Goal: Task Accomplishment & Management: Complete application form

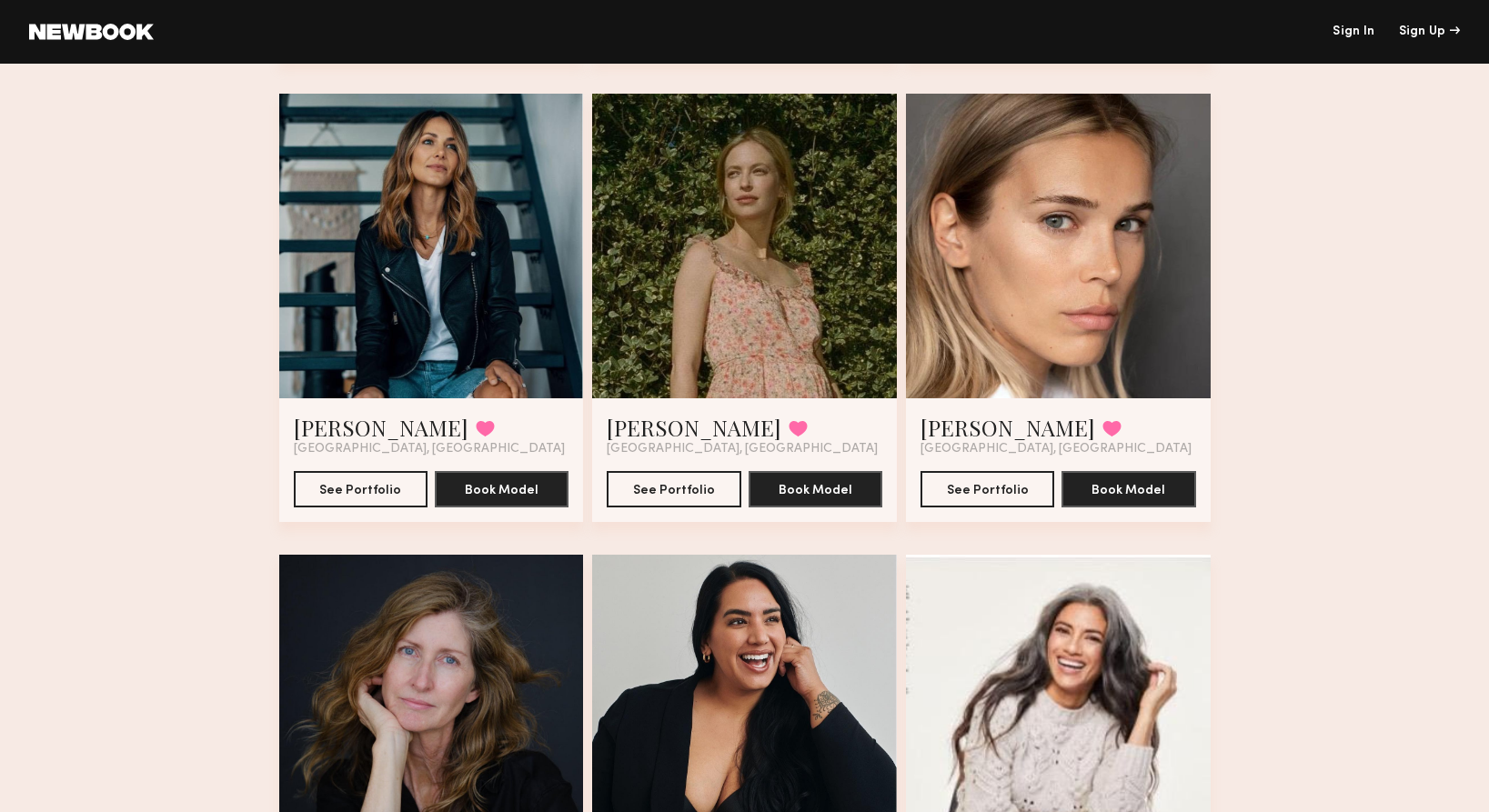
scroll to position [1026, 0]
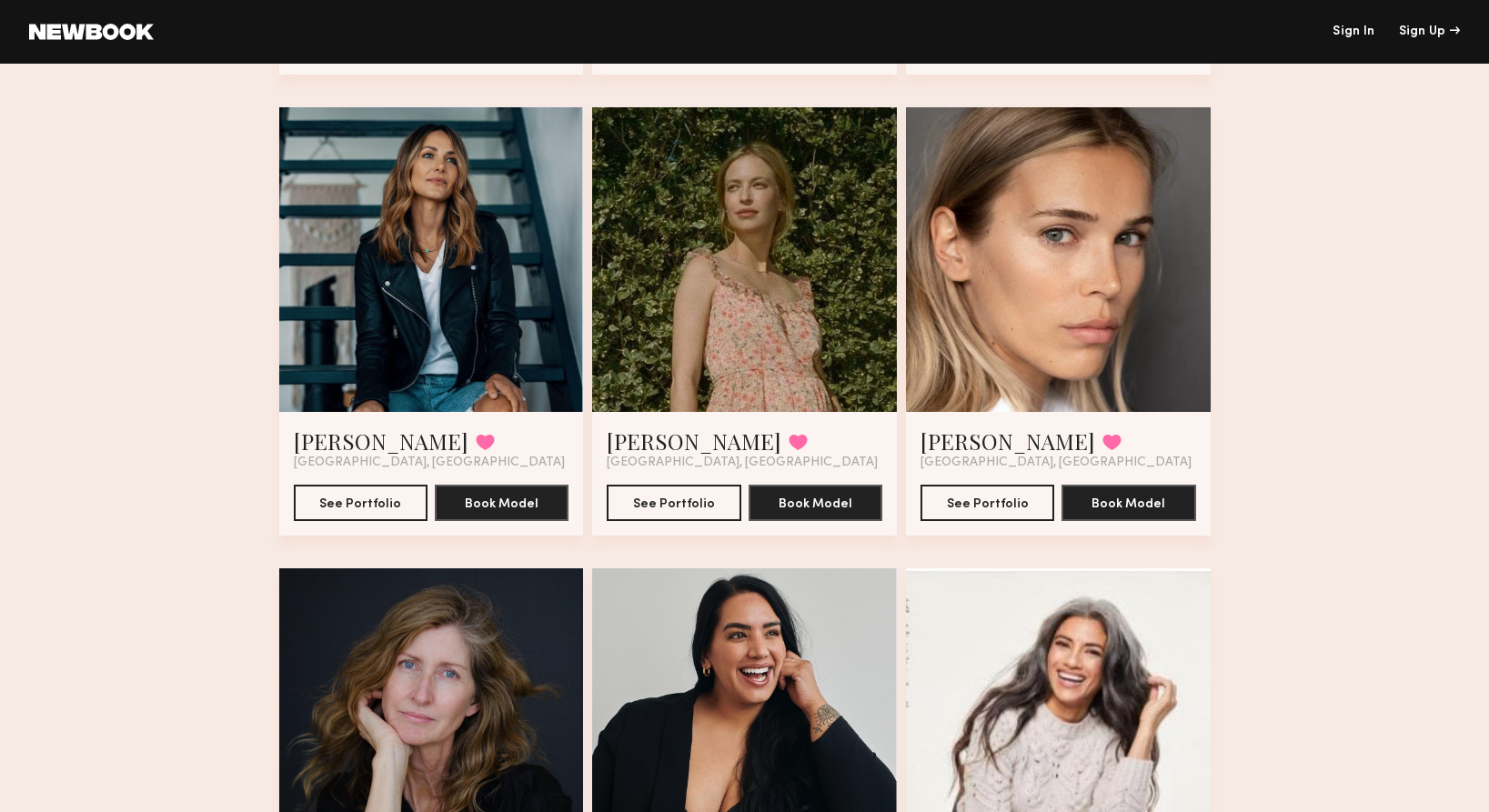
click at [434, 210] on div at bounding box center [431, 259] width 305 height 304
click at [378, 345] on div at bounding box center [431, 259] width 305 height 304
click at [353, 500] on button "See Portfolio" at bounding box center [361, 501] width 134 height 37
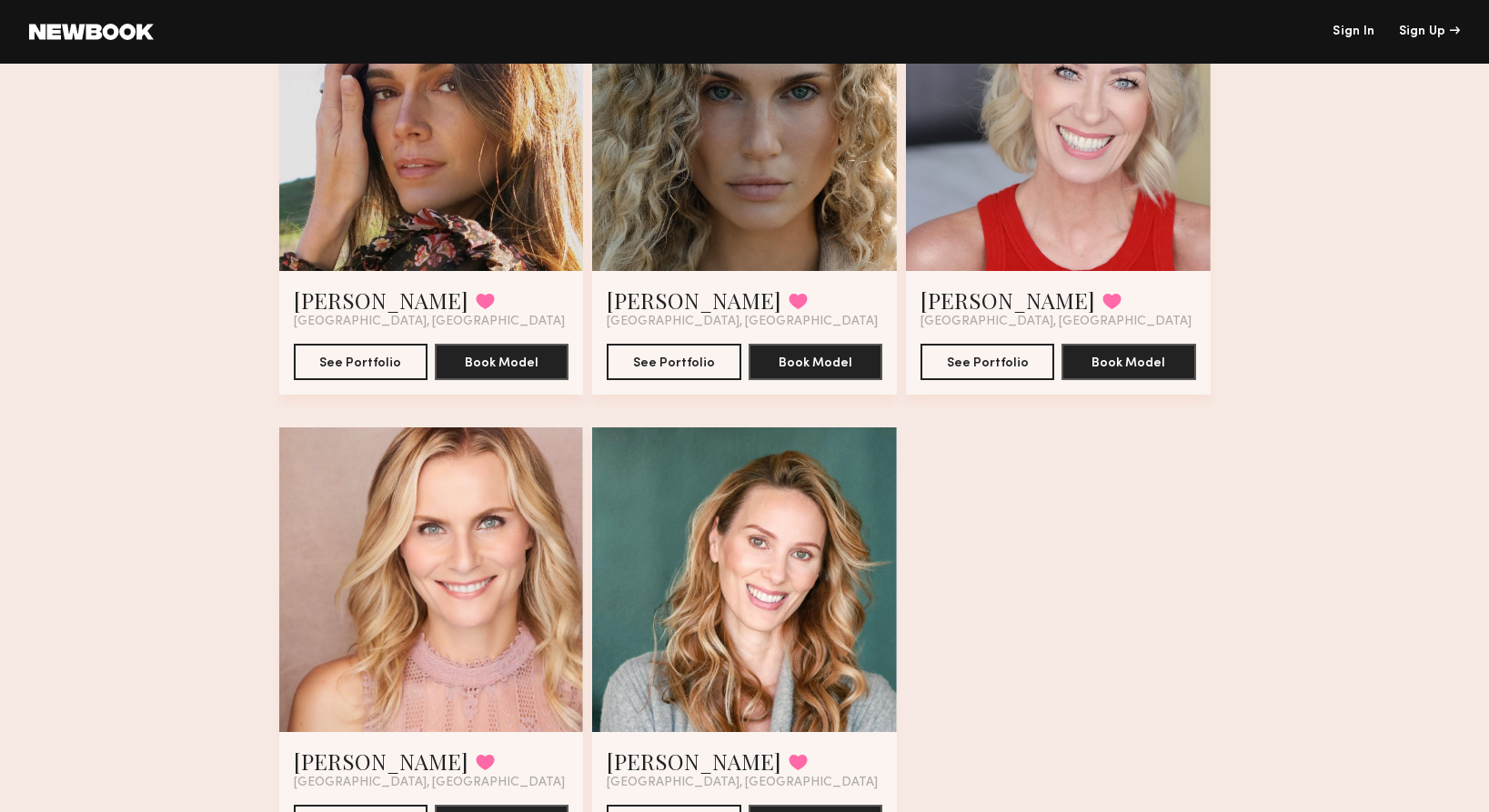
scroll to position [3573, 0]
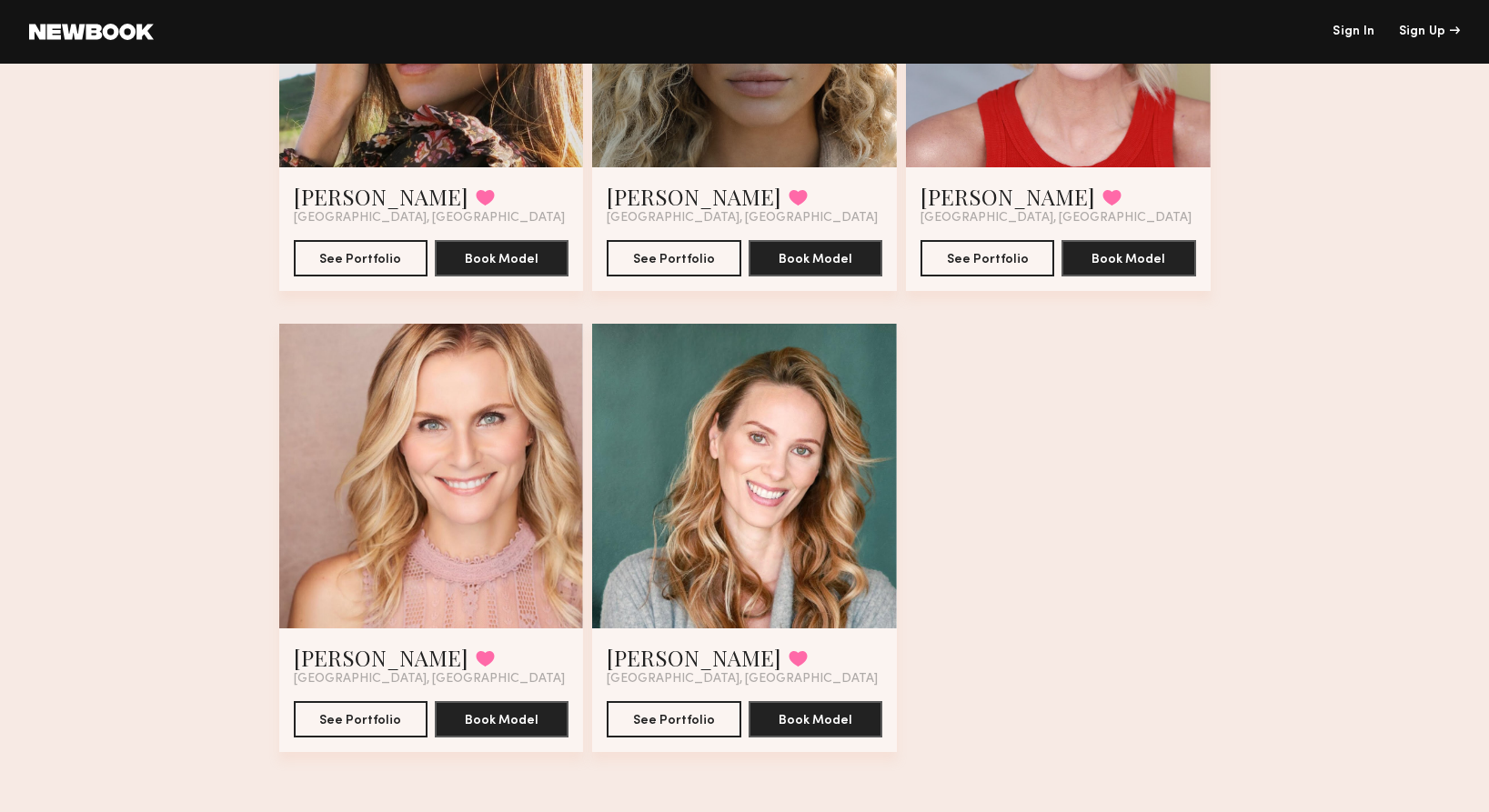
click at [769, 470] on div at bounding box center [744, 476] width 305 height 304
click at [662, 710] on button "See Portfolio" at bounding box center [674, 718] width 134 height 37
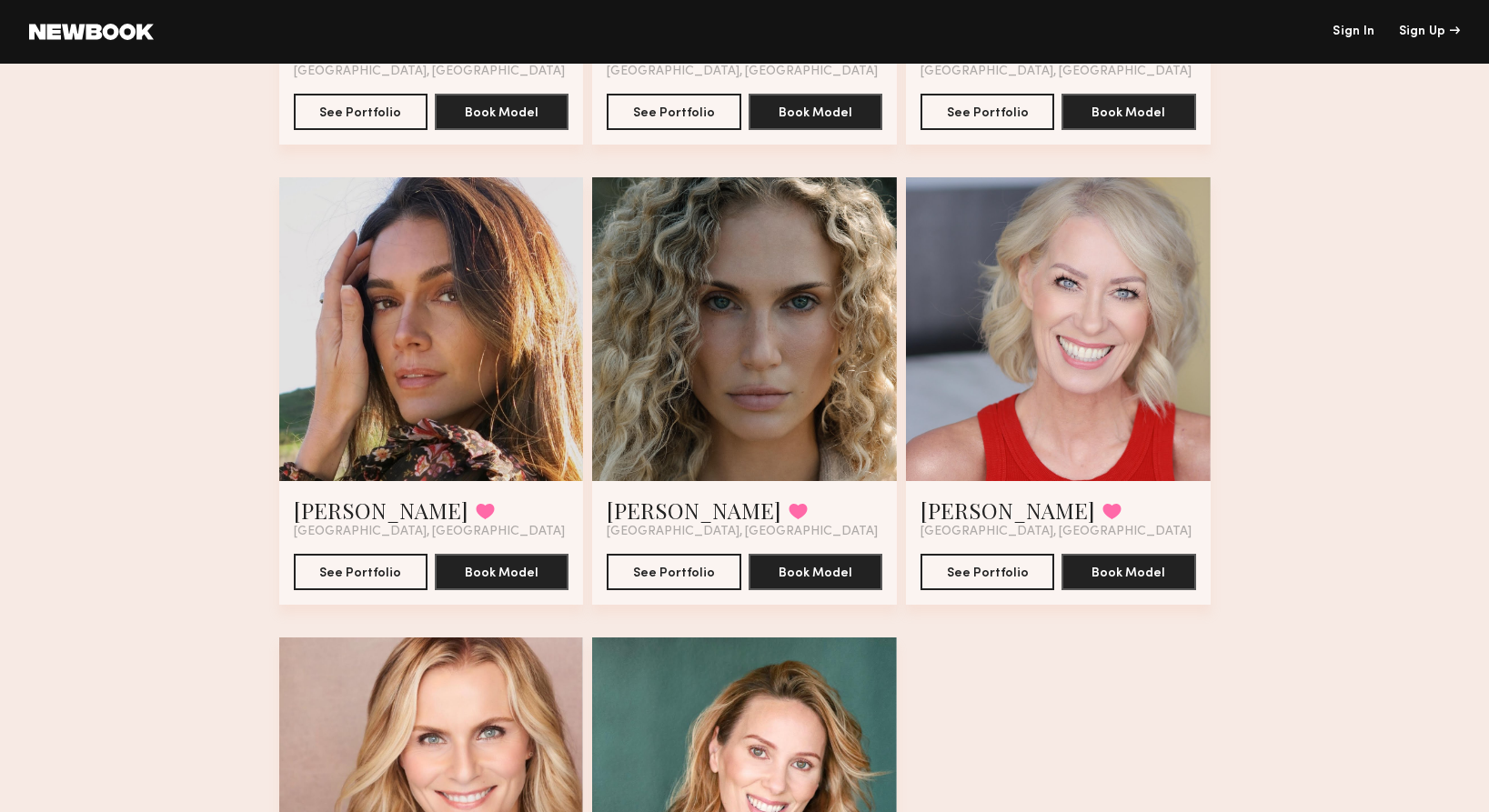
scroll to position [3221, 0]
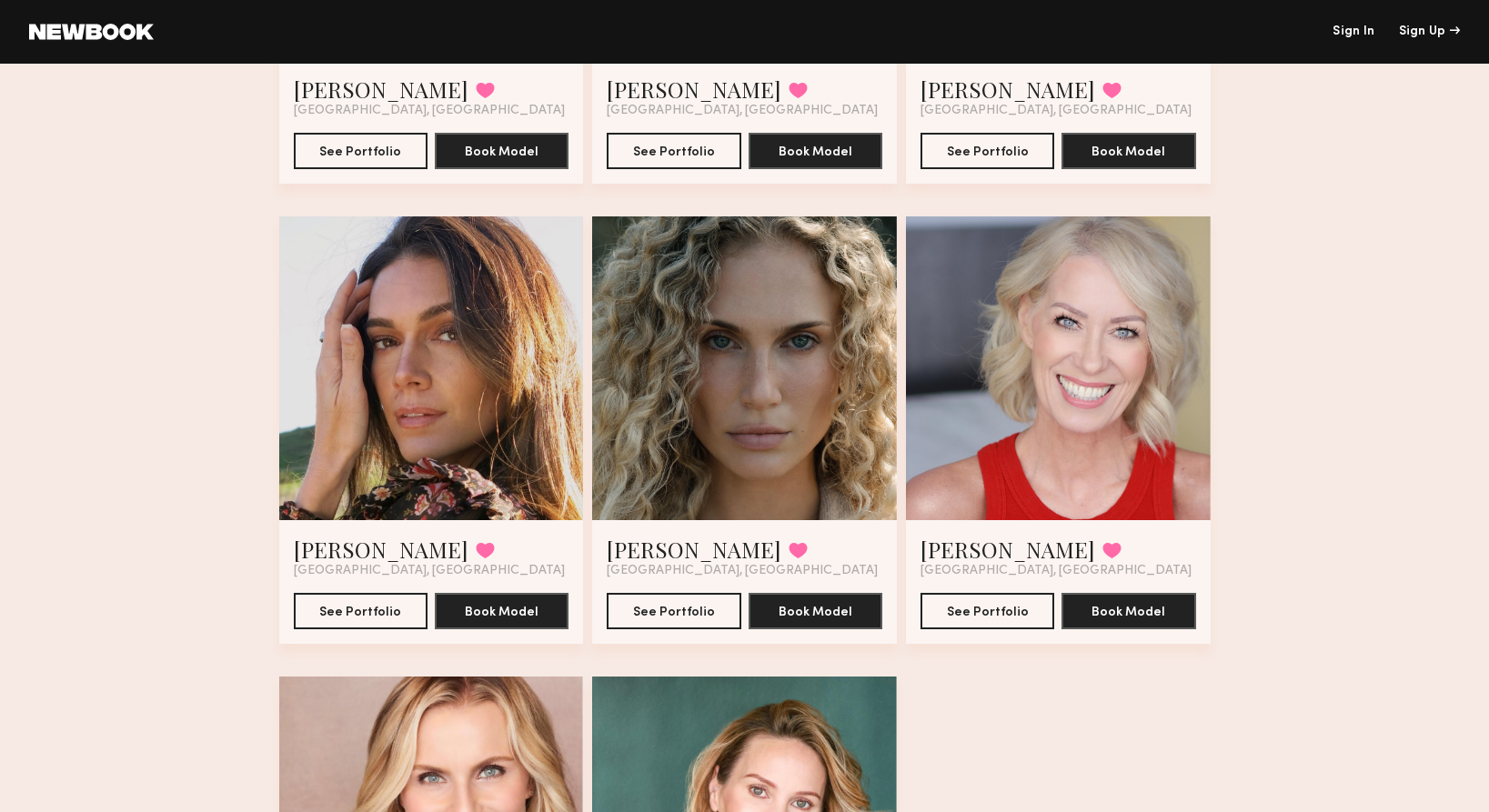
click at [782, 409] on div at bounding box center [744, 368] width 305 height 304
click at [654, 614] on button "See Portfolio" at bounding box center [674, 610] width 134 height 37
click at [1100, 391] on div at bounding box center [1058, 368] width 305 height 304
click at [990, 545] on link "[PERSON_NAME]" at bounding box center [1007, 549] width 174 height 29
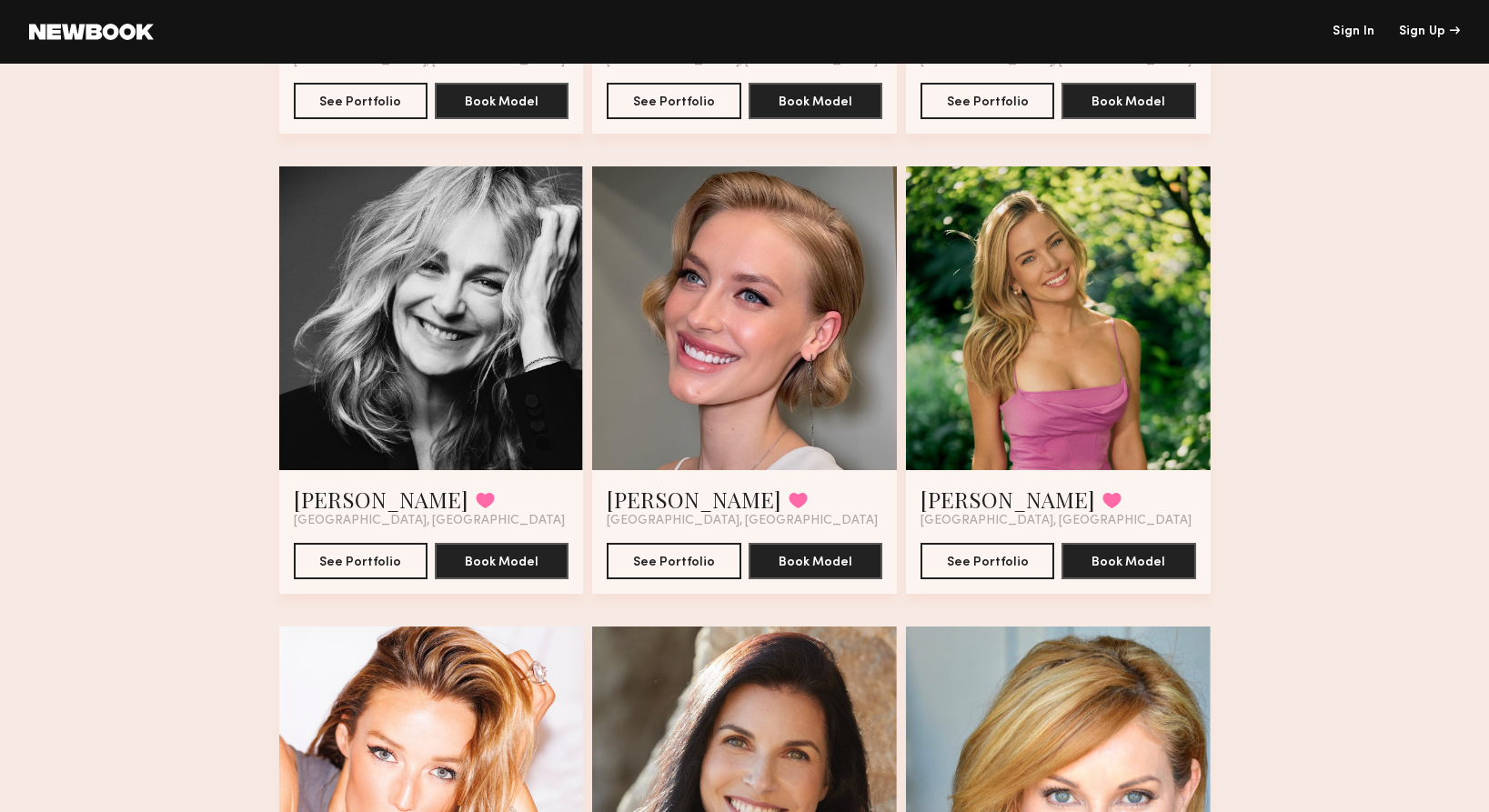
scroll to position [1882, 0]
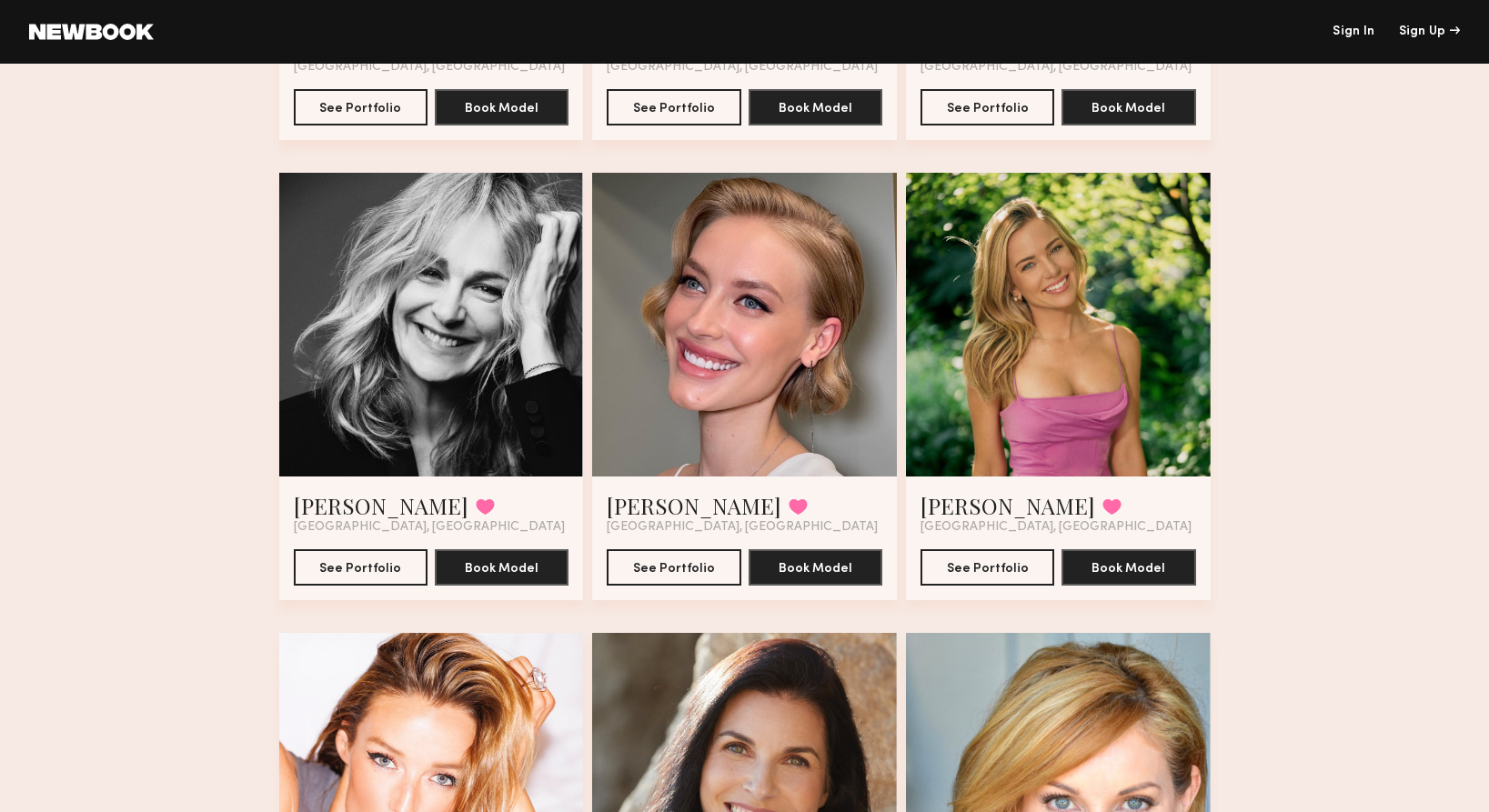
click at [443, 333] on div at bounding box center [431, 324] width 305 height 304
click at [351, 561] on button "See Portfolio" at bounding box center [361, 566] width 134 height 37
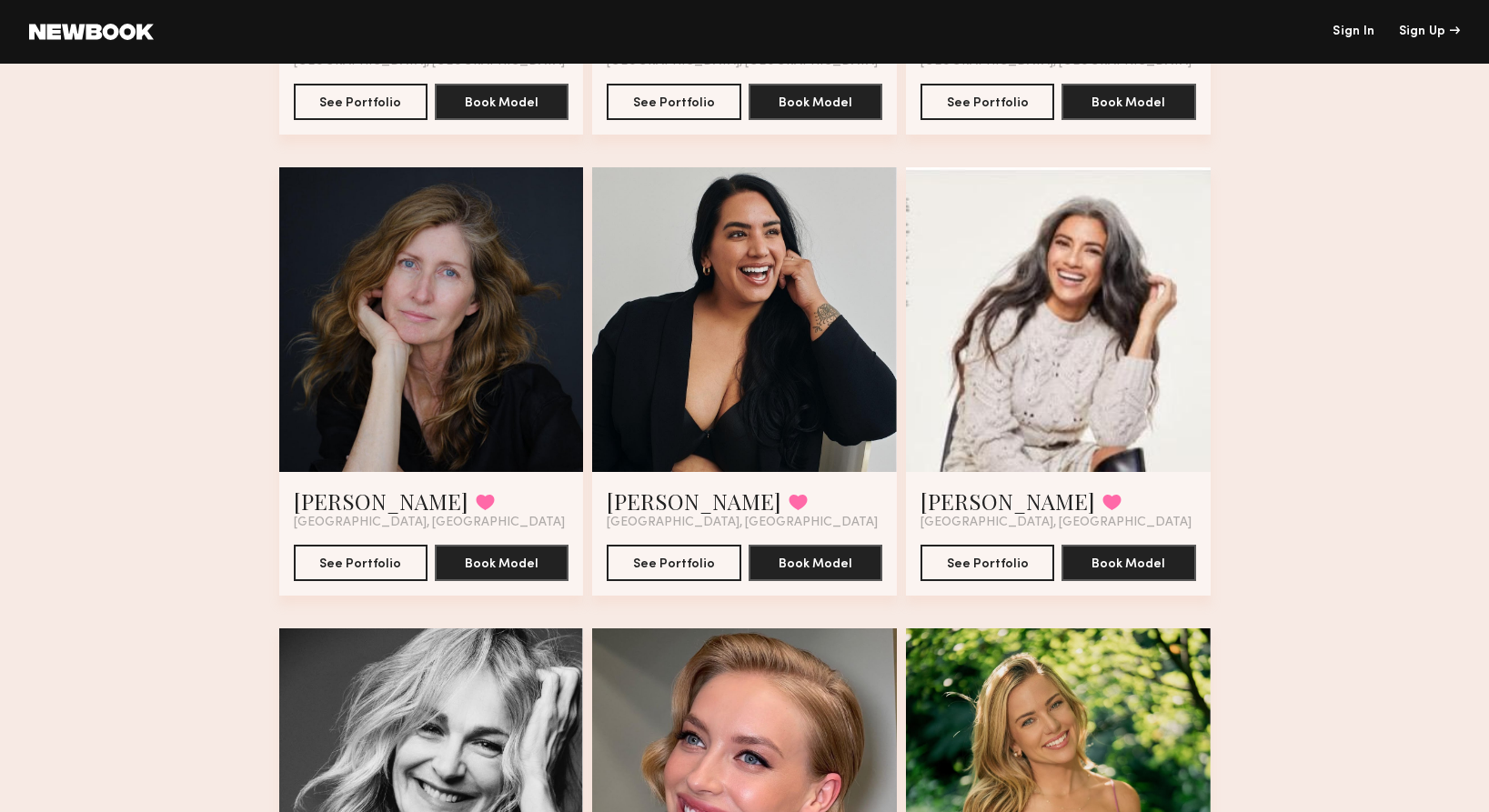
scroll to position [1428, 0]
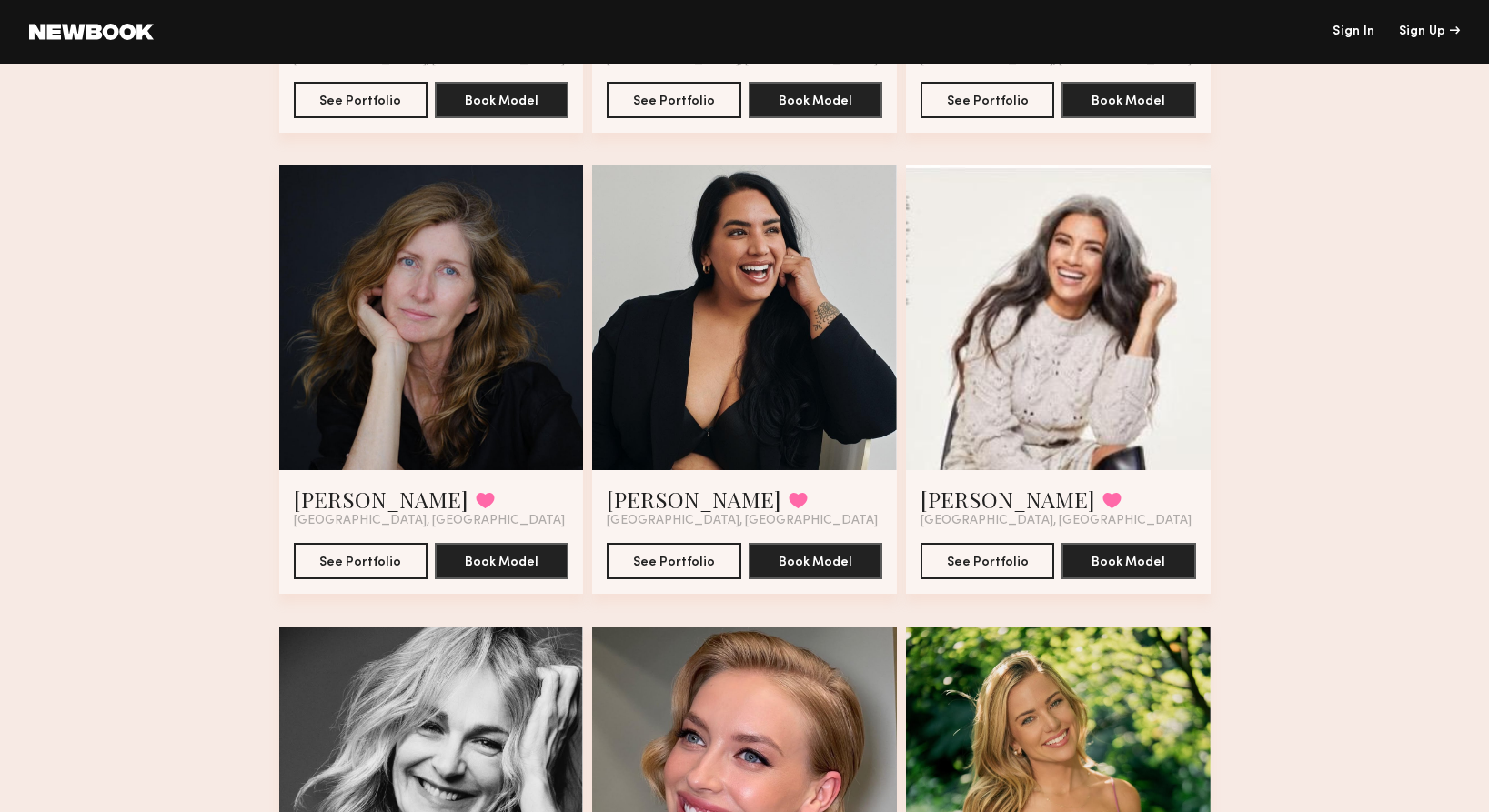
click at [733, 303] on div at bounding box center [744, 317] width 305 height 304
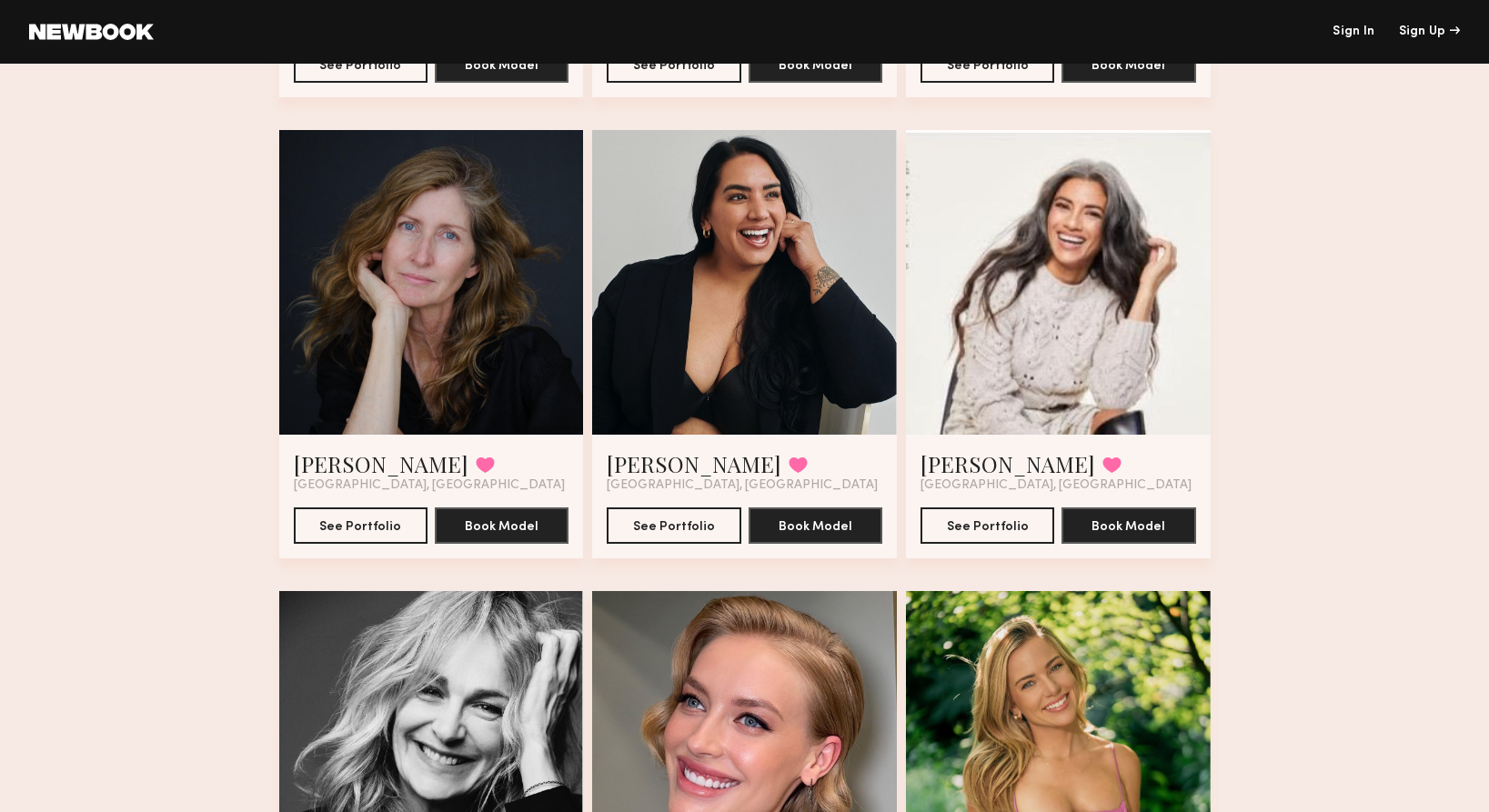
scroll to position [1437, 0]
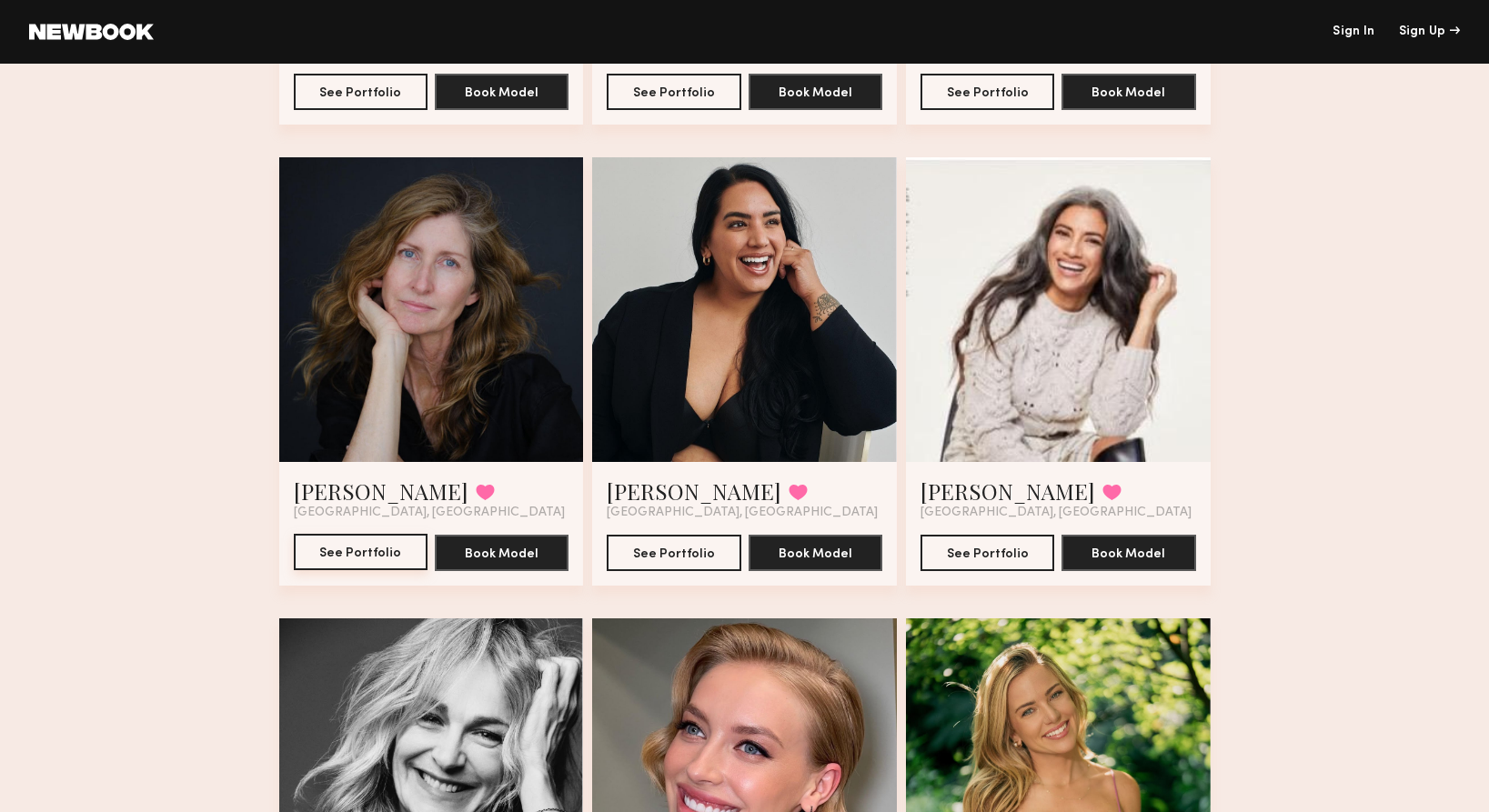
click at [346, 549] on button "See Portfolio" at bounding box center [361, 552] width 134 height 37
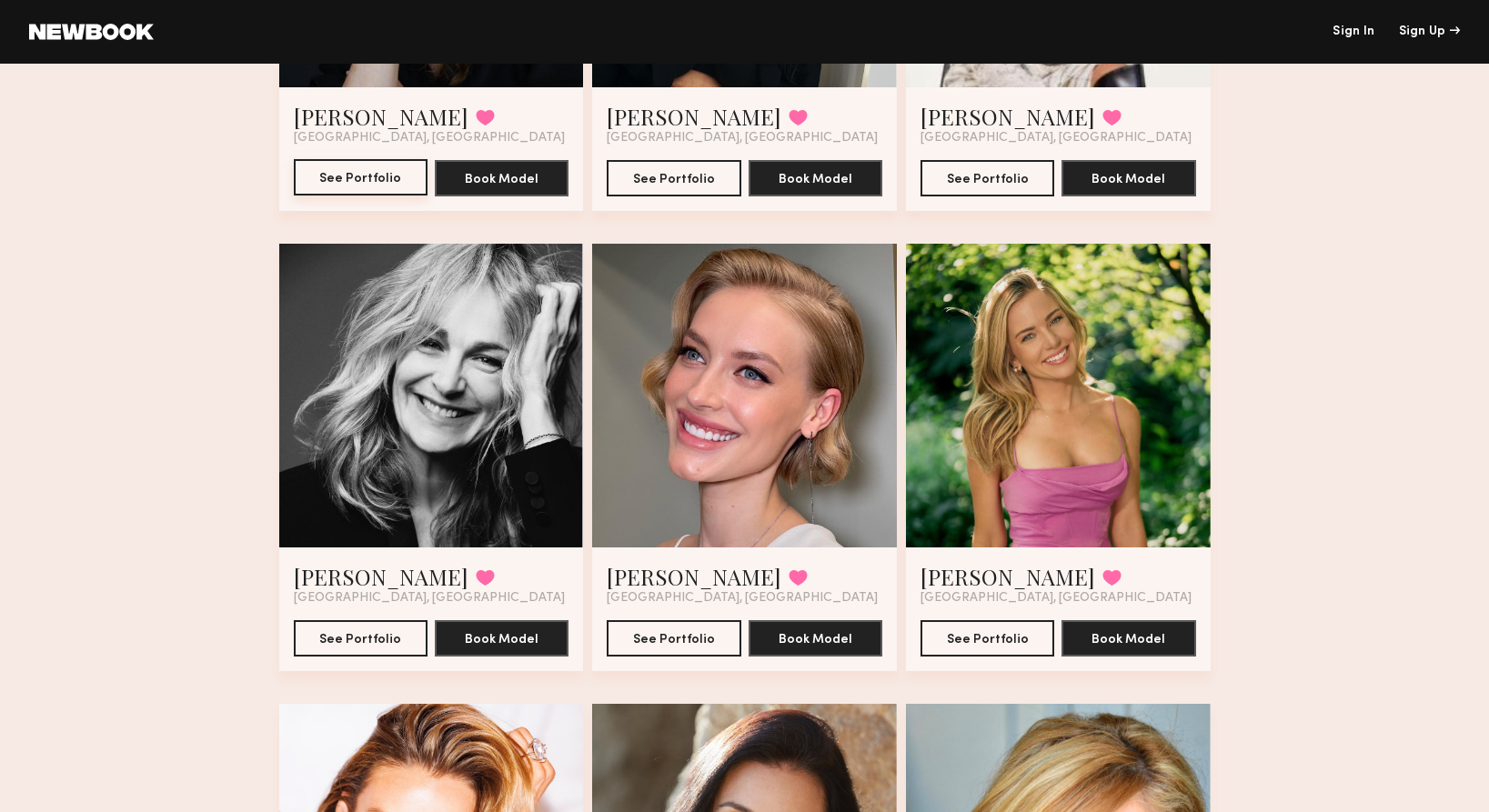
scroll to position [1819, 0]
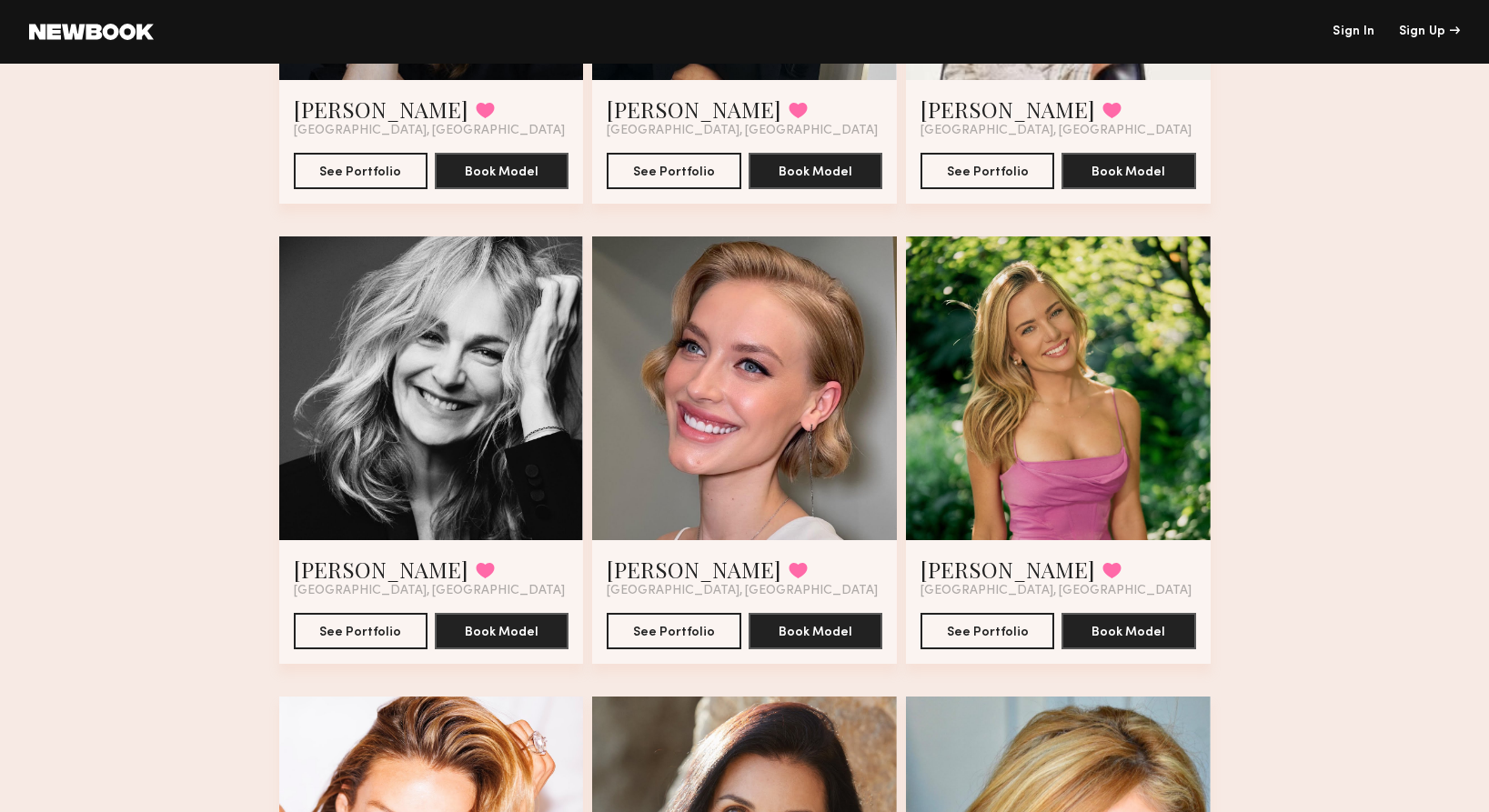
click at [422, 384] on div at bounding box center [431, 388] width 305 height 304
click at [362, 627] on button "See Portfolio" at bounding box center [361, 629] width 134 height 37
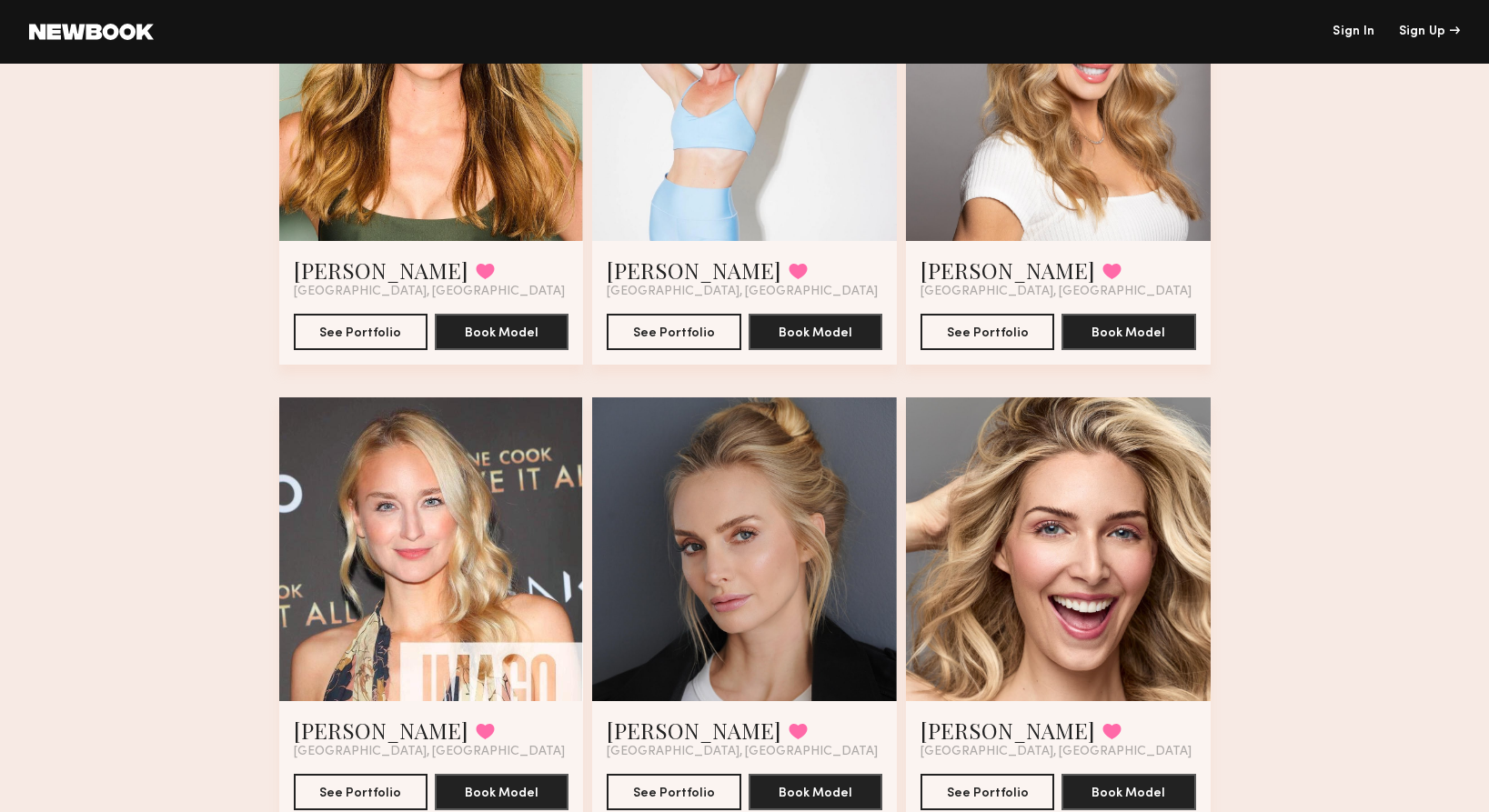
scroll to position [0, 0]
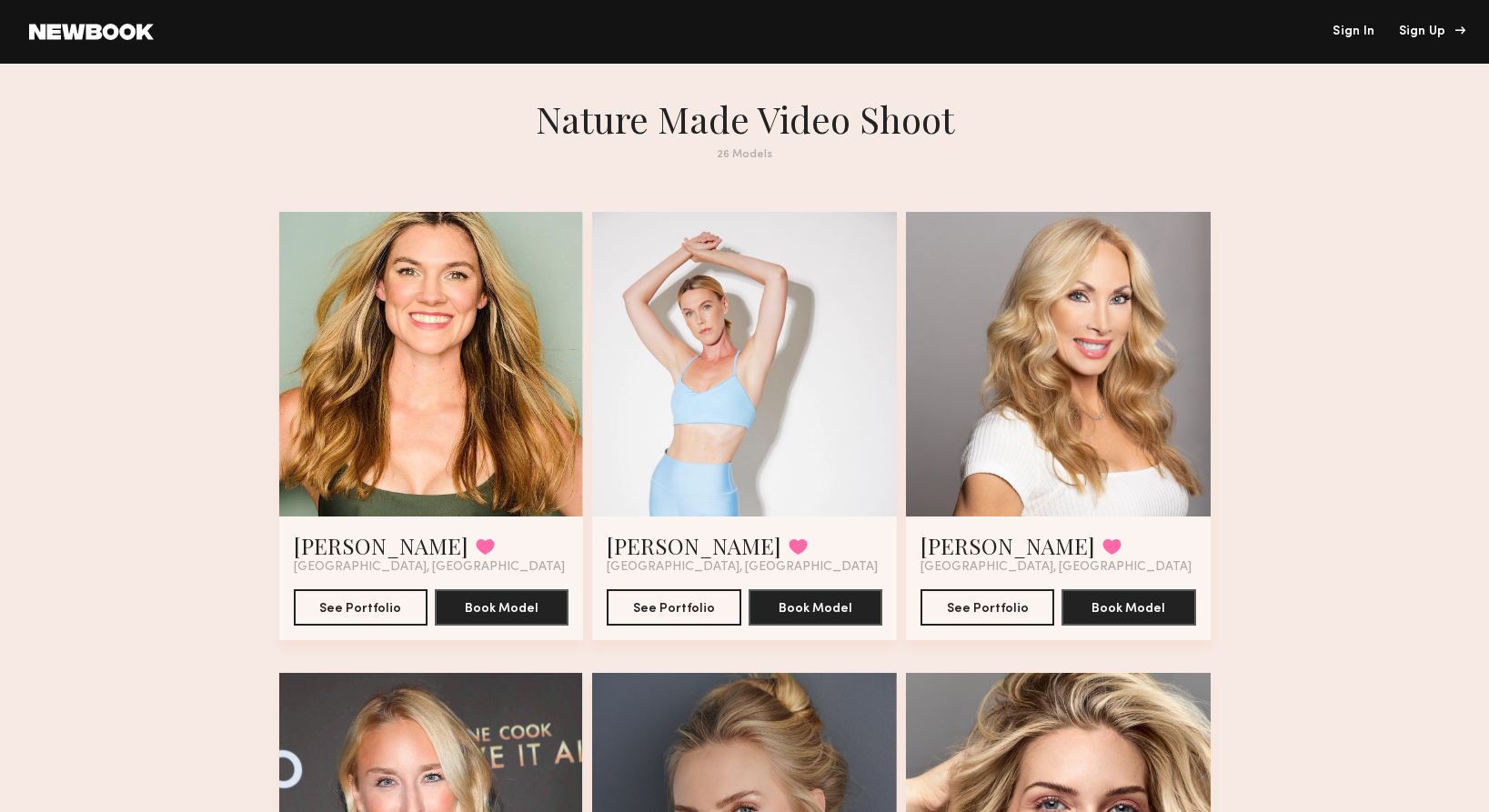
click at [1427, 32] on div "Sign Up" at bounding box center [1429, 32] width 61 height 13
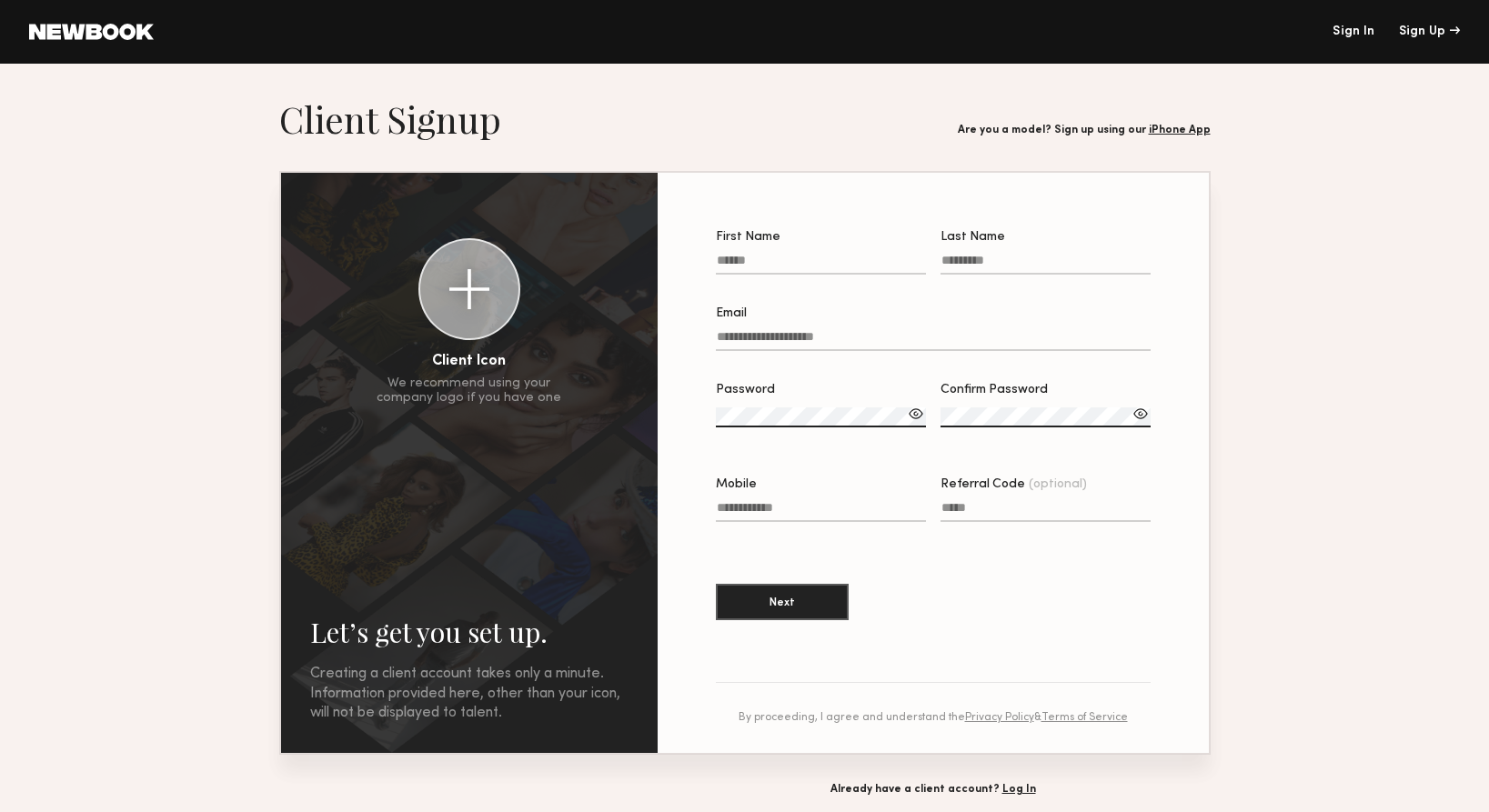
click at [83, 36] on link at bounding box center [91, 31] width 125 height 16
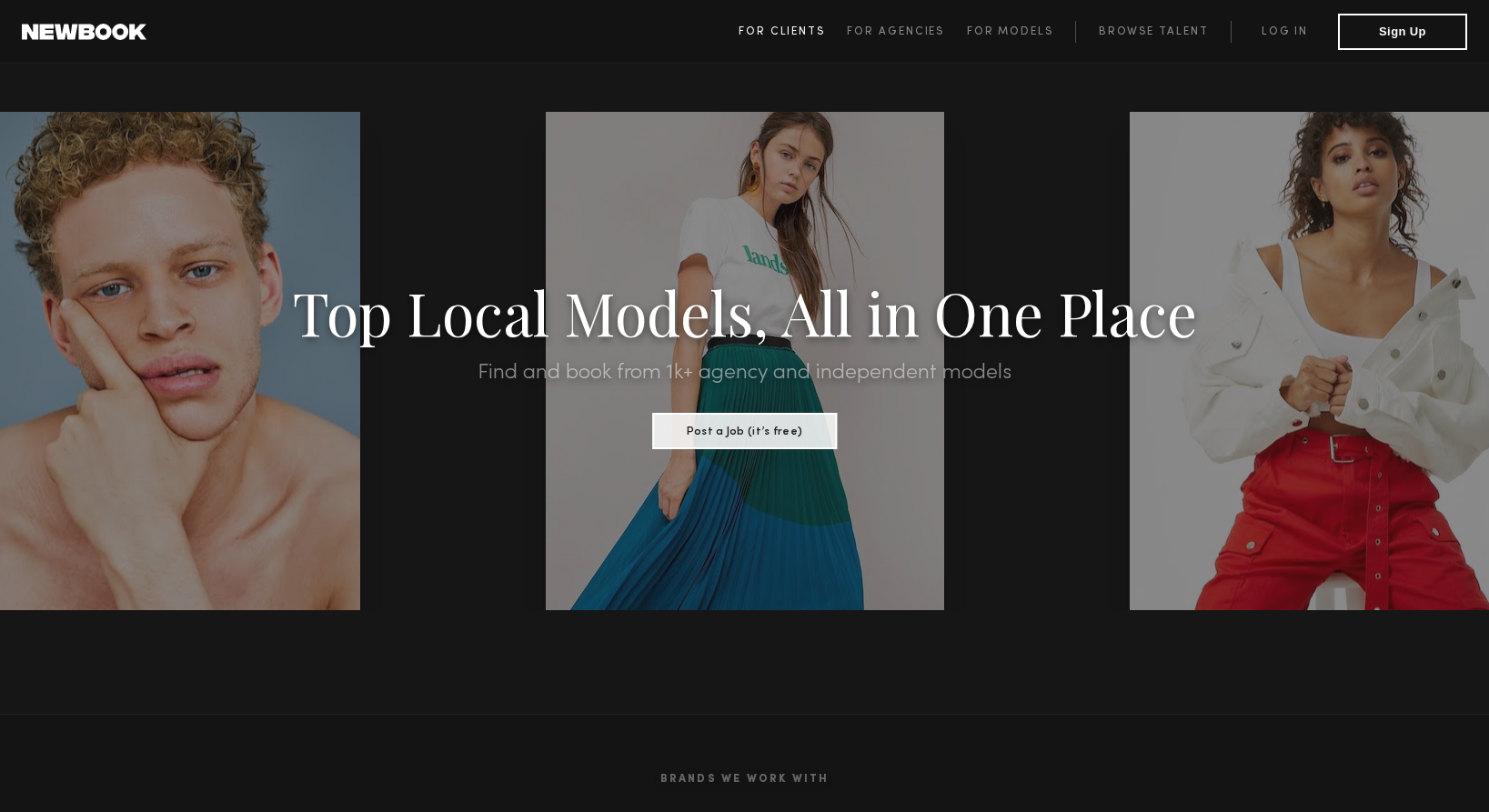
click at [782, 35] on span "For Clients" at bounding box center [782, 32] width 86 height 11
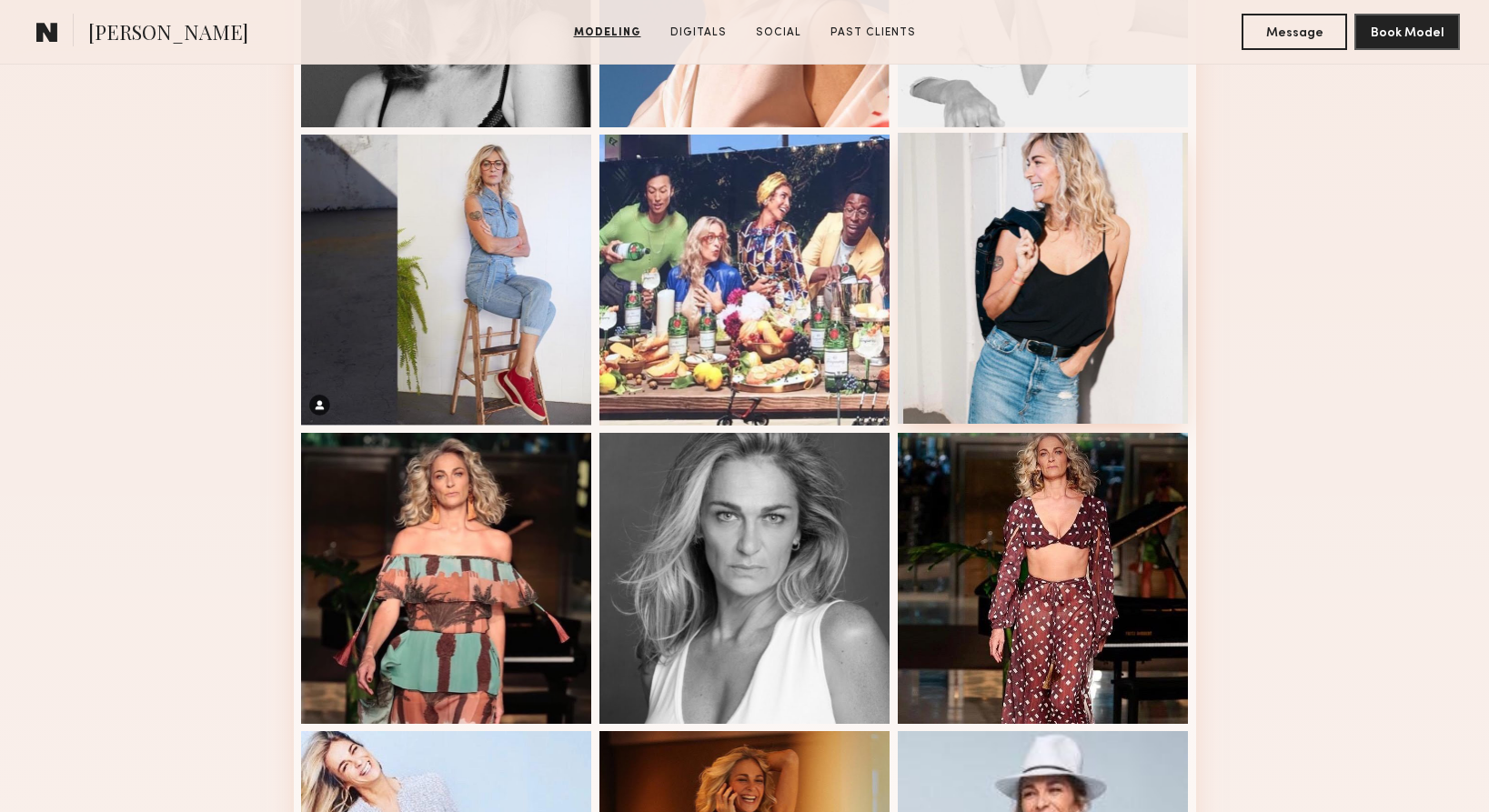
scroll to position [701, 0]
click at [1032, 245] on div at bounding box center [1043, 279] width 291 height 291
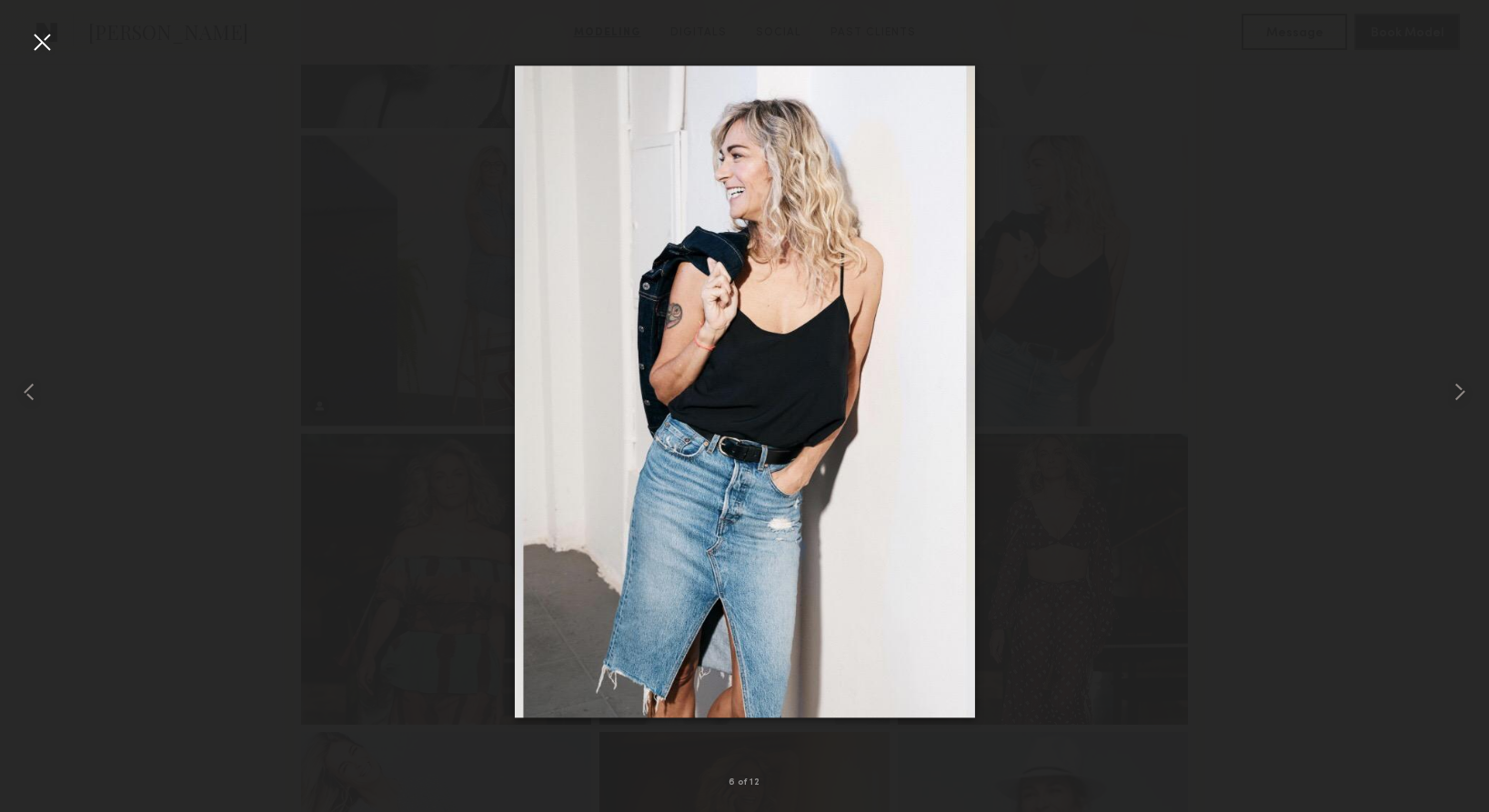
click at [42, 50] on div at bounding box center [41, 41] width 29 height 29
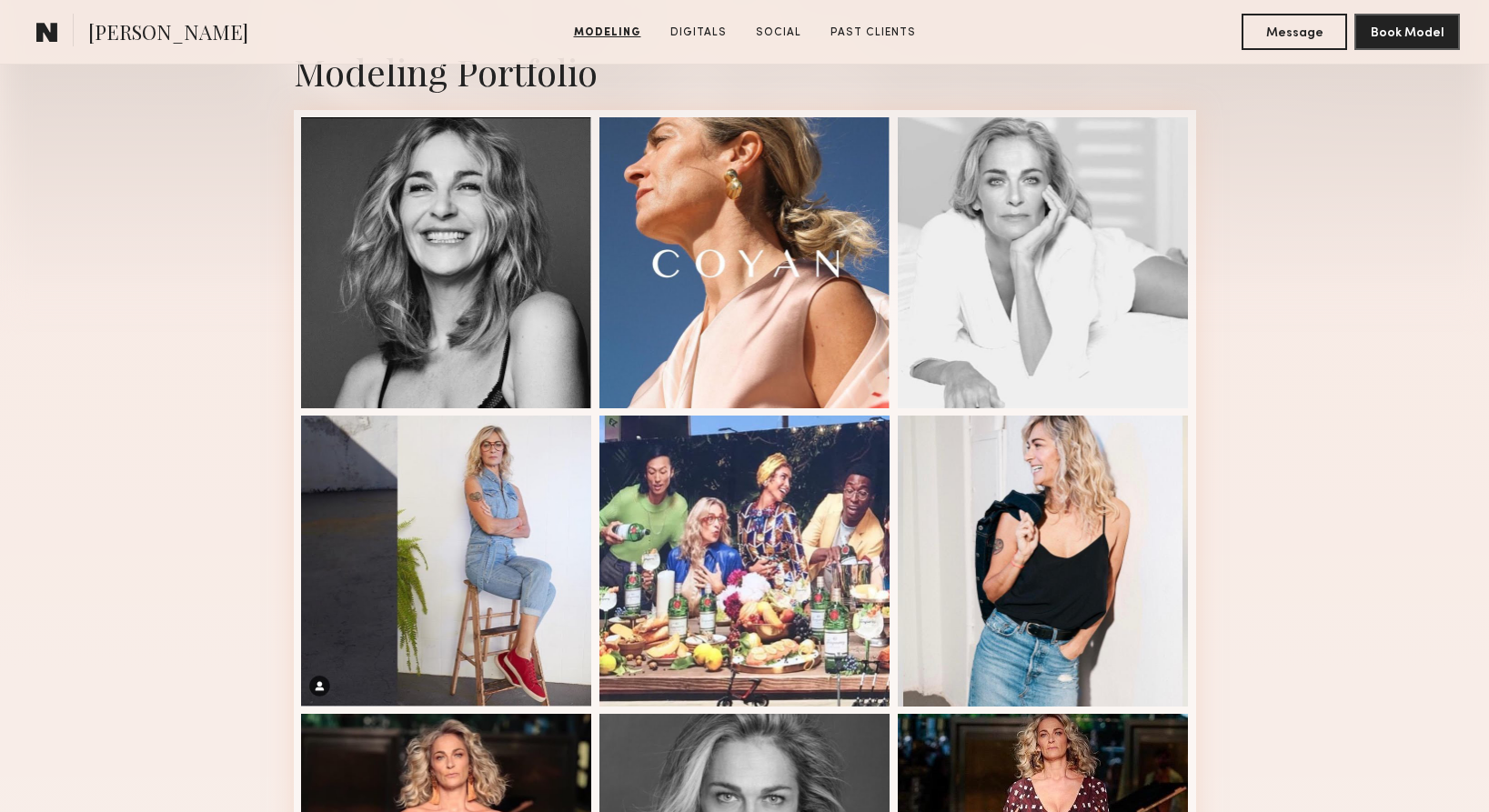
scroll to position [419, 0]
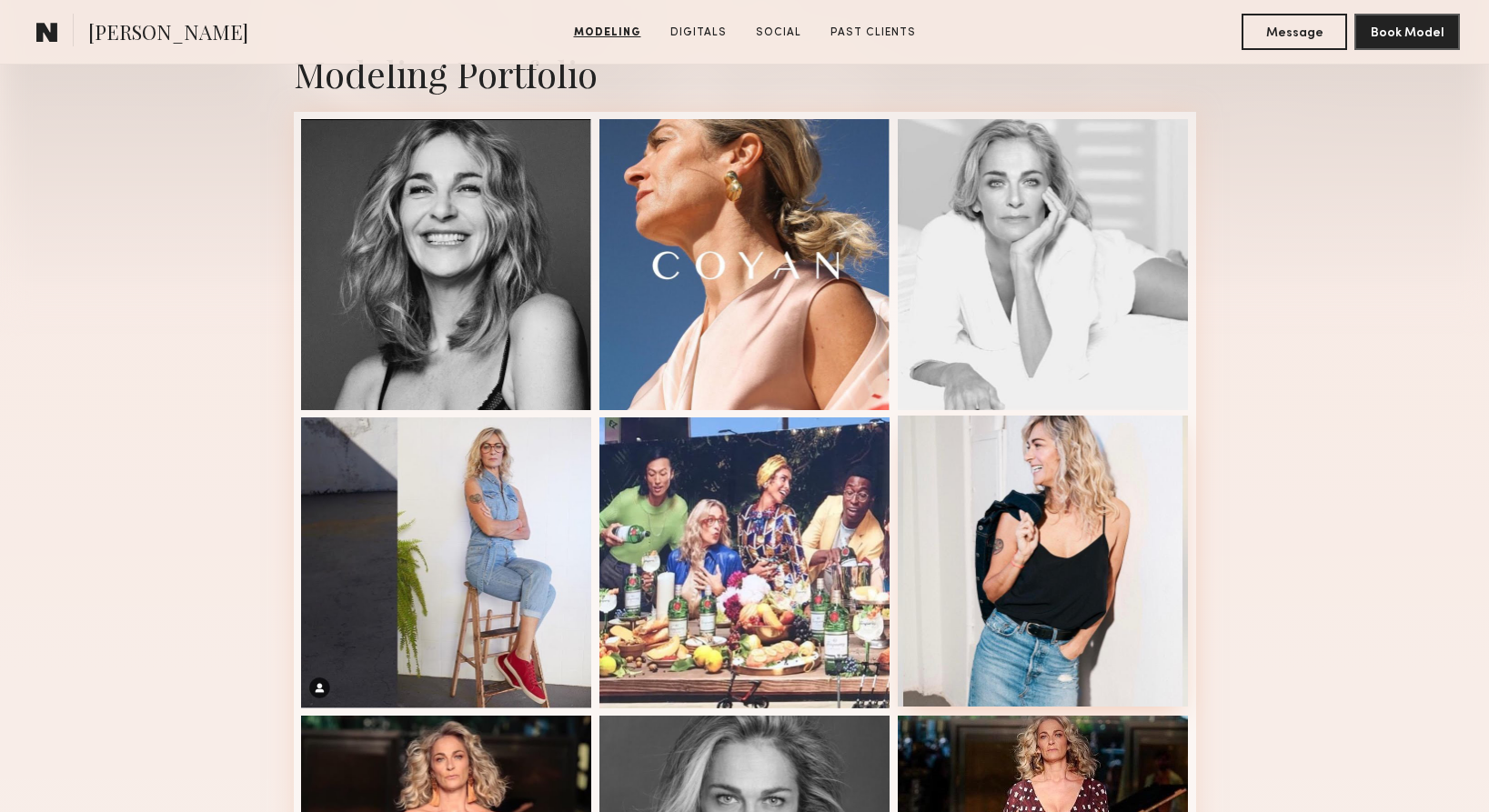
click at [1000, 522] on div at bounding box center [1043, 561] width 291 height 291
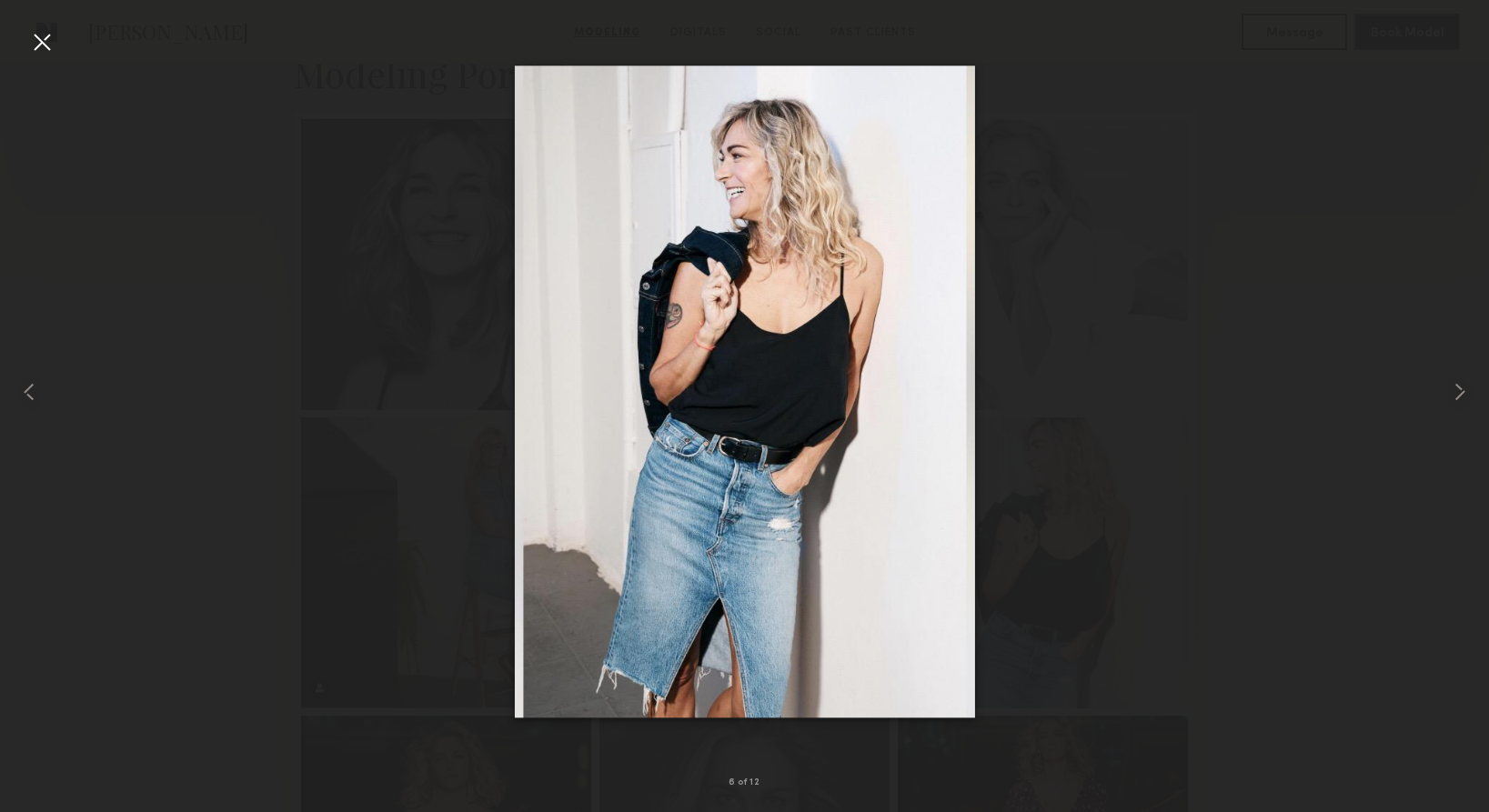
click at [46, 46] on div at bounding box center [41, 41] width 29 height 29
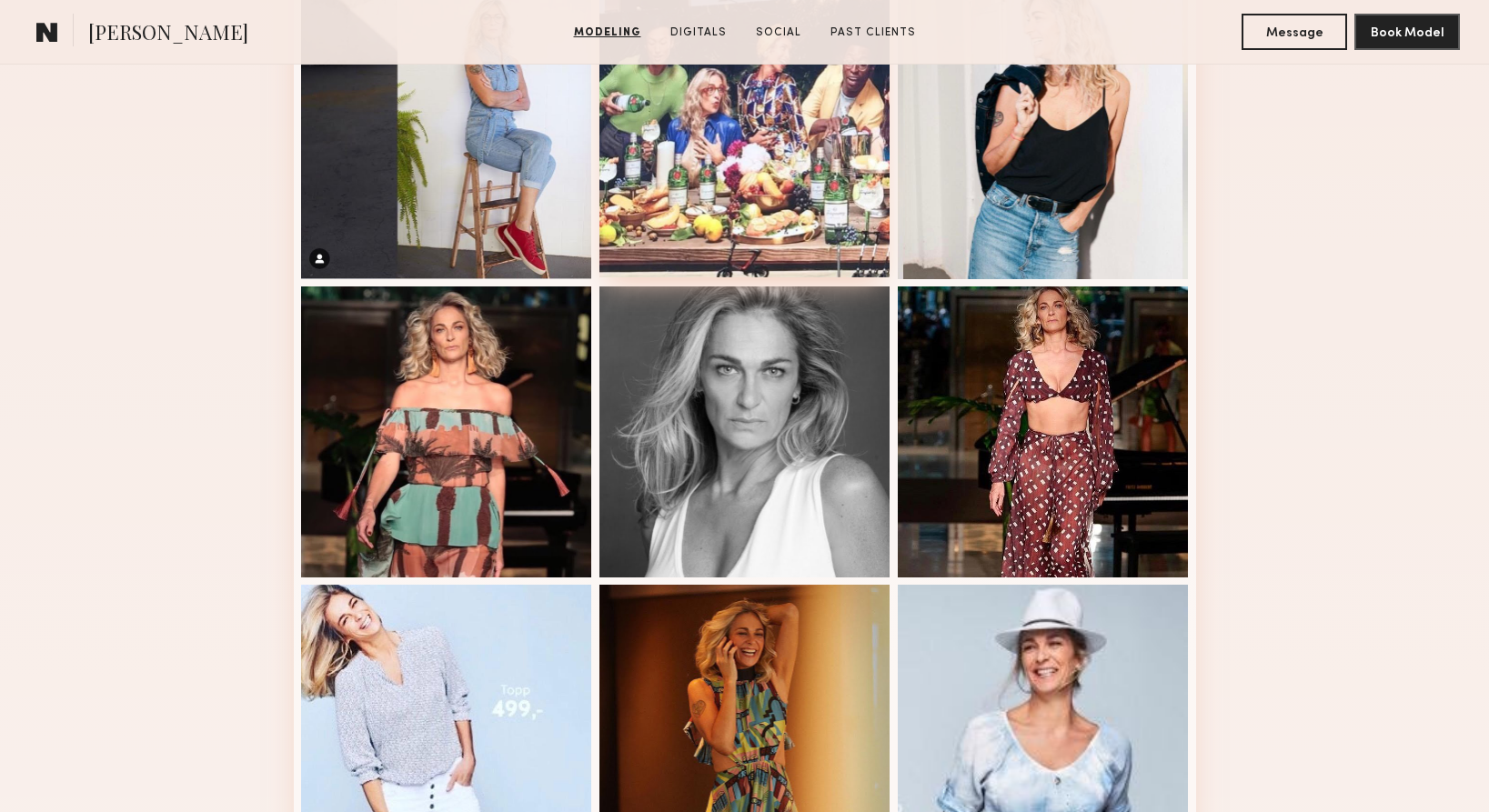
scroll to position [854, 0]
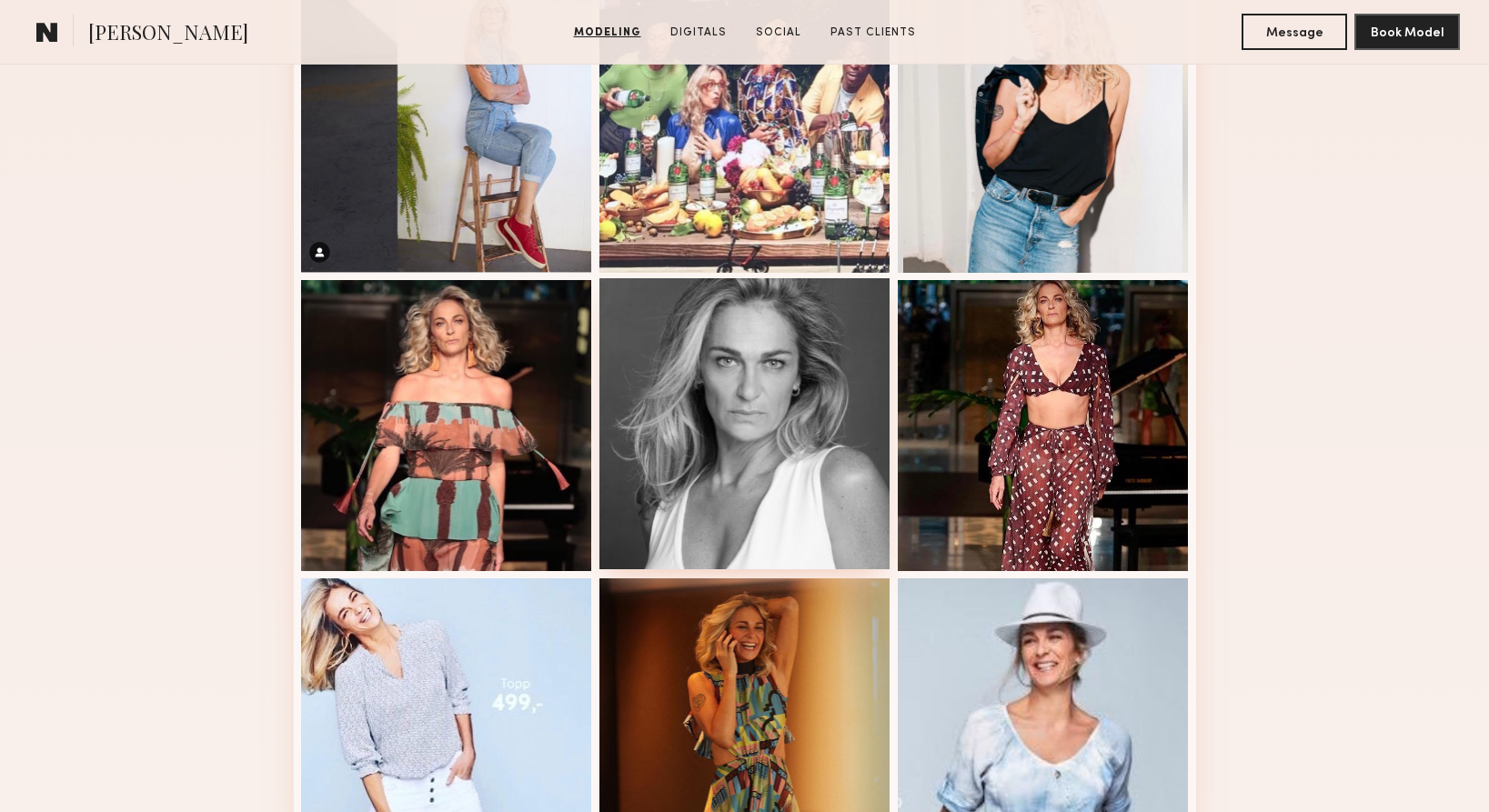
click at [775, 397] on div at bounding box center [745, 423] width 291 height 291
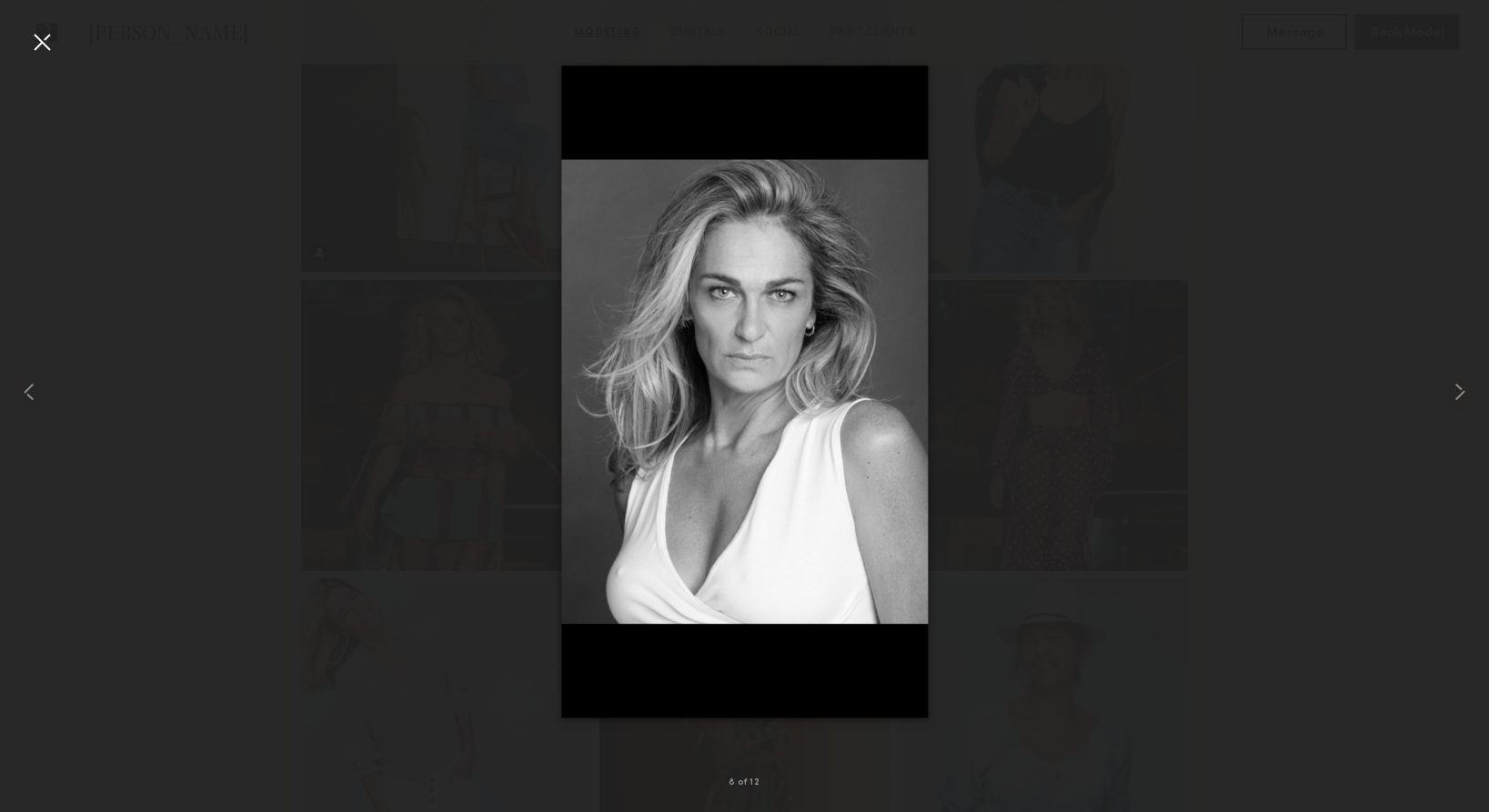
click at [41, 42] on div at bounding box center [41, 41] width 29 height 29
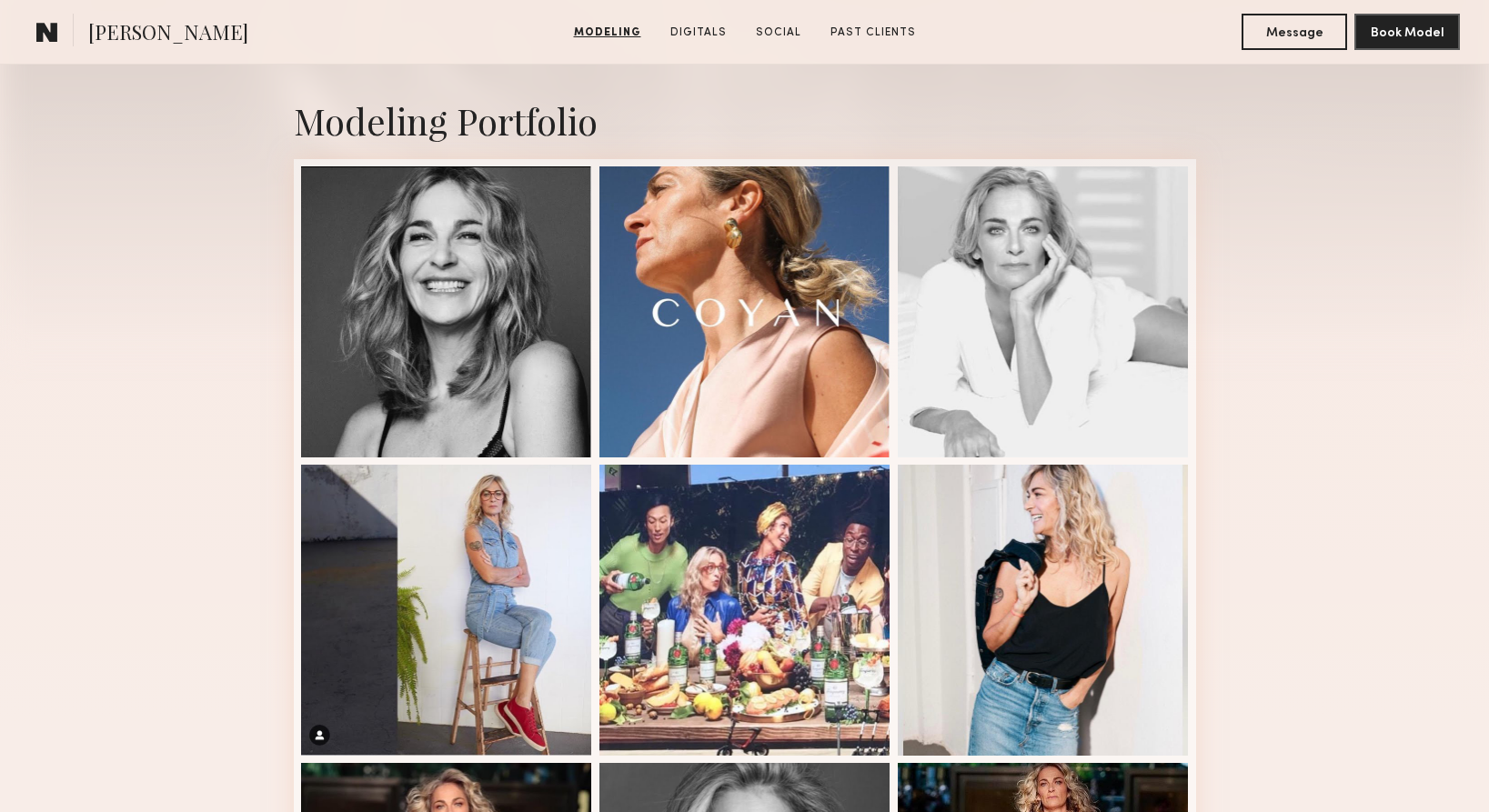
scroll to position [0, 0]
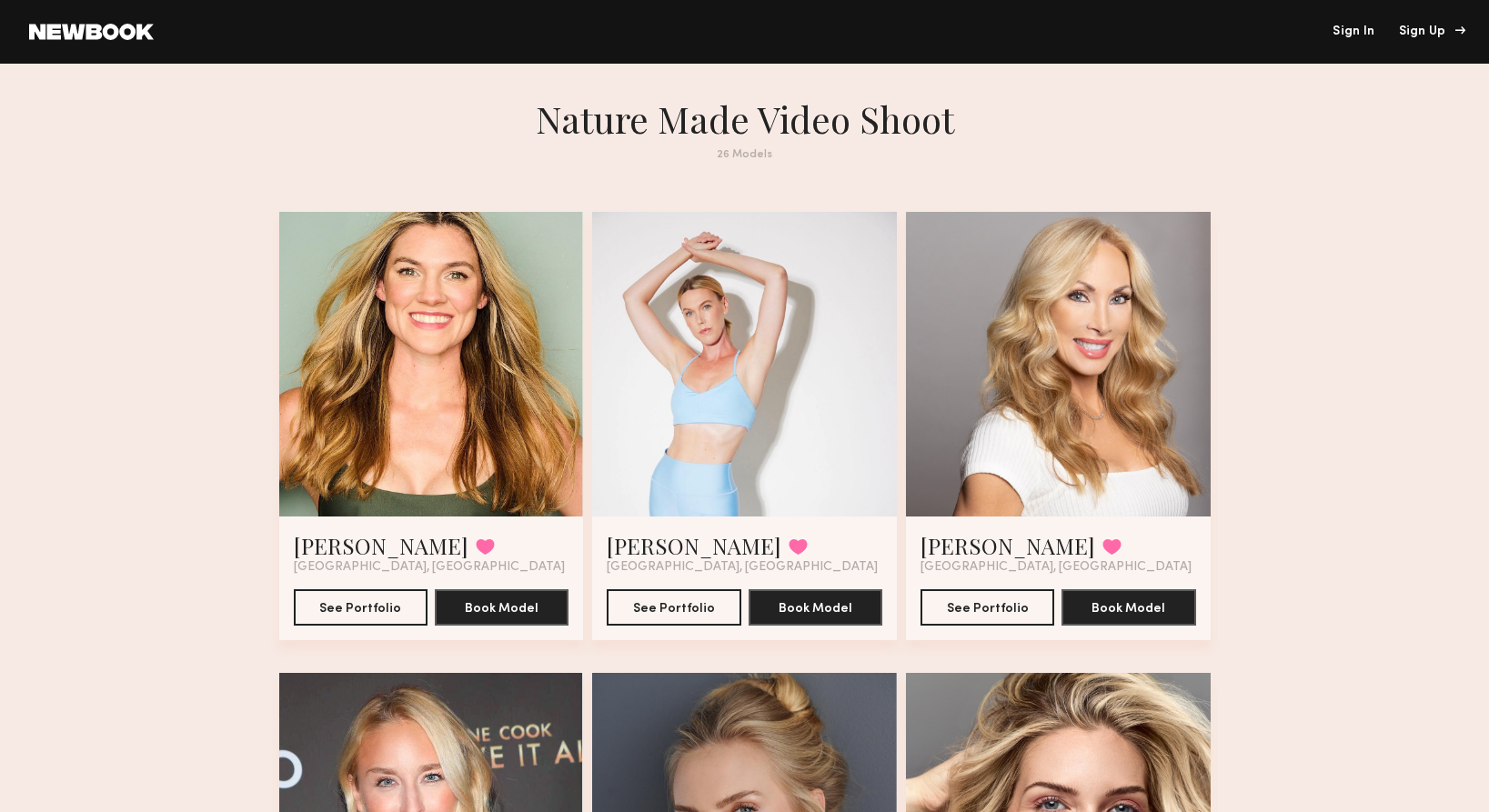
click at [1419, 32] on div "Sign Up" at bounding box center [1429, 32] width 61 height 13
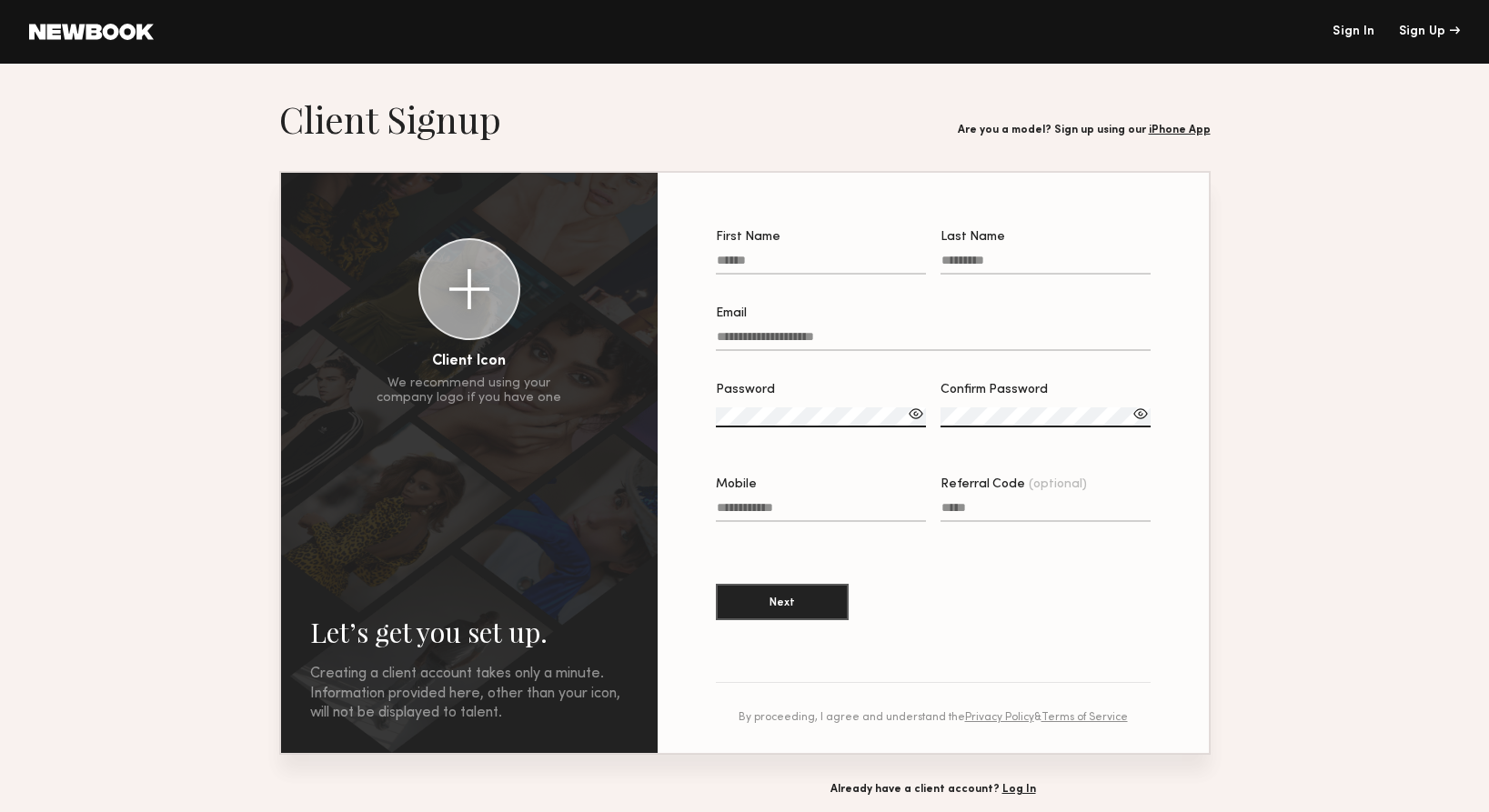
click at [753, 265] on input "First Name" at bounding box center [821, 264] width 210 height 21
type input "***"
type input "*********"
type input "**********"
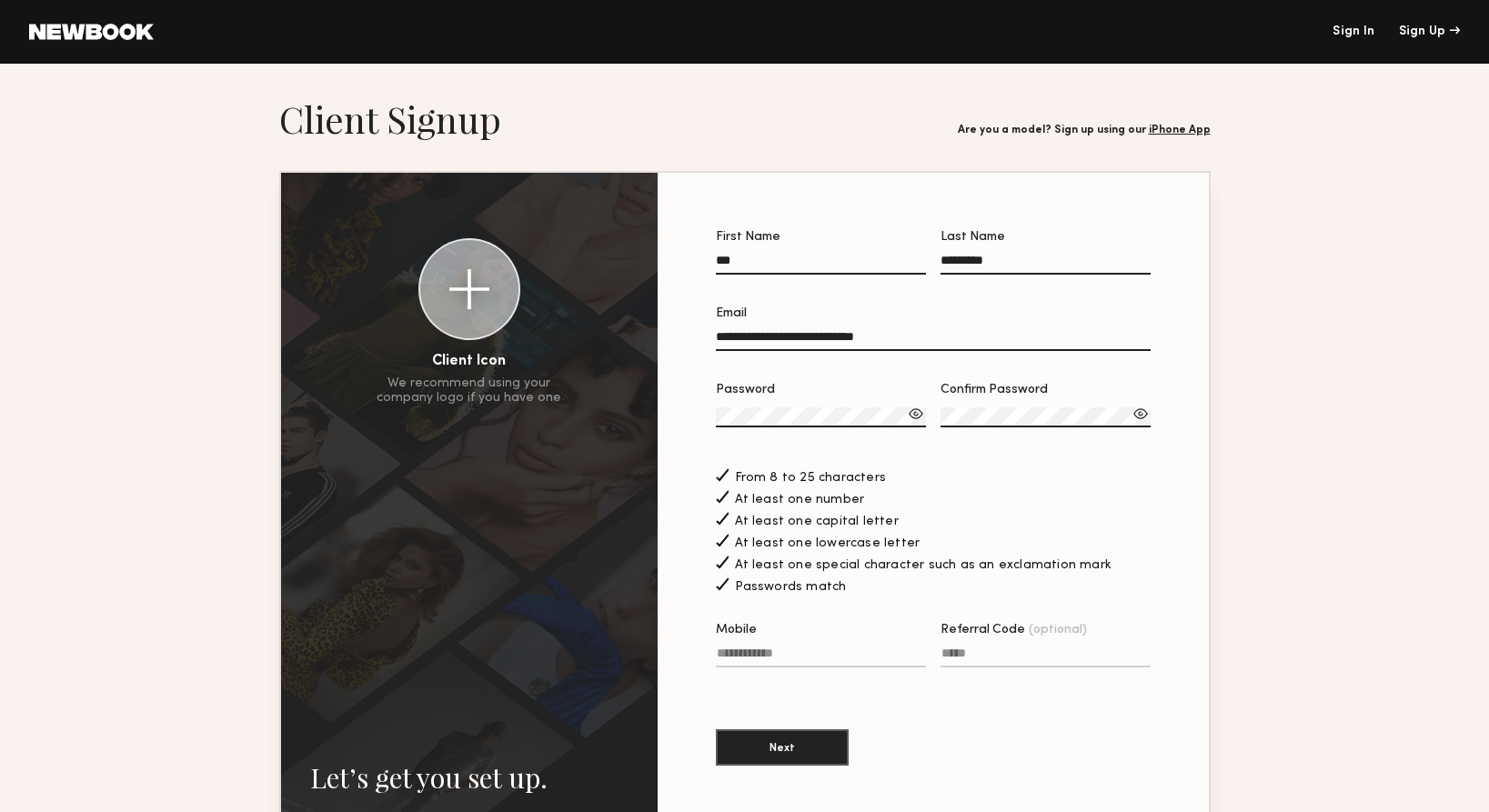
click at [760, 650] on input "Mobile" at bounding box center [821, 657] width 210 height 21
type input "**********"
click at [799, 748] on button "Next" at bounding box center [782, 746] width 133 height 37
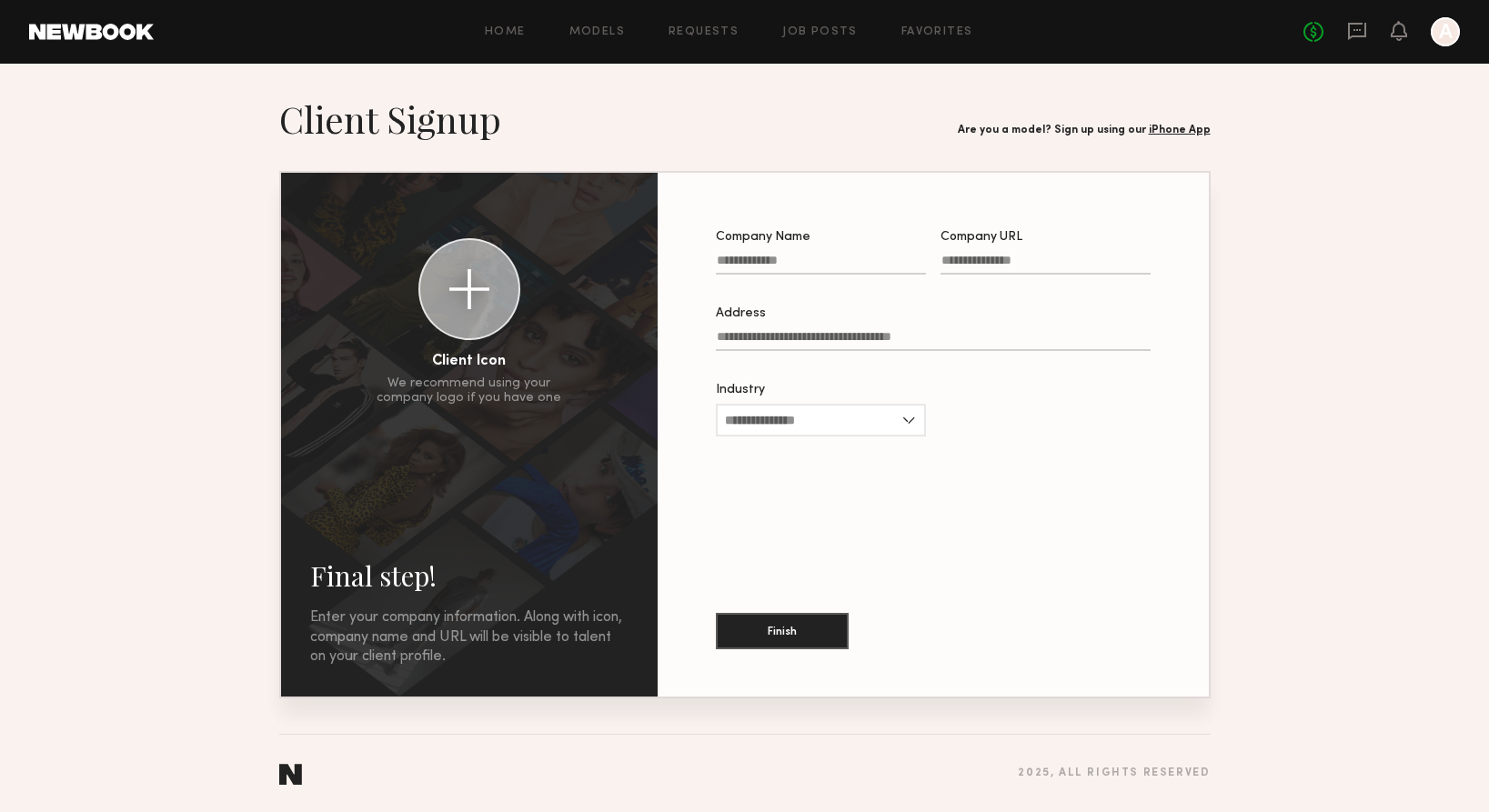
click at [761, 262] on input "Company Name" at bounding box center [821, 264] width 210 height 21
type input "**********"
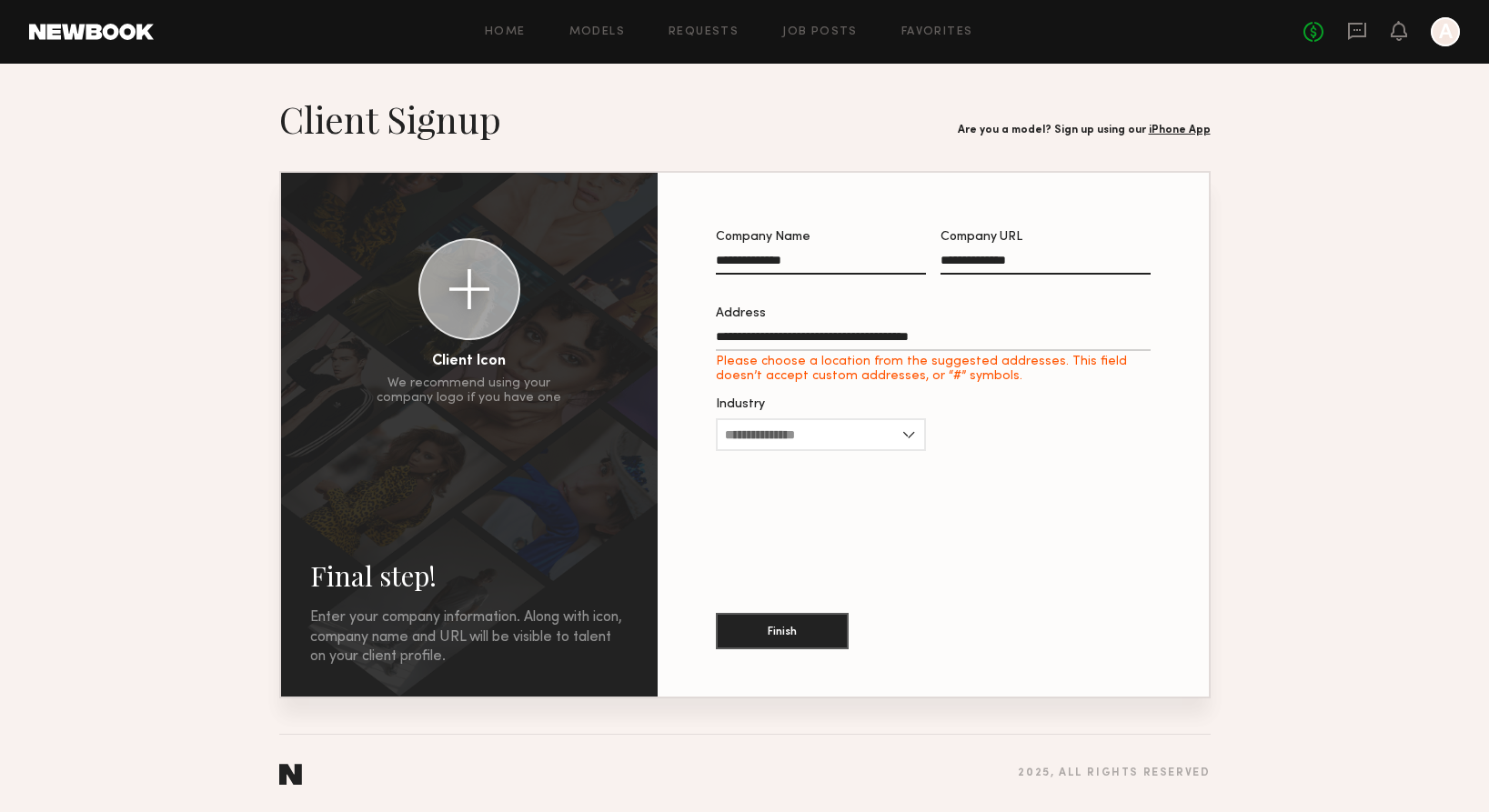
type input "**********"
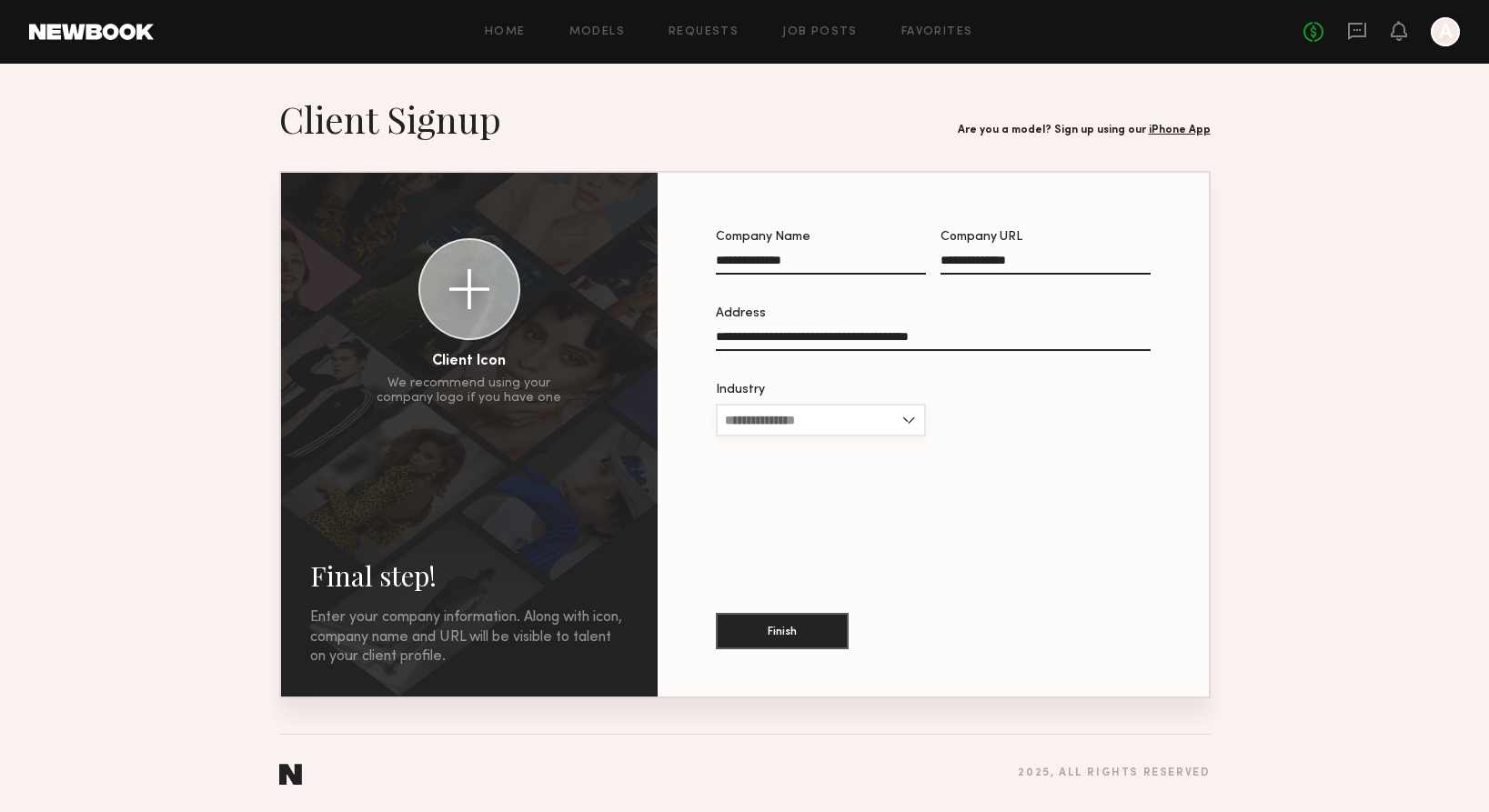
click at [778, 425] on input "Industry" at bounding box center [821, 420] width 210 height 33
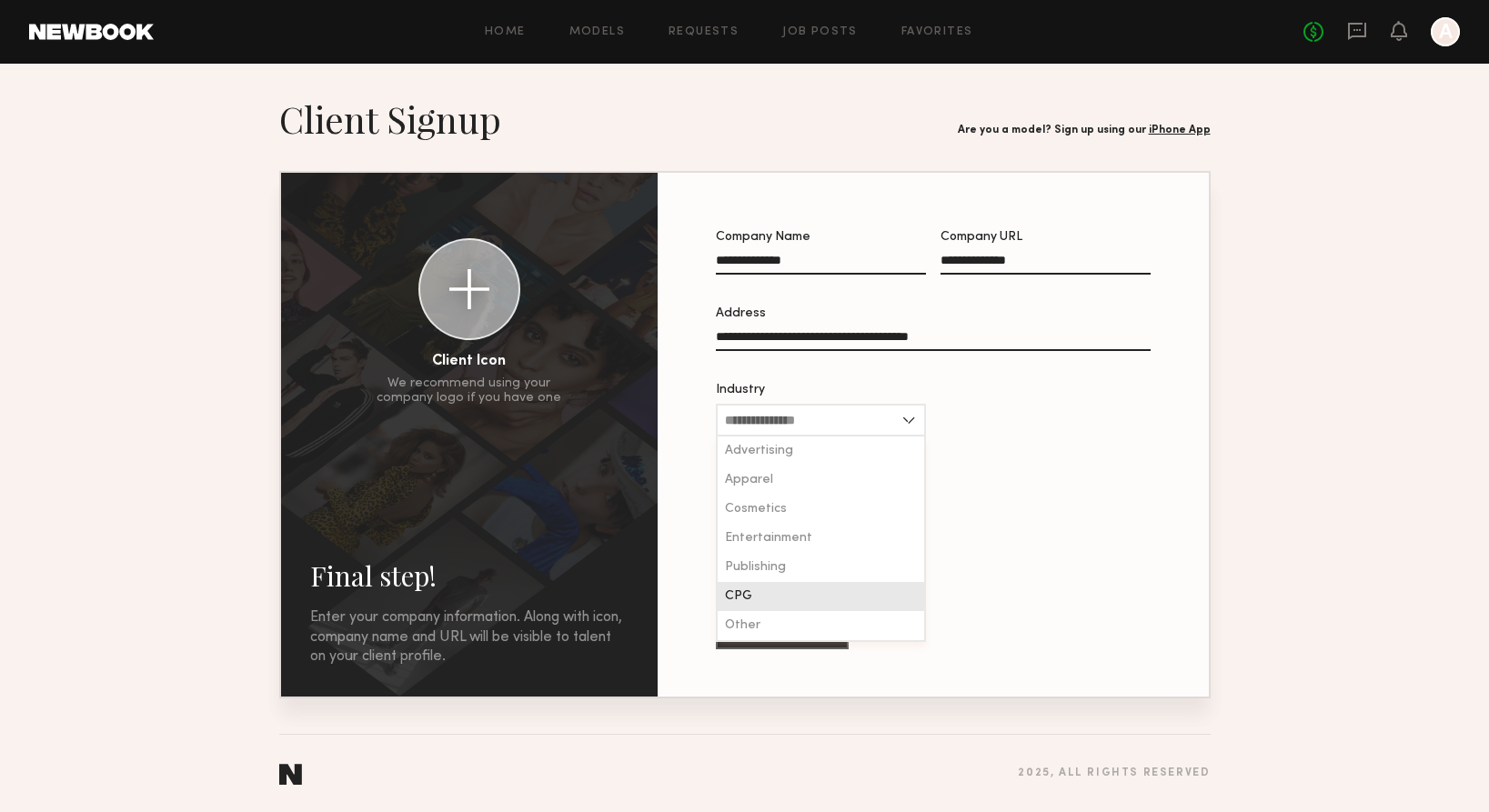
click at [746, 597] on span "CPG" at bounding box center [738, 597] width 27 height 13
type input "***"
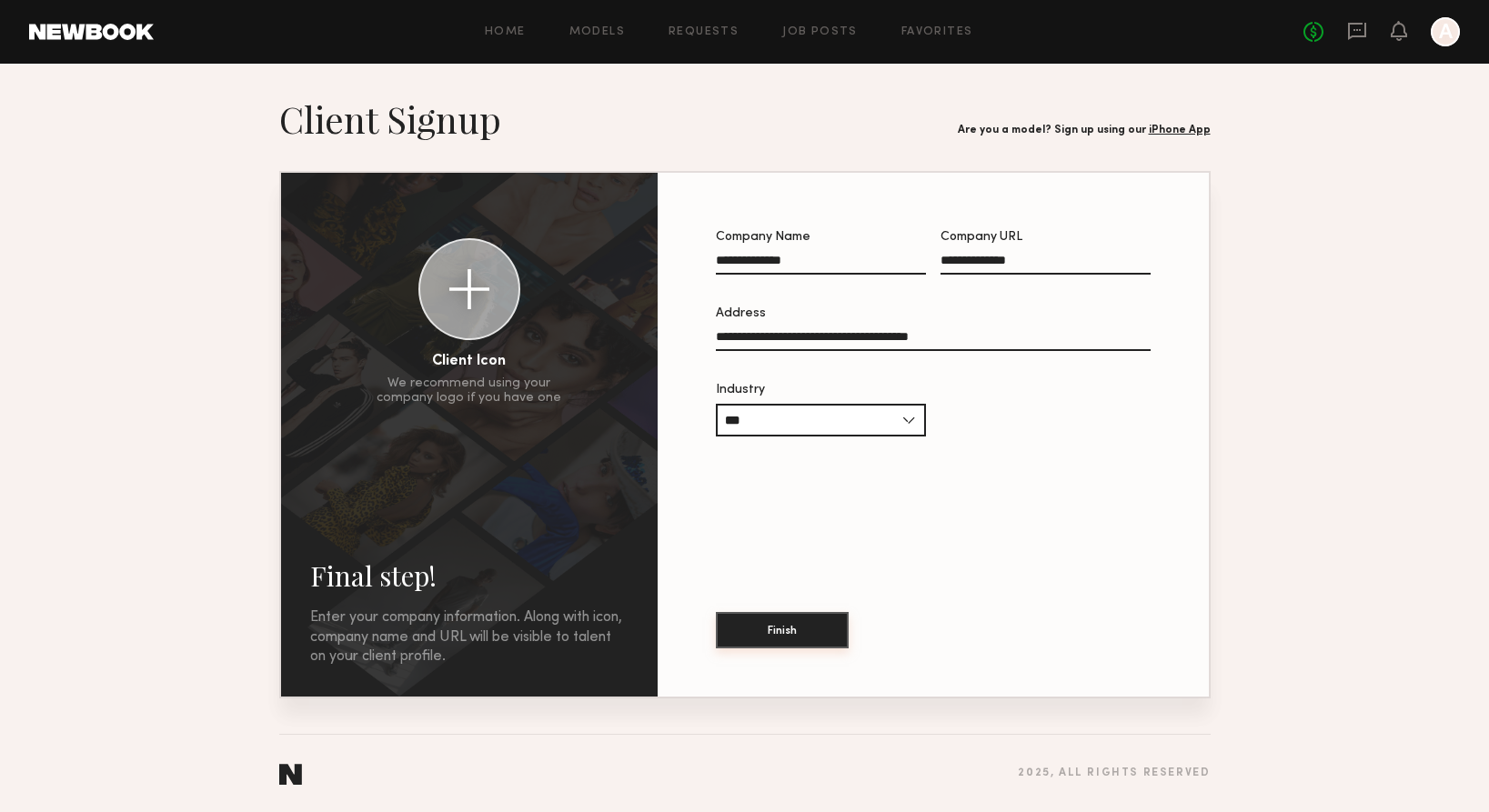
click at [782, 629] on button "Finish" at bounding box center [782, 629] width 133 height 37
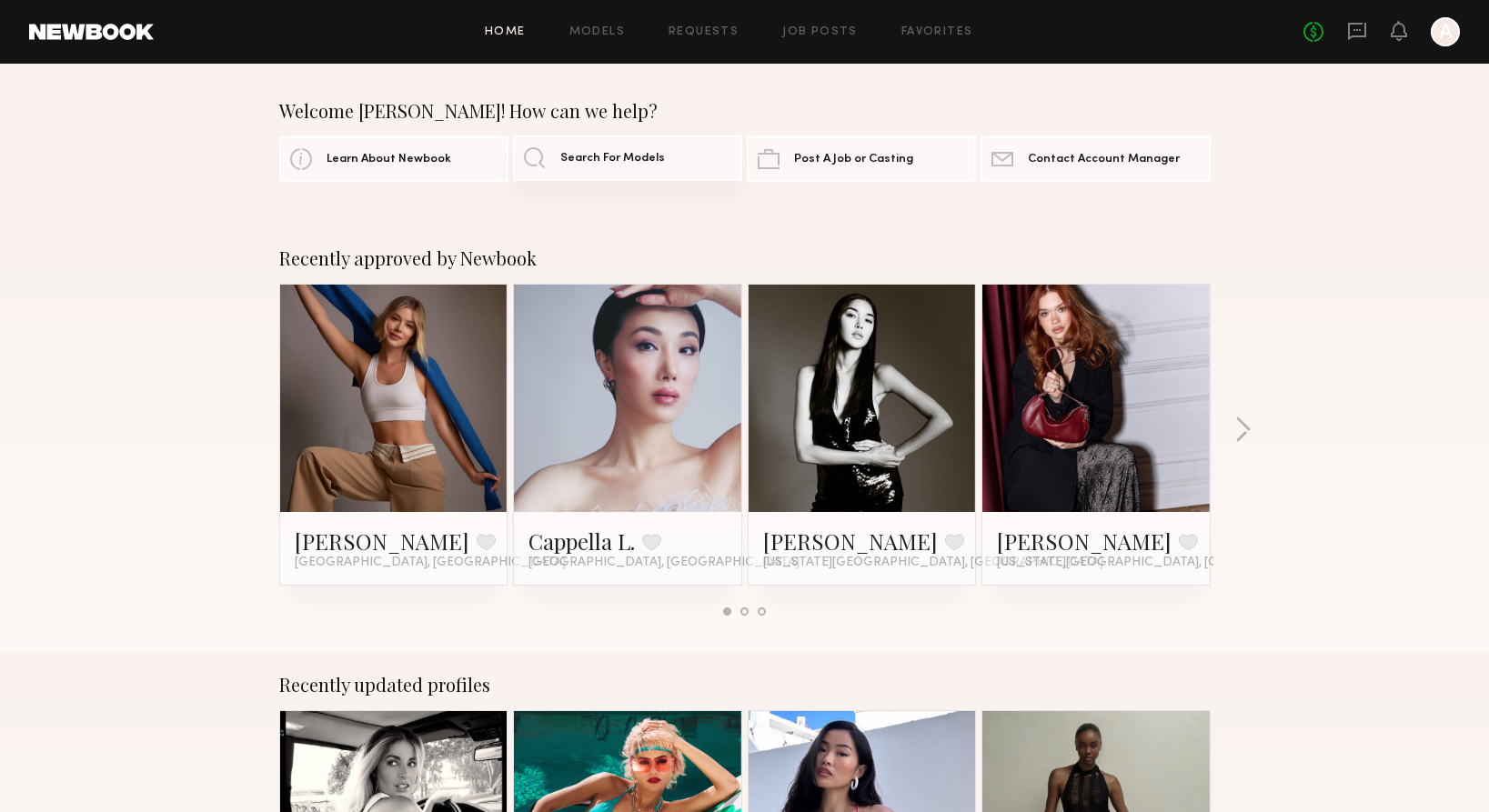
click at [666, 164] on link "Search For Models" at bounding box center [628, 158] width 230 height 46
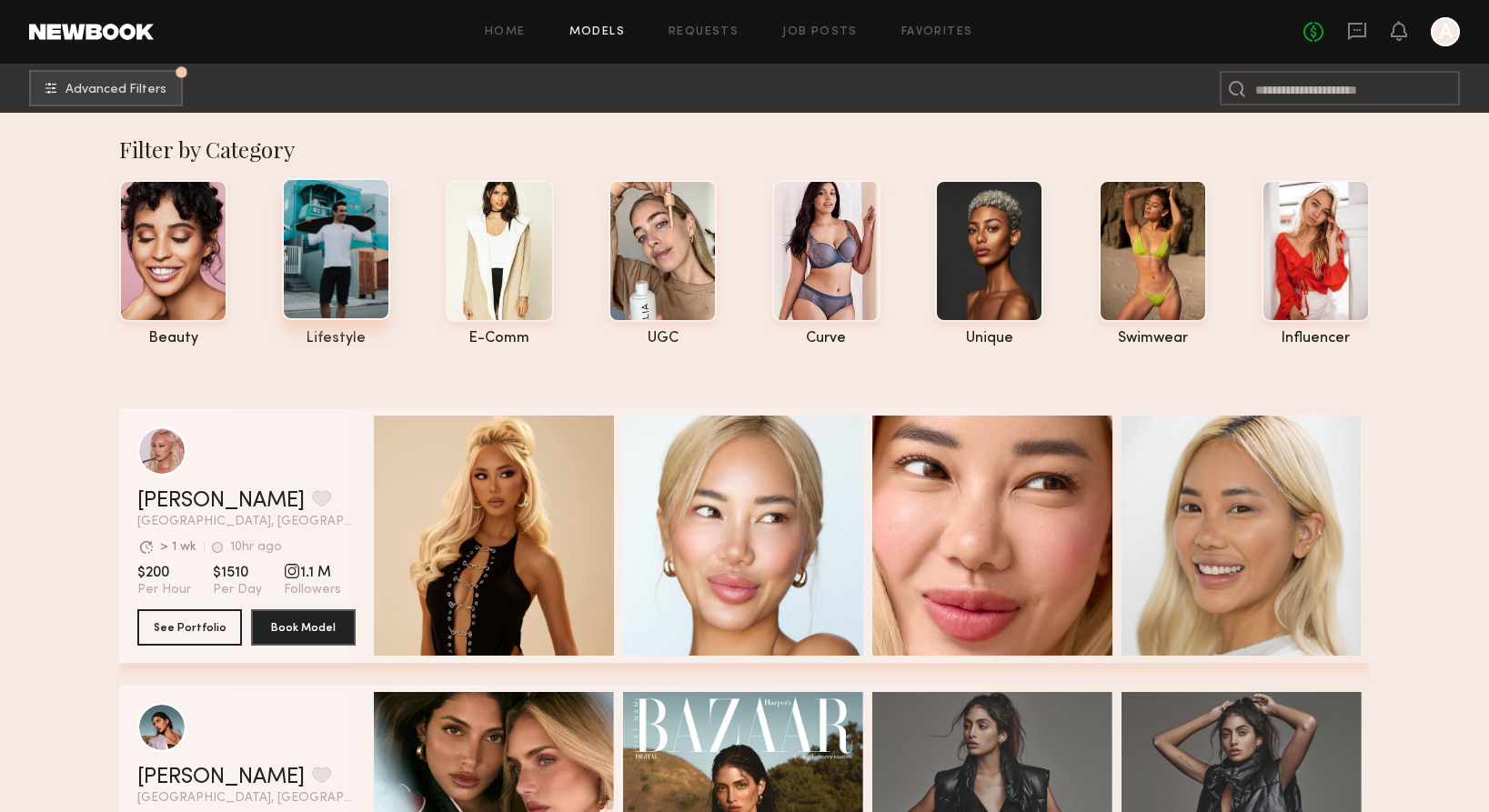
click at [344, 249] on div at bounding box center [336, 248] width 109 height 141
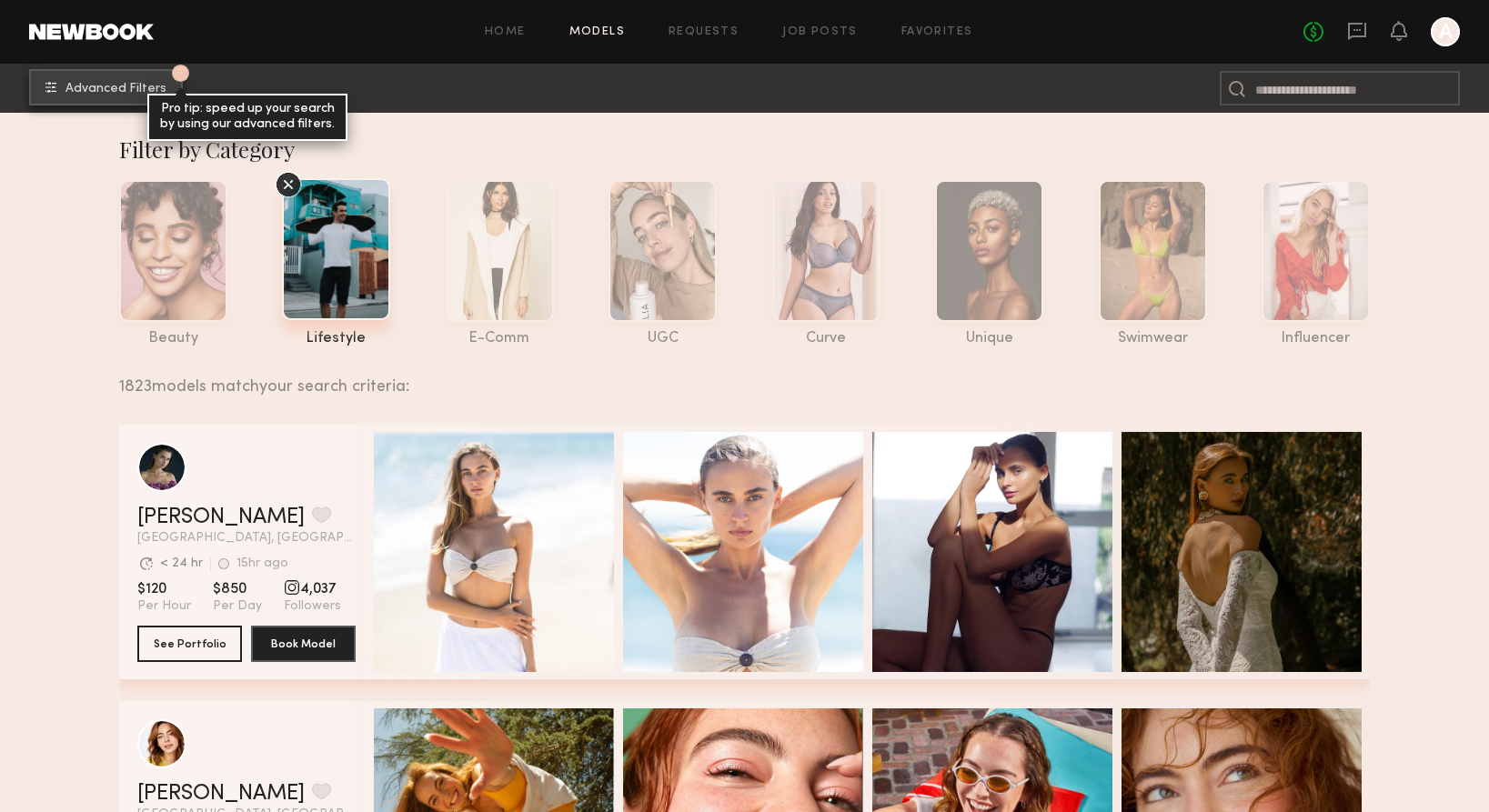
click at [90, 95] on button "1 Advanced Filters Pro tip: speed up your search by using our advanced filters." at bounding box center [106, 87] width 154 height 37
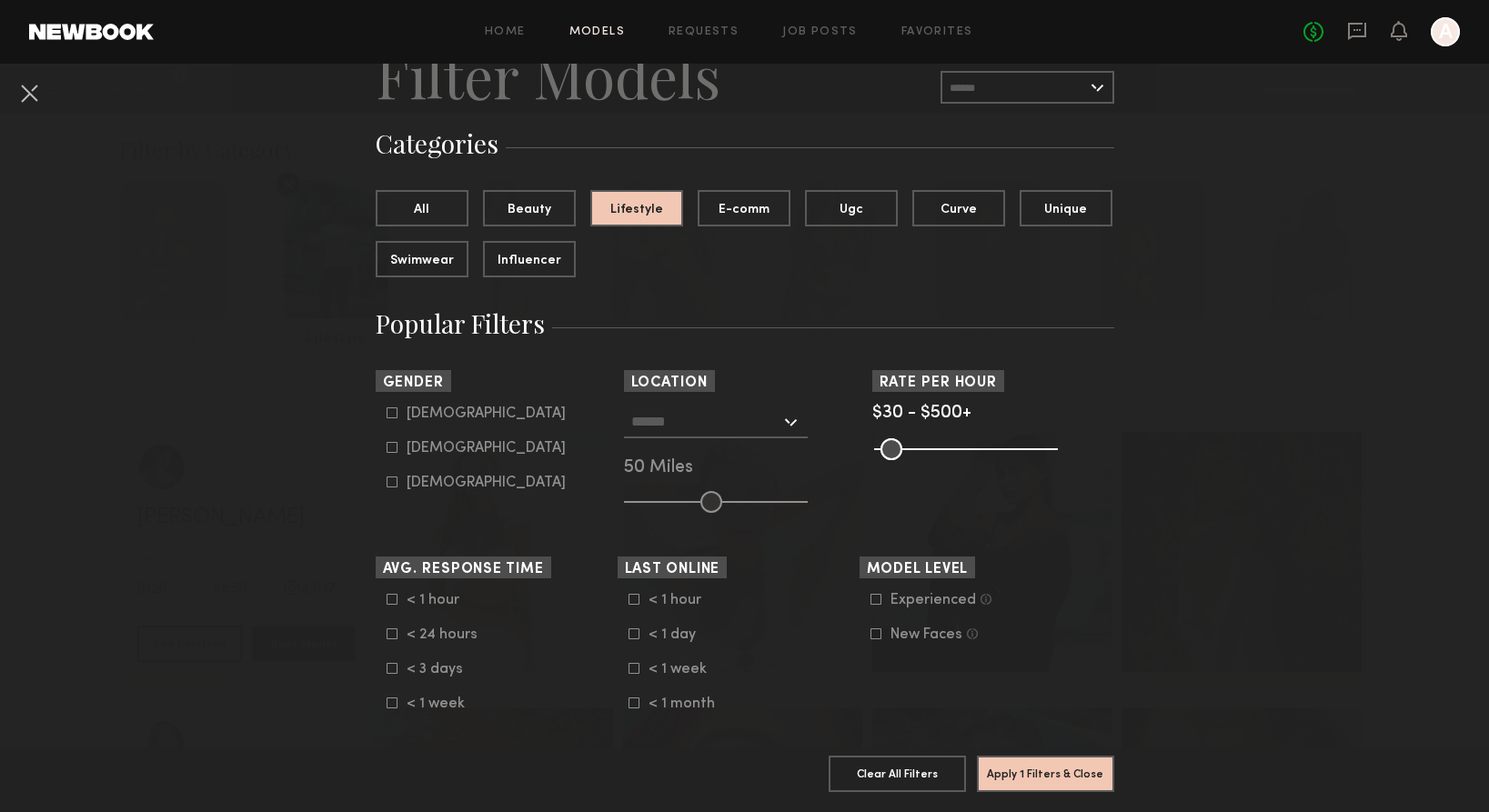
scroll to position [92, 0]
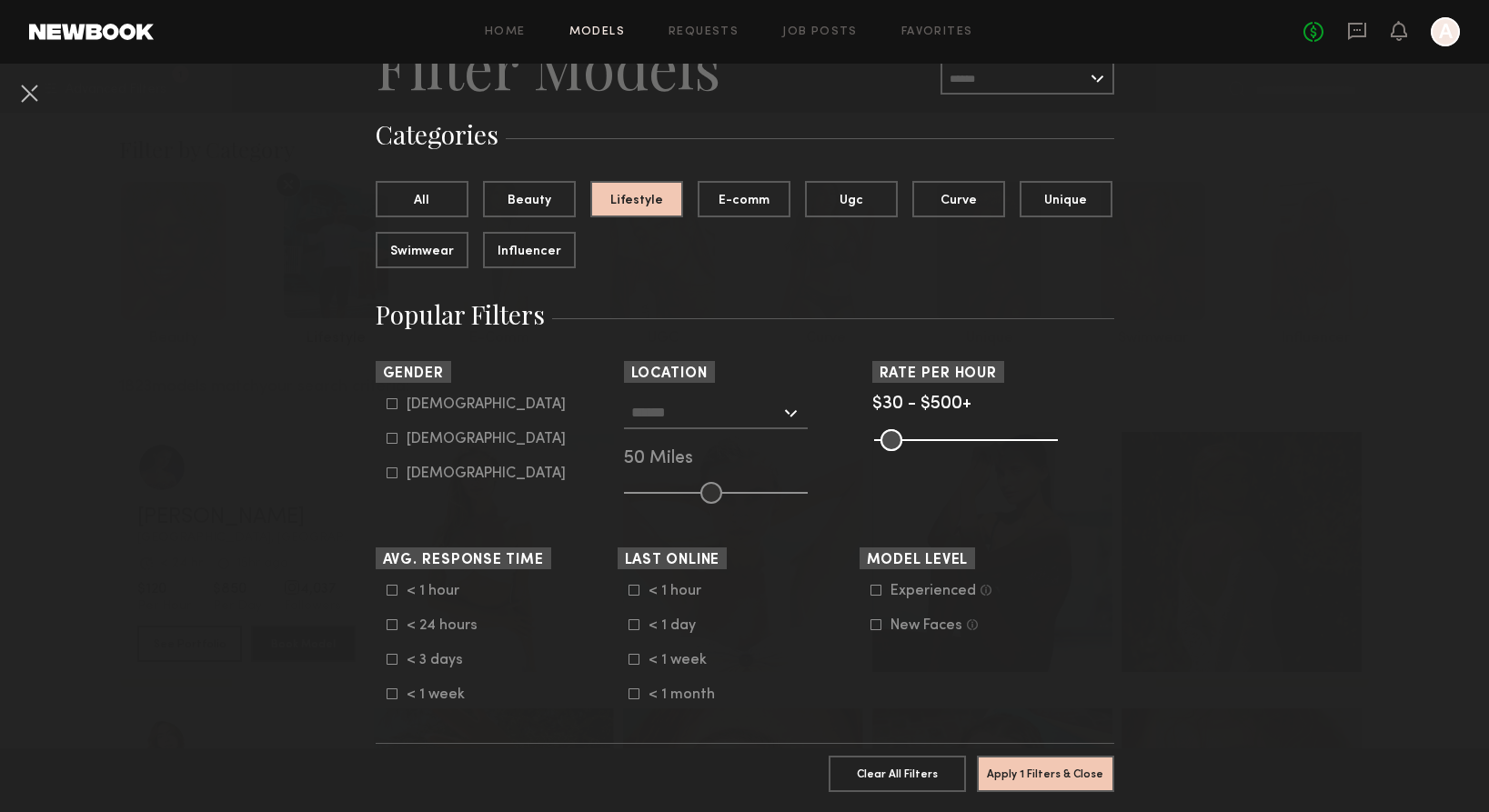
click at [387, 440] on icon at bounding box center [393, 438] width 11 height 11
type input "**"
click at [687, 413] on input "text" at bounding box center [706, 411] width 149 height 31
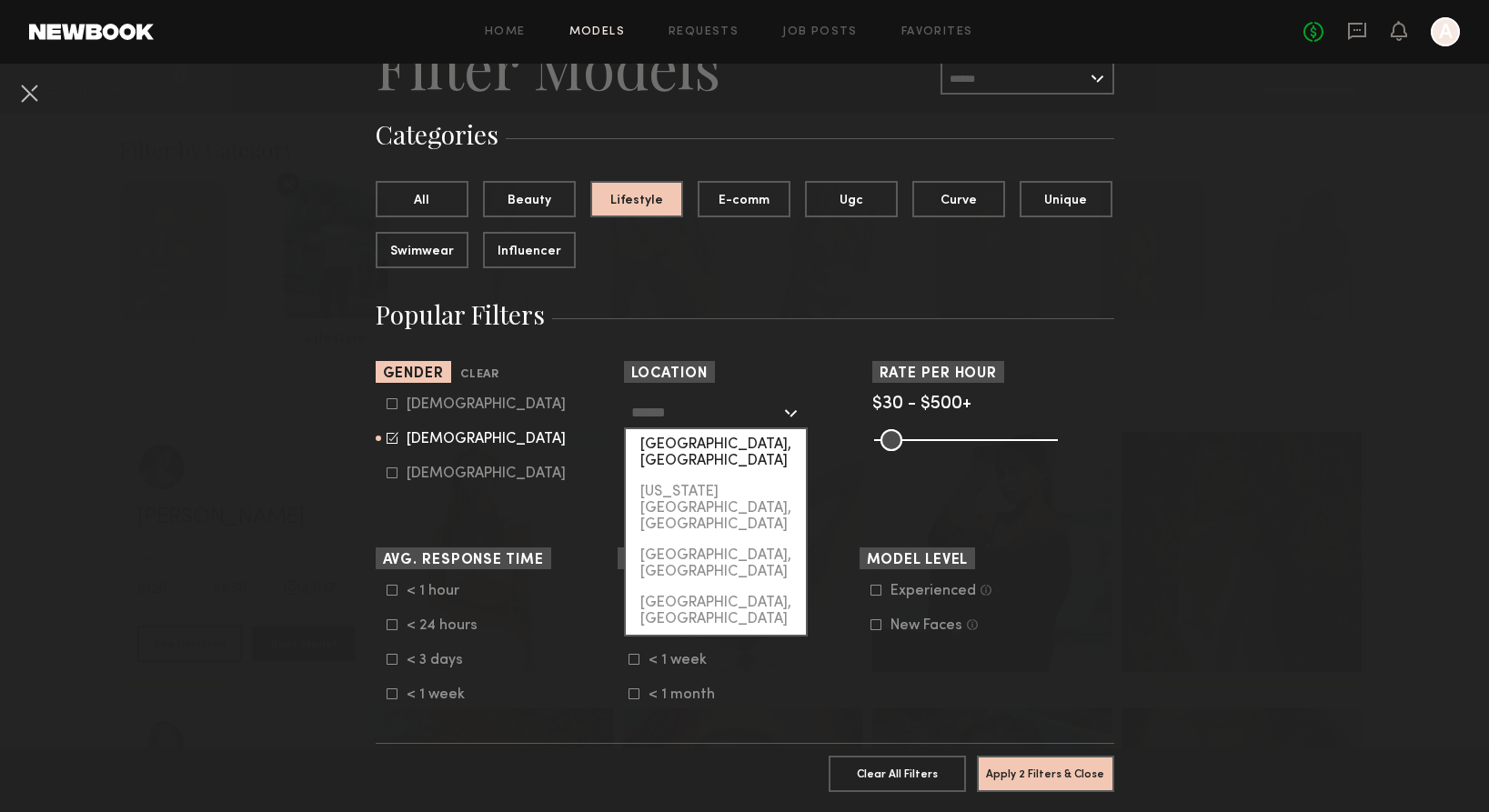
click at [689, 443] on div "[GEOGRAPHIC_DATA], [GEOGRAPHIC_DATA]" at bounding box center [716, 452] width 180 height 47
type input "**********"
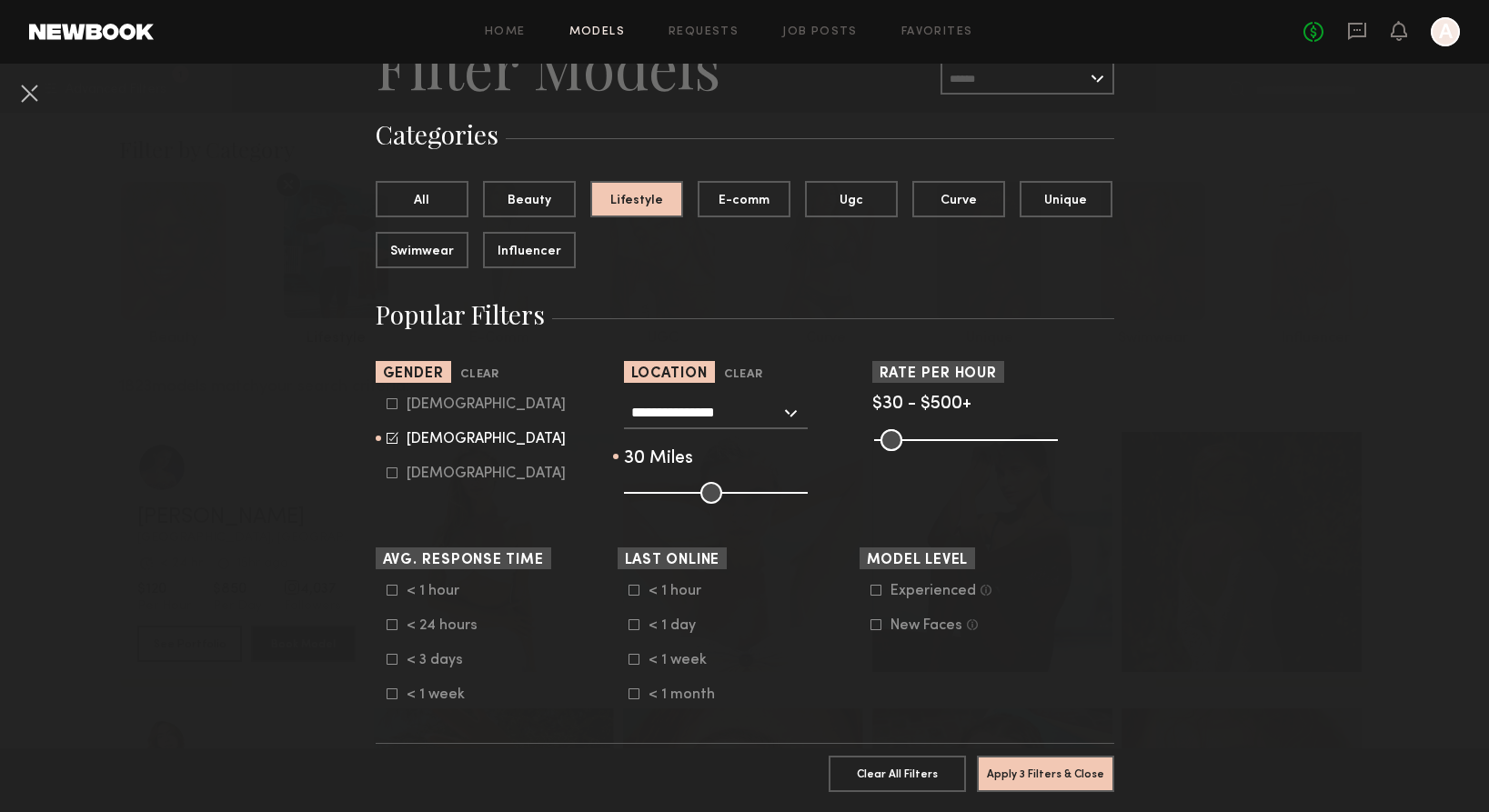
drag, startPoint x: 709, startPoint y: 496, endPoint x: 674, endPoint y: 495, distance: 35.0
type input "**"
click at [674, 495] on input "range" at bounding box center [716, 493] width 184 height 22
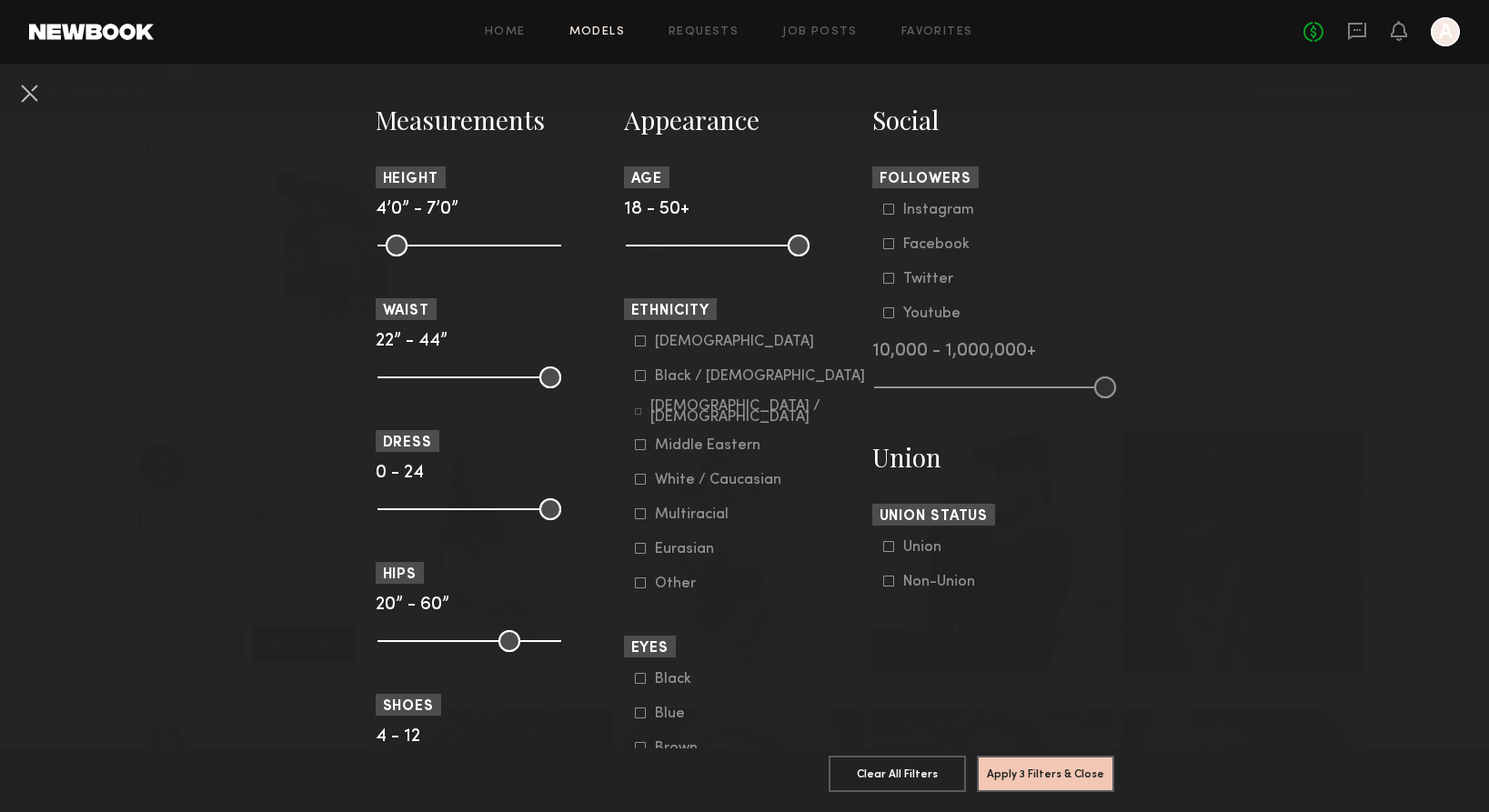
scroll to position [779, 0]
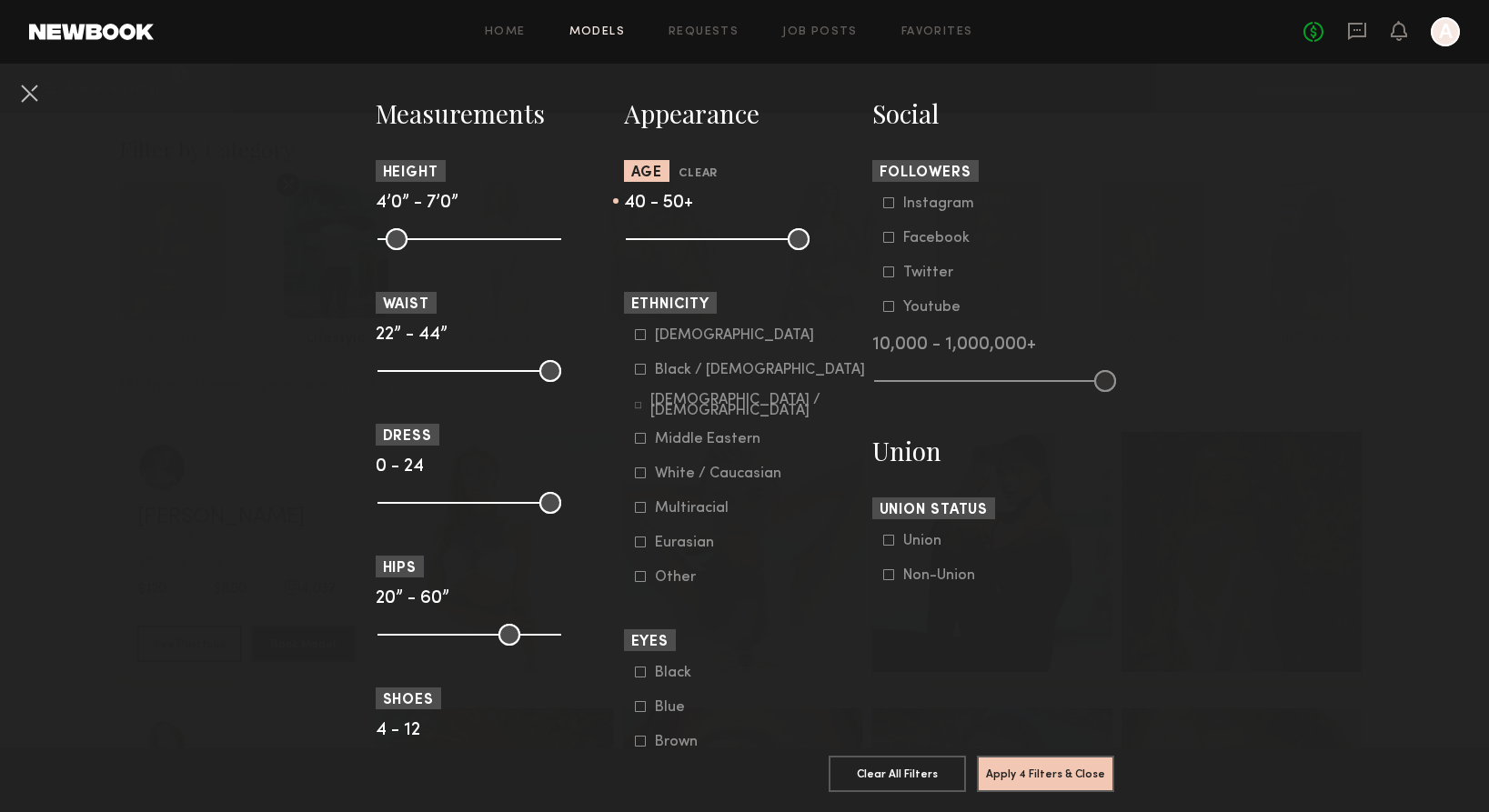
drag, startPoint x: 639, startPoint y: 238, endPoint x: 747, endPoint y: 249, distance: 108.6
type input "**"
click at [747, 249] on input "range" at bounding box center [718, 239] width 184 height 22
click at [1044, 770] on button "Apply 4 Filters & Close" at bounding box center [1046, 773] width 138 height 37
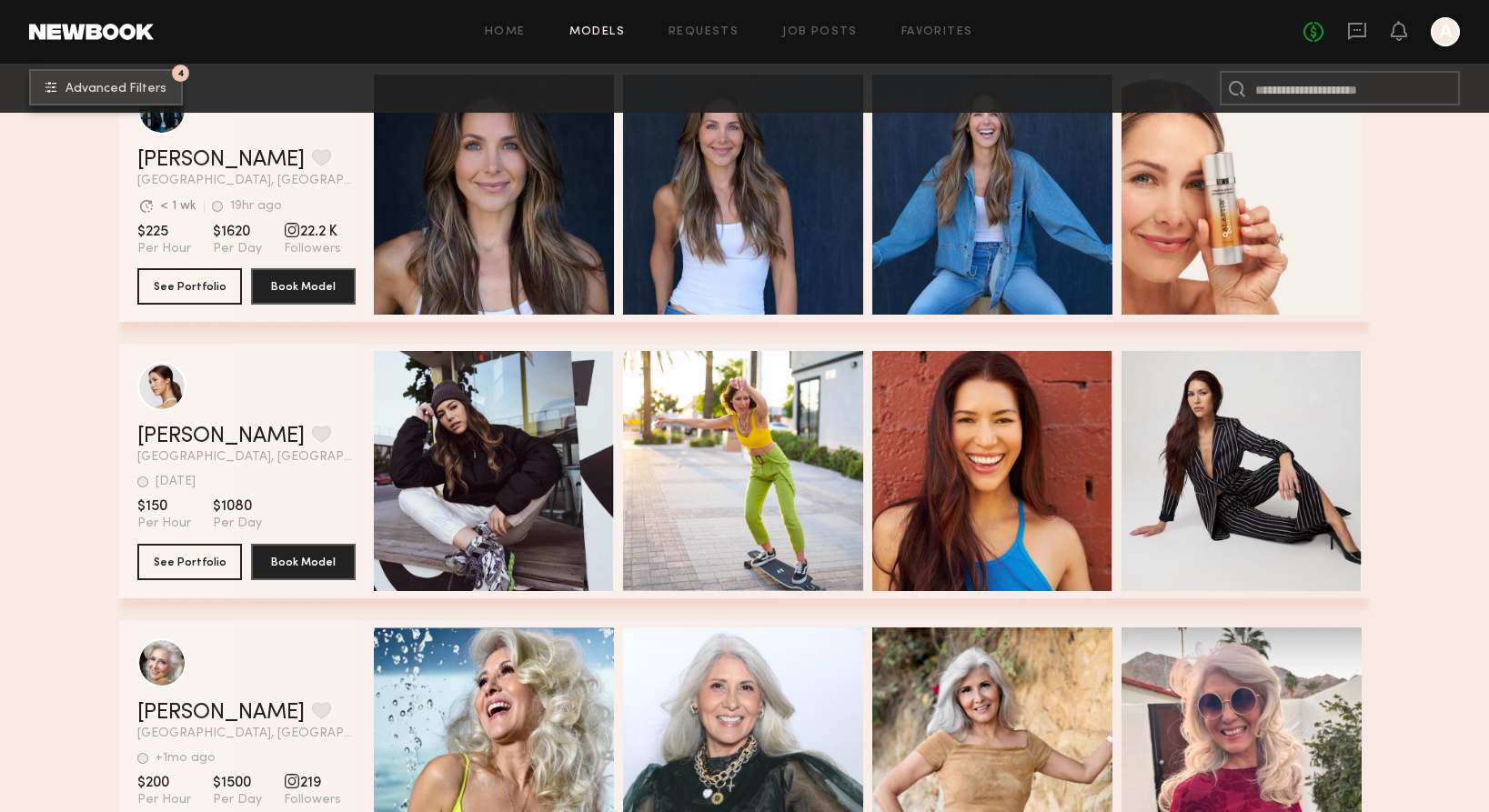
scroll to position [10336, 0]
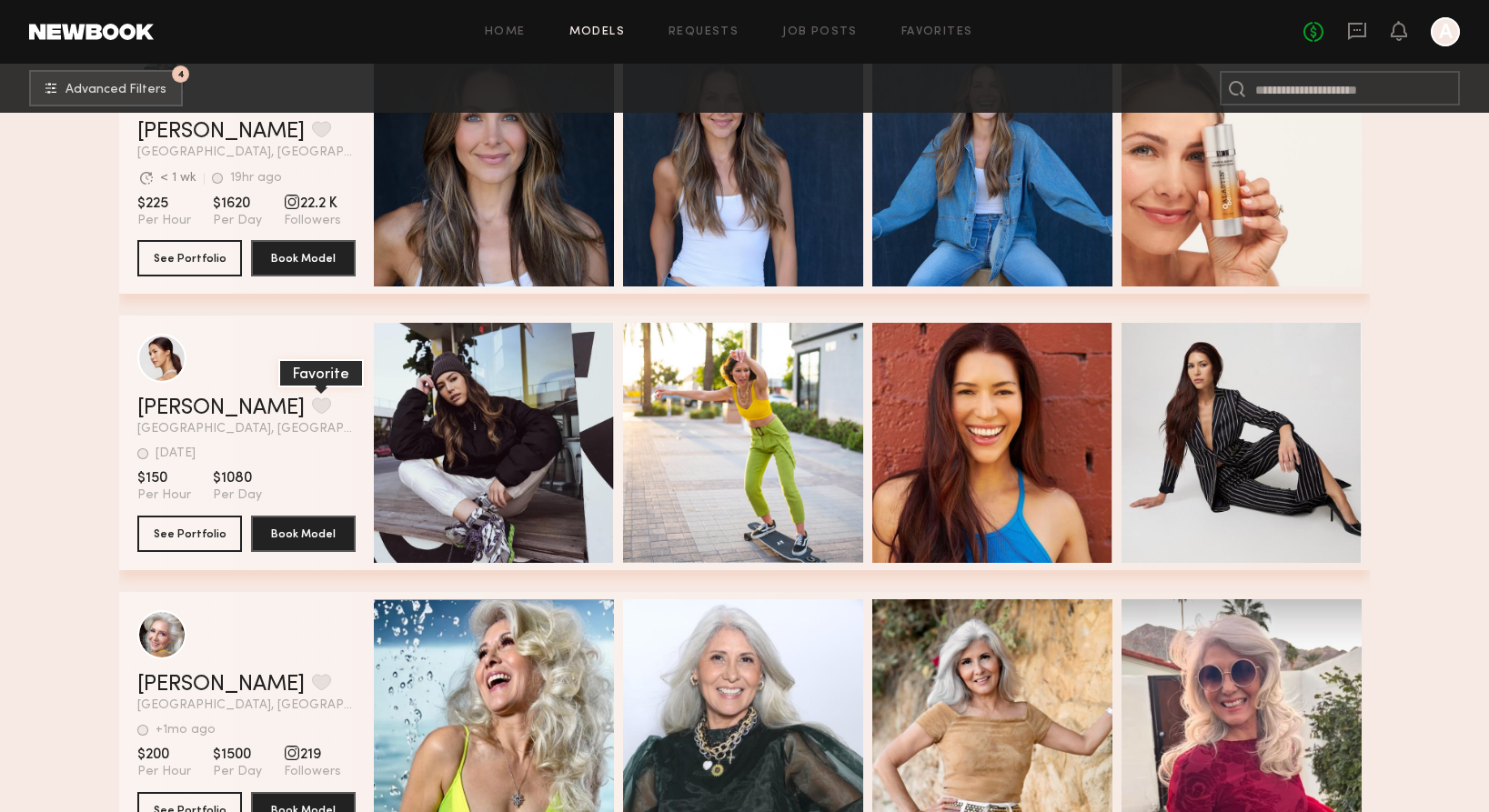
click at [312, 408] on button "grid" at bounding box center [321, 405] width 19 height 16
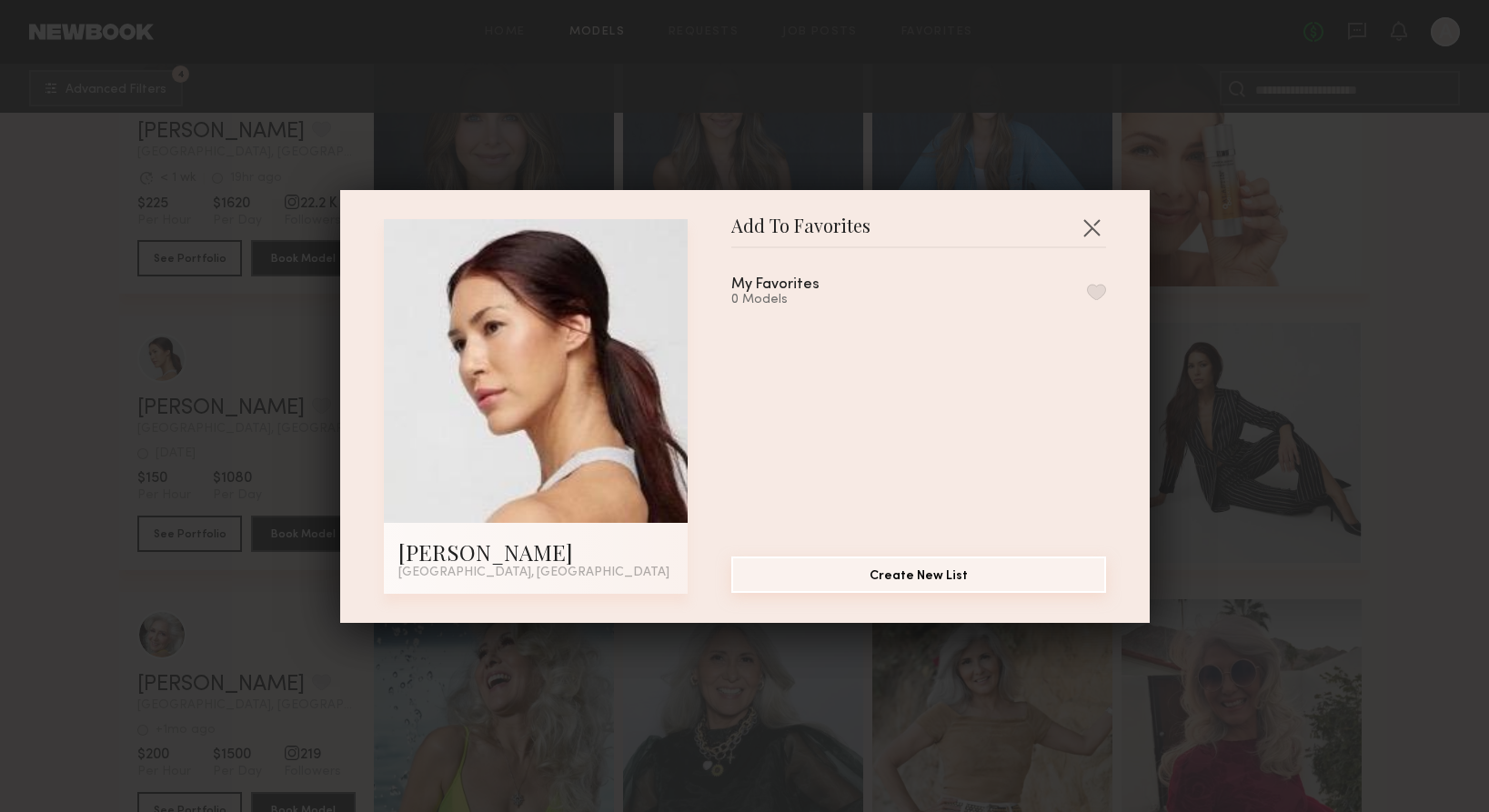
click at [904, 576] on button "Create New List" at bounding box center [919, 574] width 375 height 37
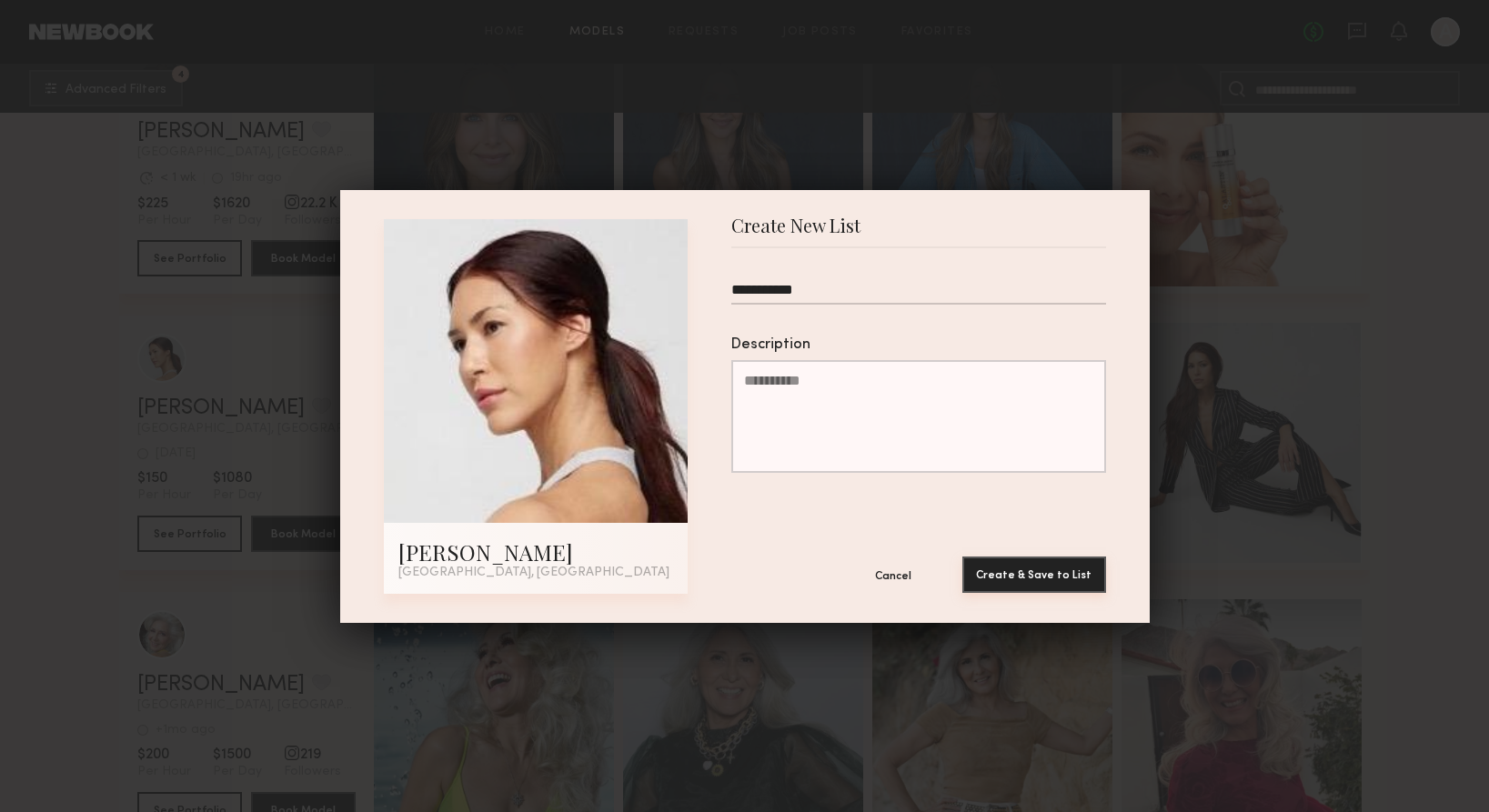
type input "**********"
click at [1040, 576] on button "Create & Save to List" at bounding box center [1034, 574] width 143 height 37
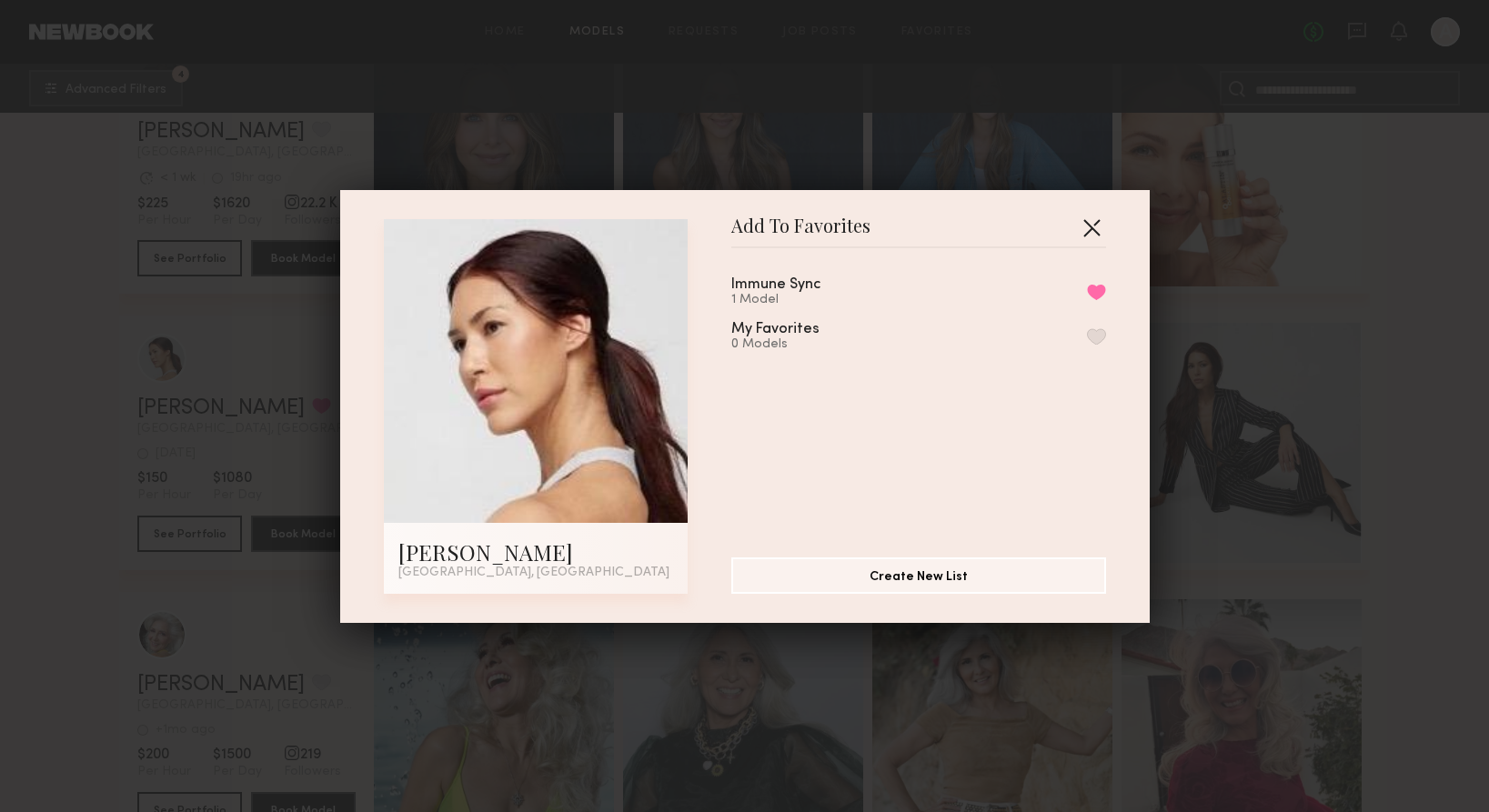
click at [1092, 225] on button "button" at bounding box center [1091, 227] width 29 height 29
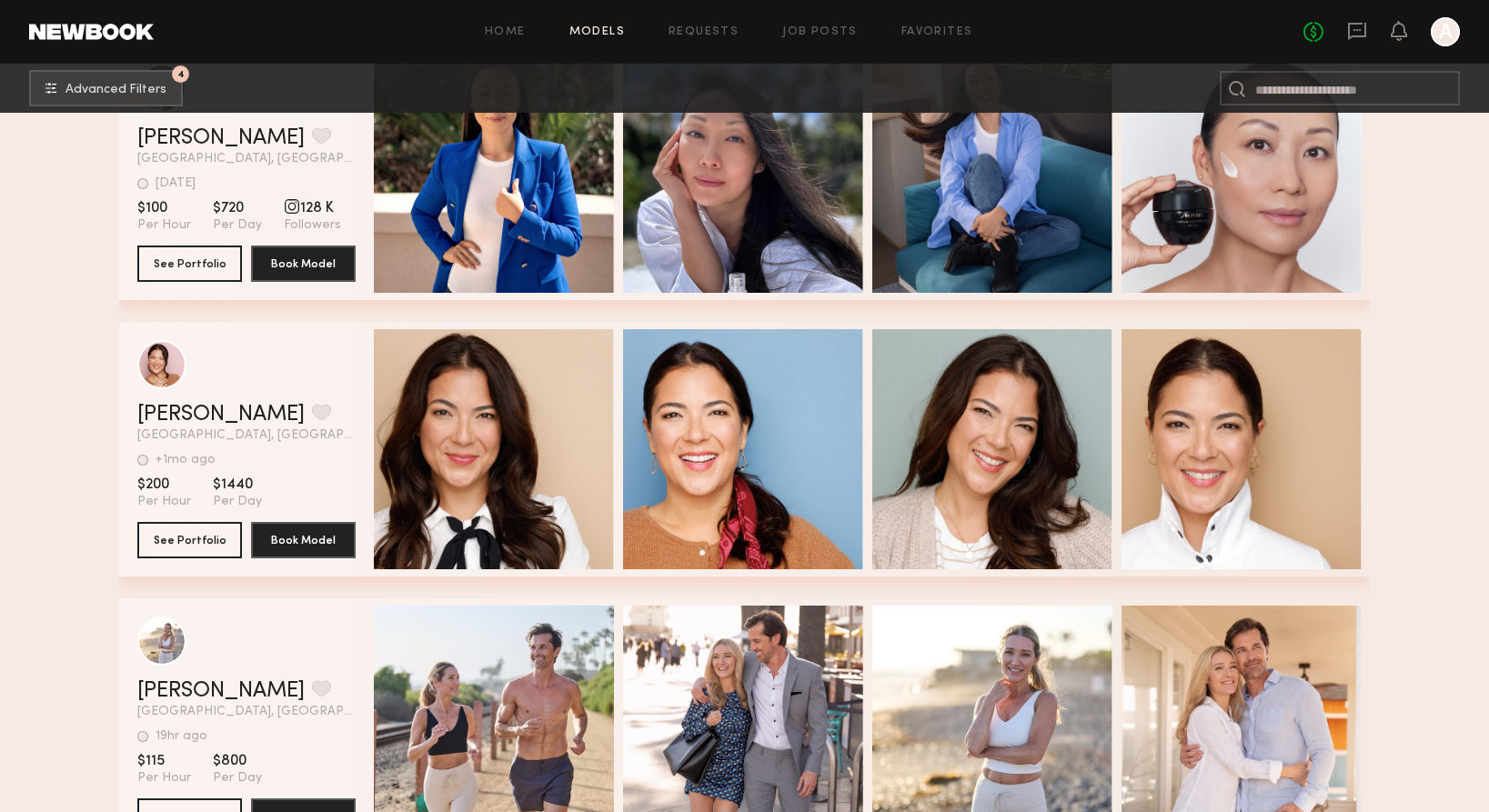
scroll to position [11161, 0]
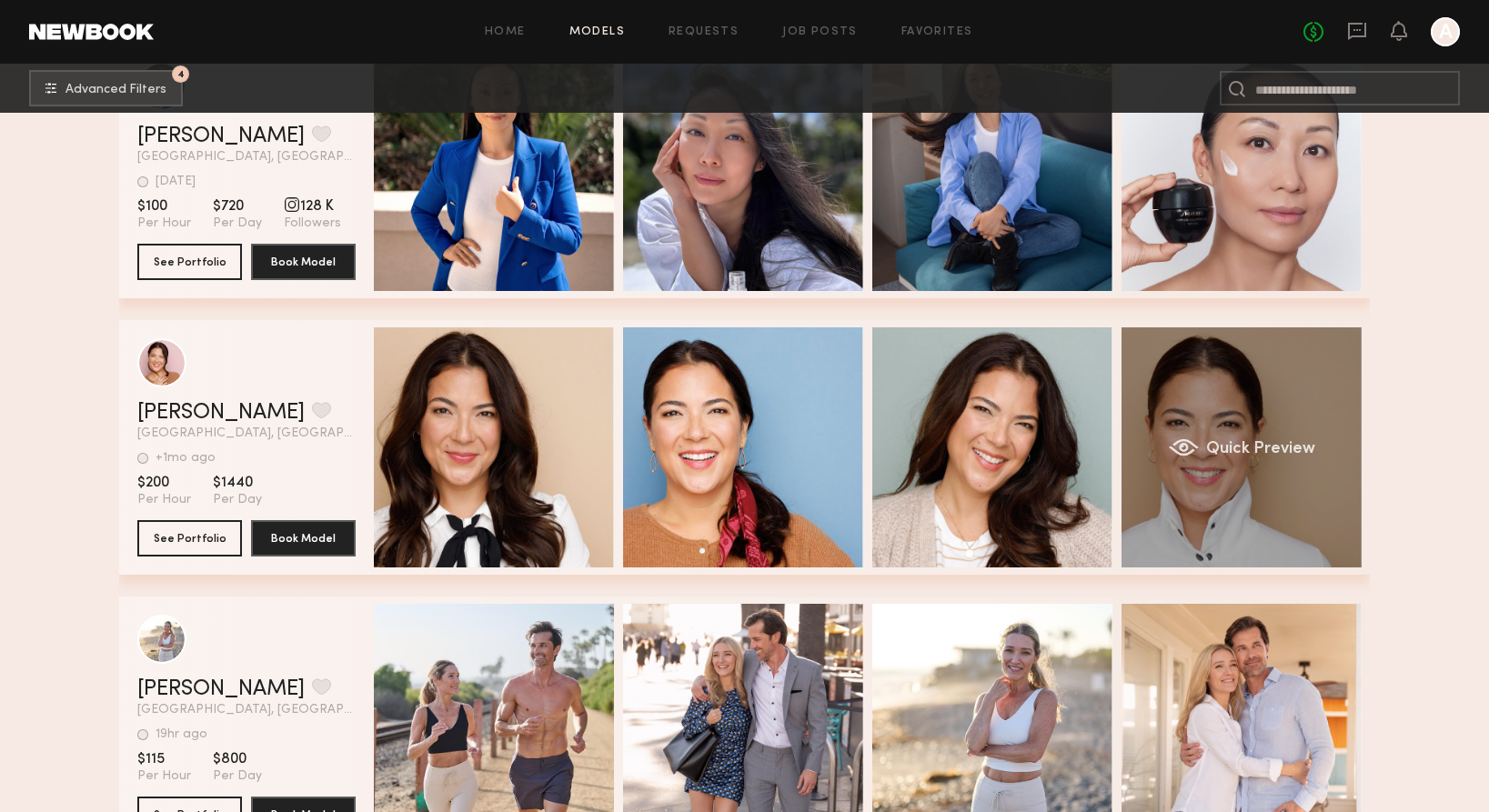
click at [1154, 458] on div "Quick Preview" at bounding box center [1242, 447] width 240 height 240
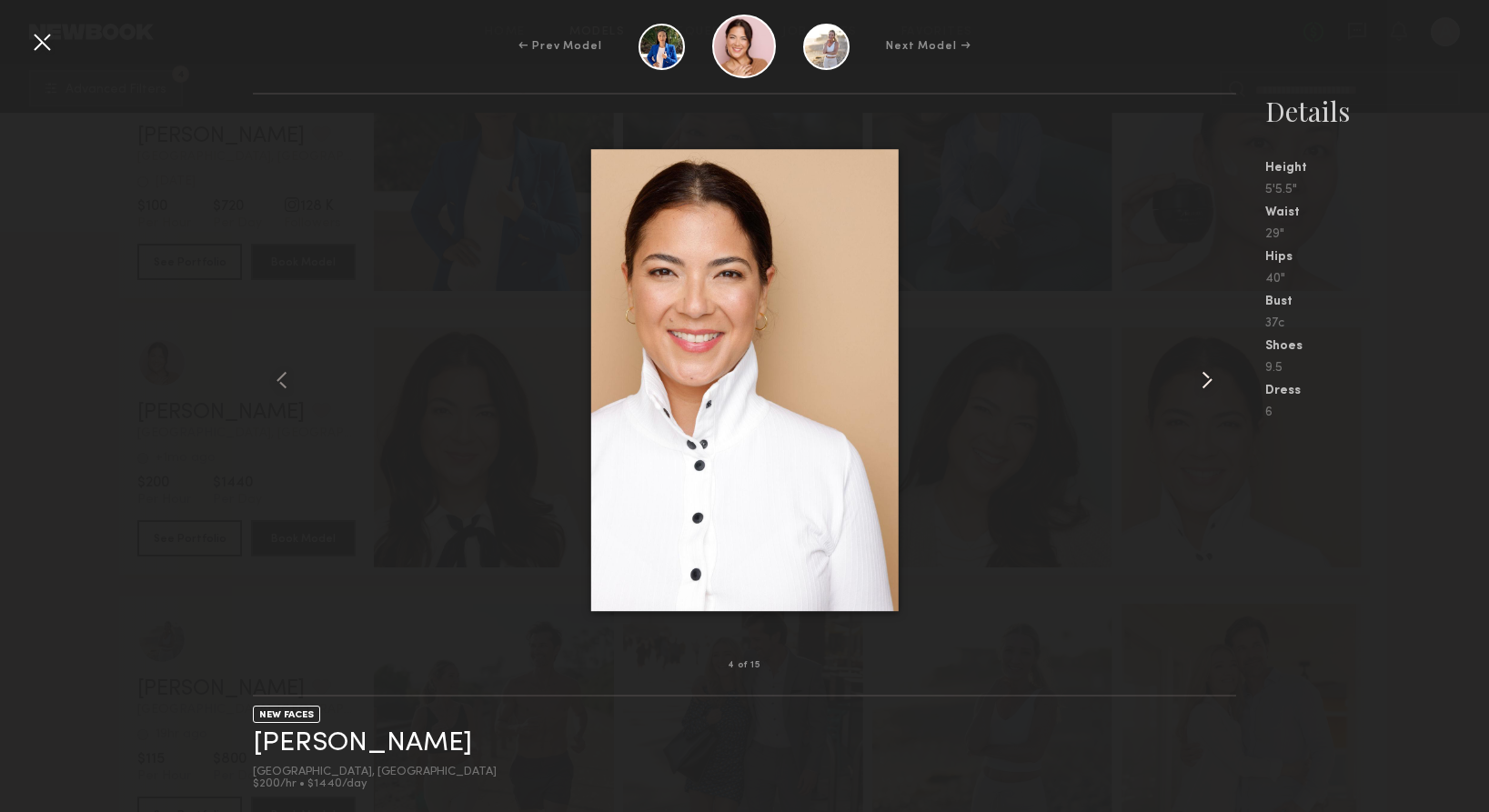
click at [1203, 384] on common-icon at bounding box center [1207, 379] width 29 height 29
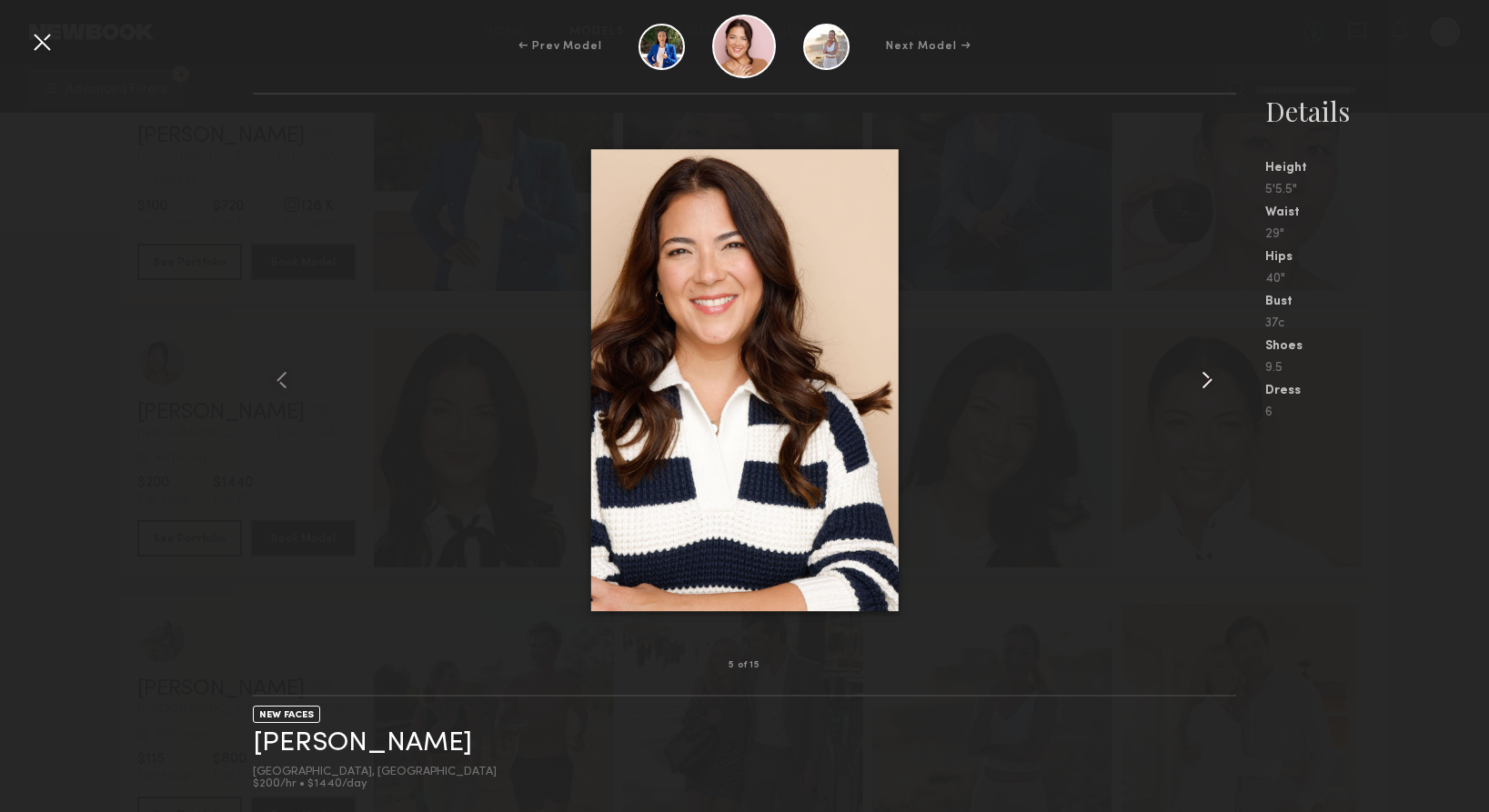
click at [1203, 384] on common-icon at bounding box center [1207, 379] width 29 height 29
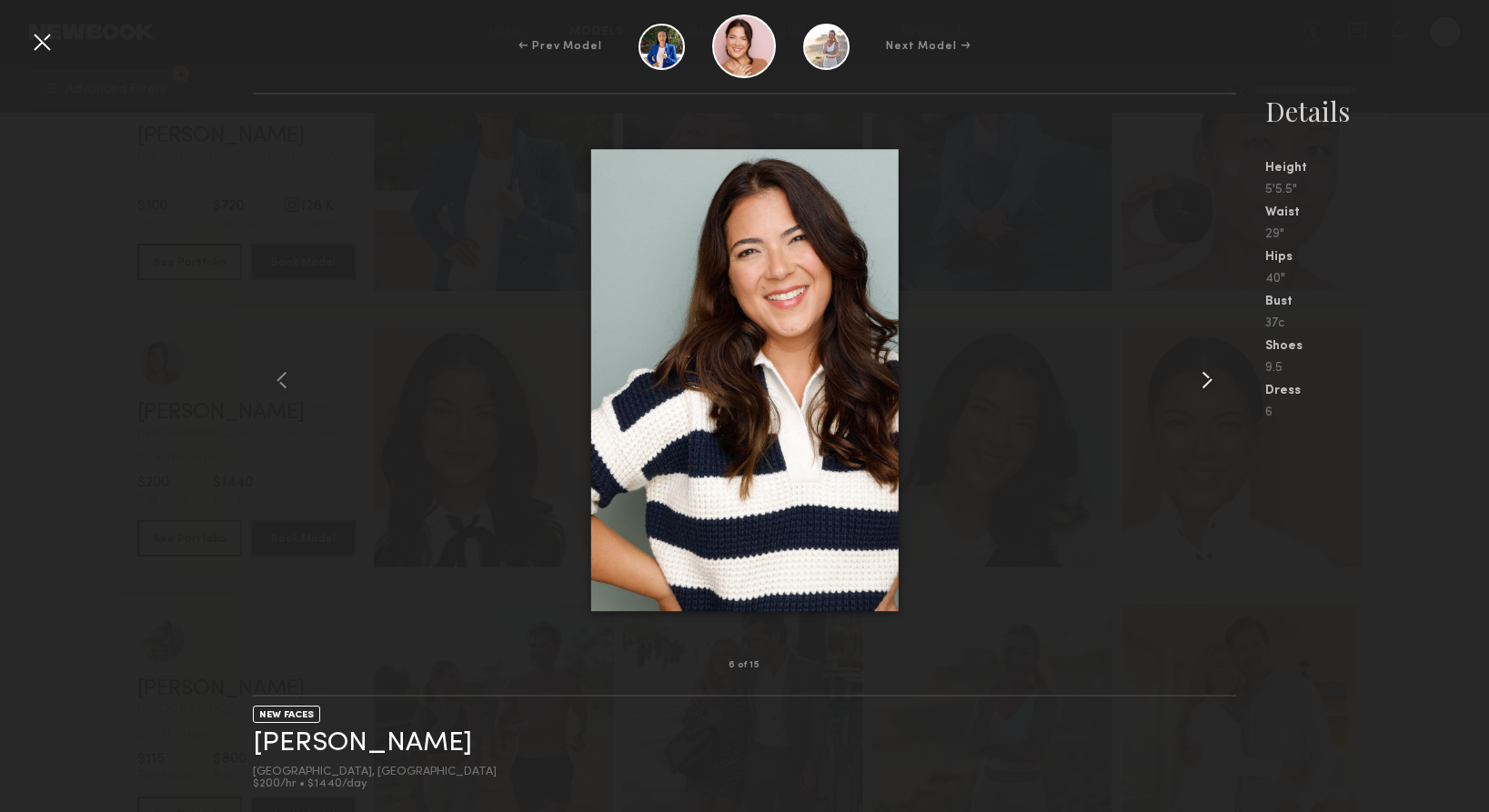
click at [1203, 384] on common-icon at bounding box center [1207, 379] width 29 height 29
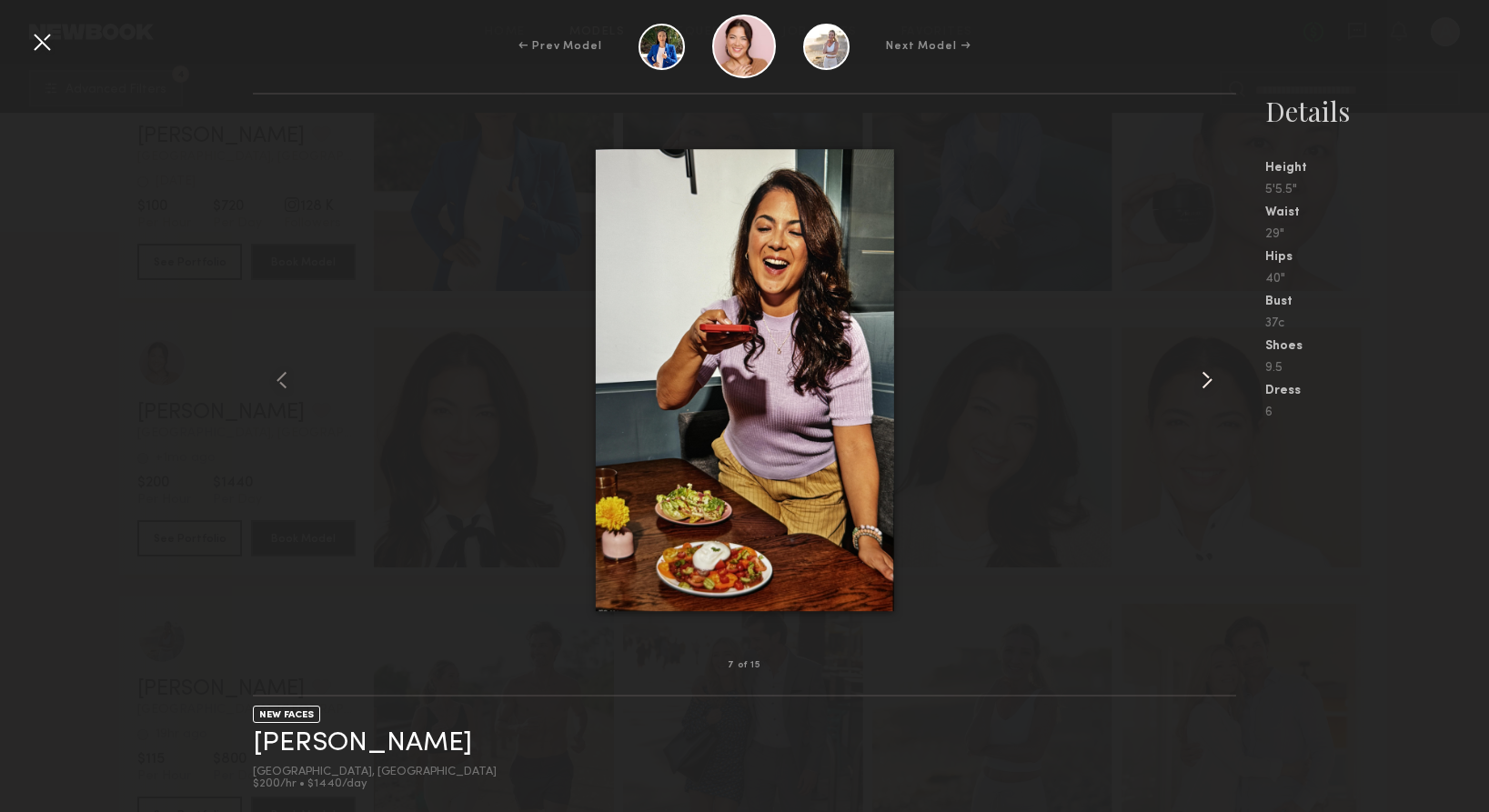
click at [1203, 384] on common-icon at bounding box center [1207, 379] width 29 height 29
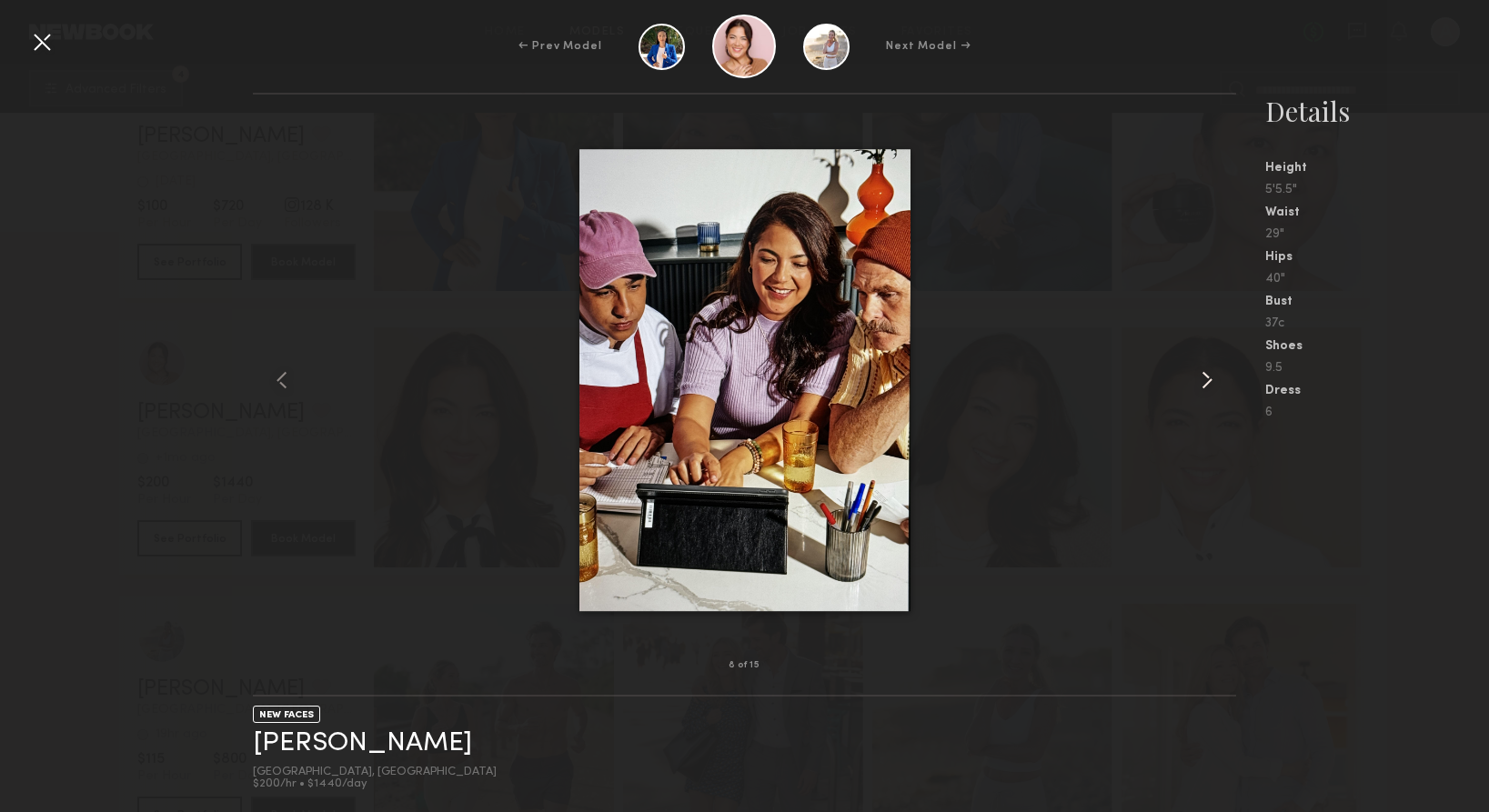
click at [1203, 384] on common-icon at bounding box center [1207, 379] width 29 height 29
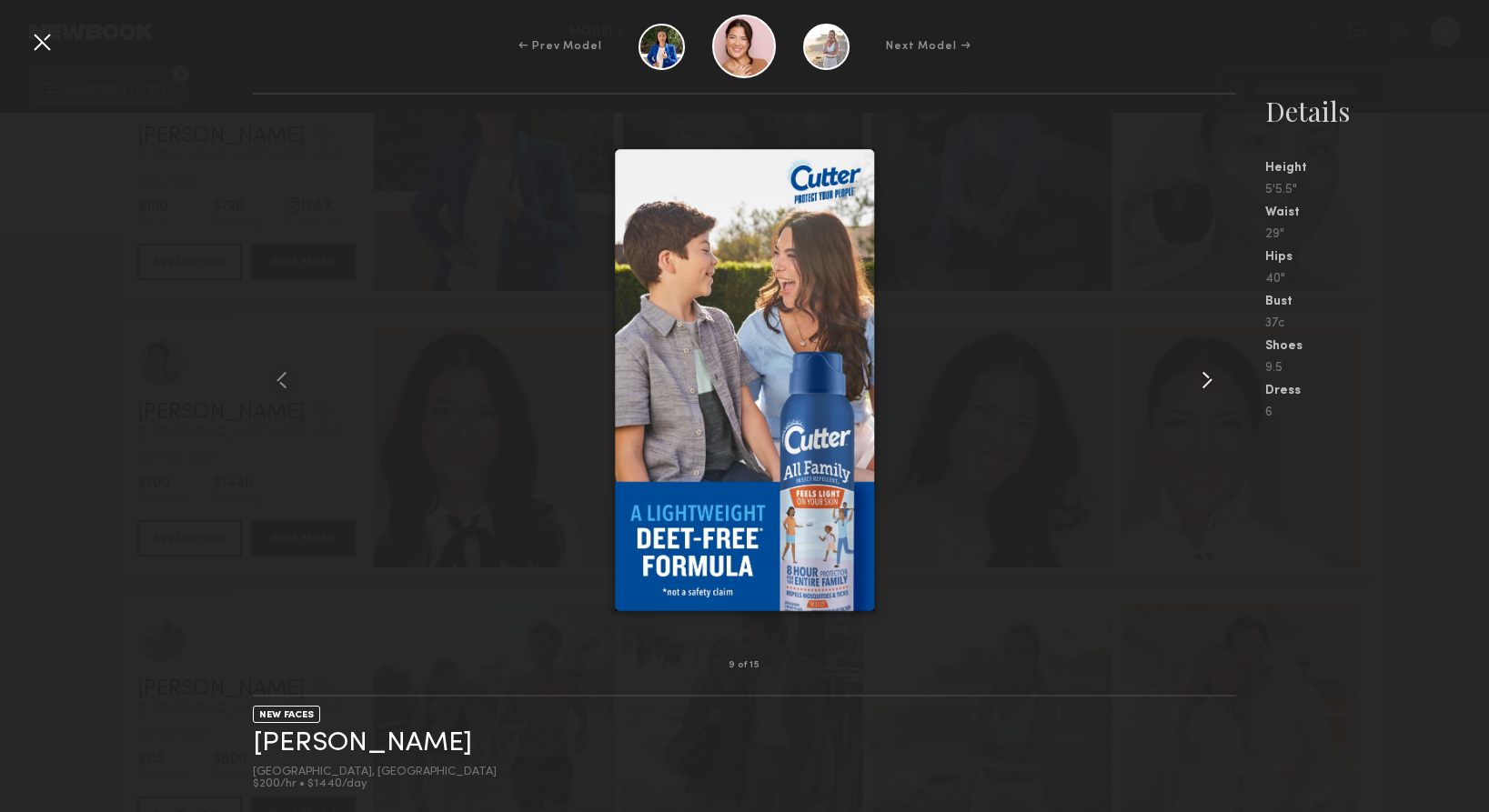
click at [1203, 384] on common-icon at bounding box center [1207, 379] width 29 height 29
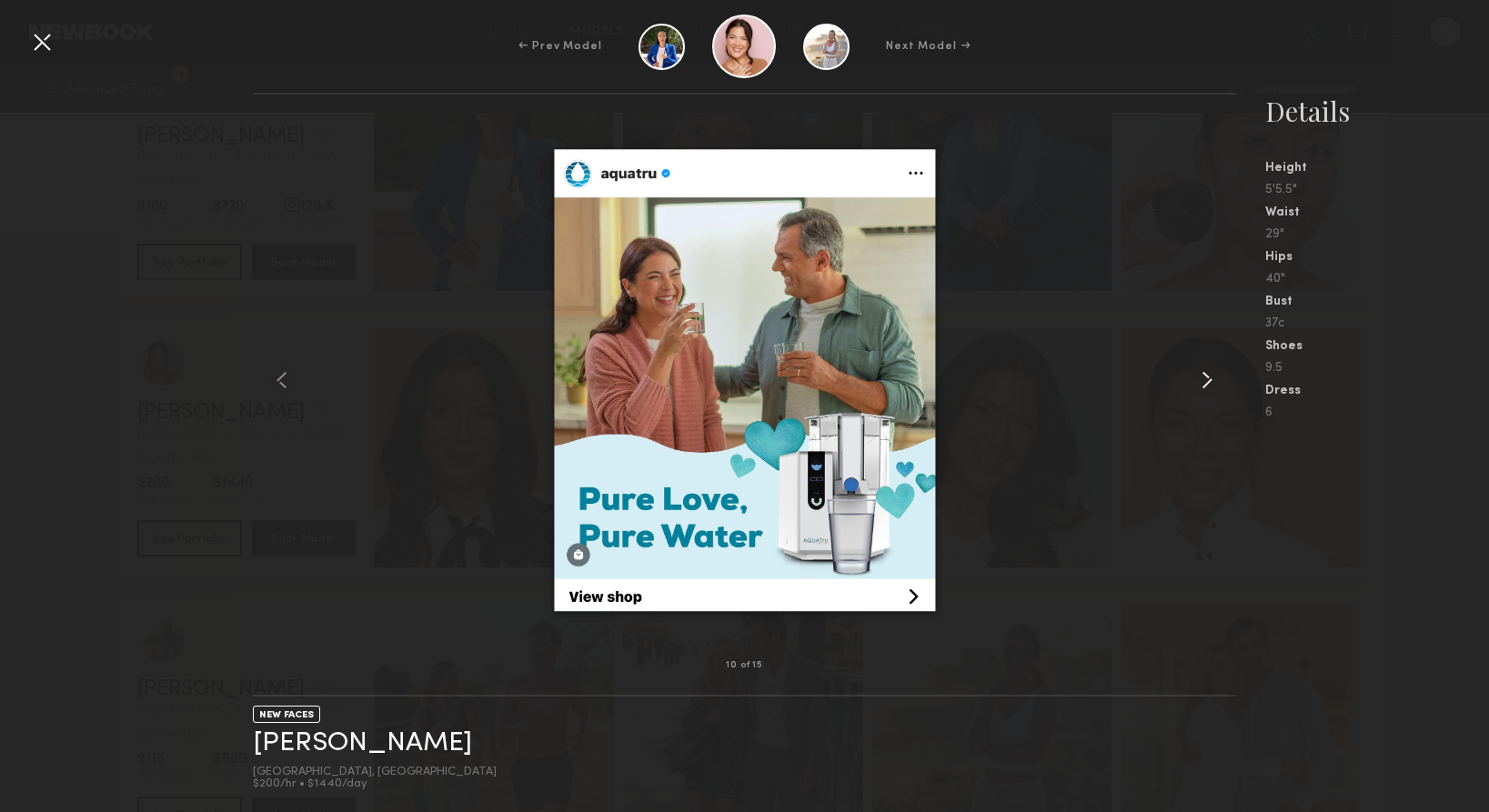
click at [1203, 384] on common-icon at bounding box center [1207, 379] width 29 height 29
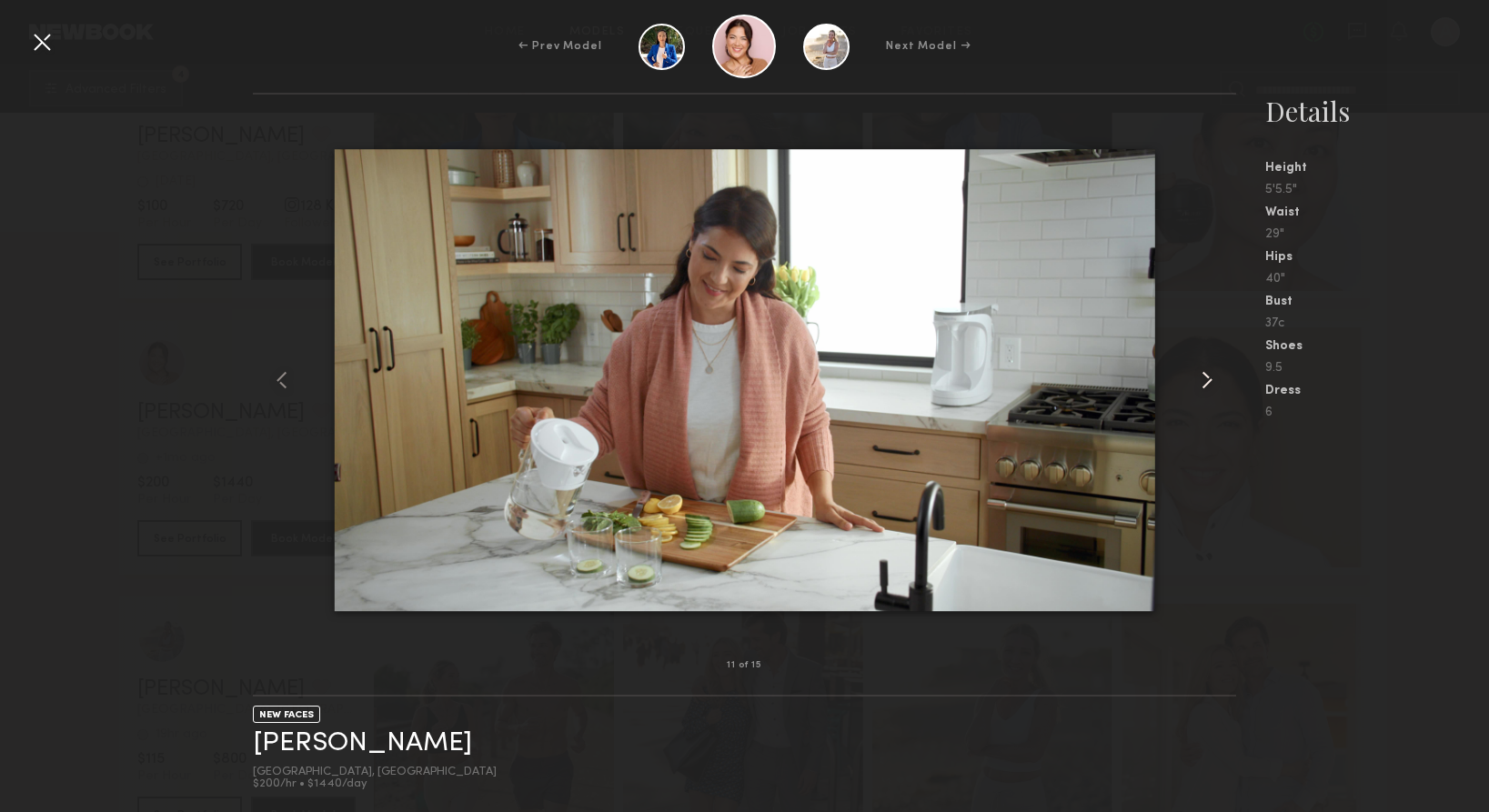
click at [1203, 384] on common-icon at bounding box center [1207, 379] width 29 height 29
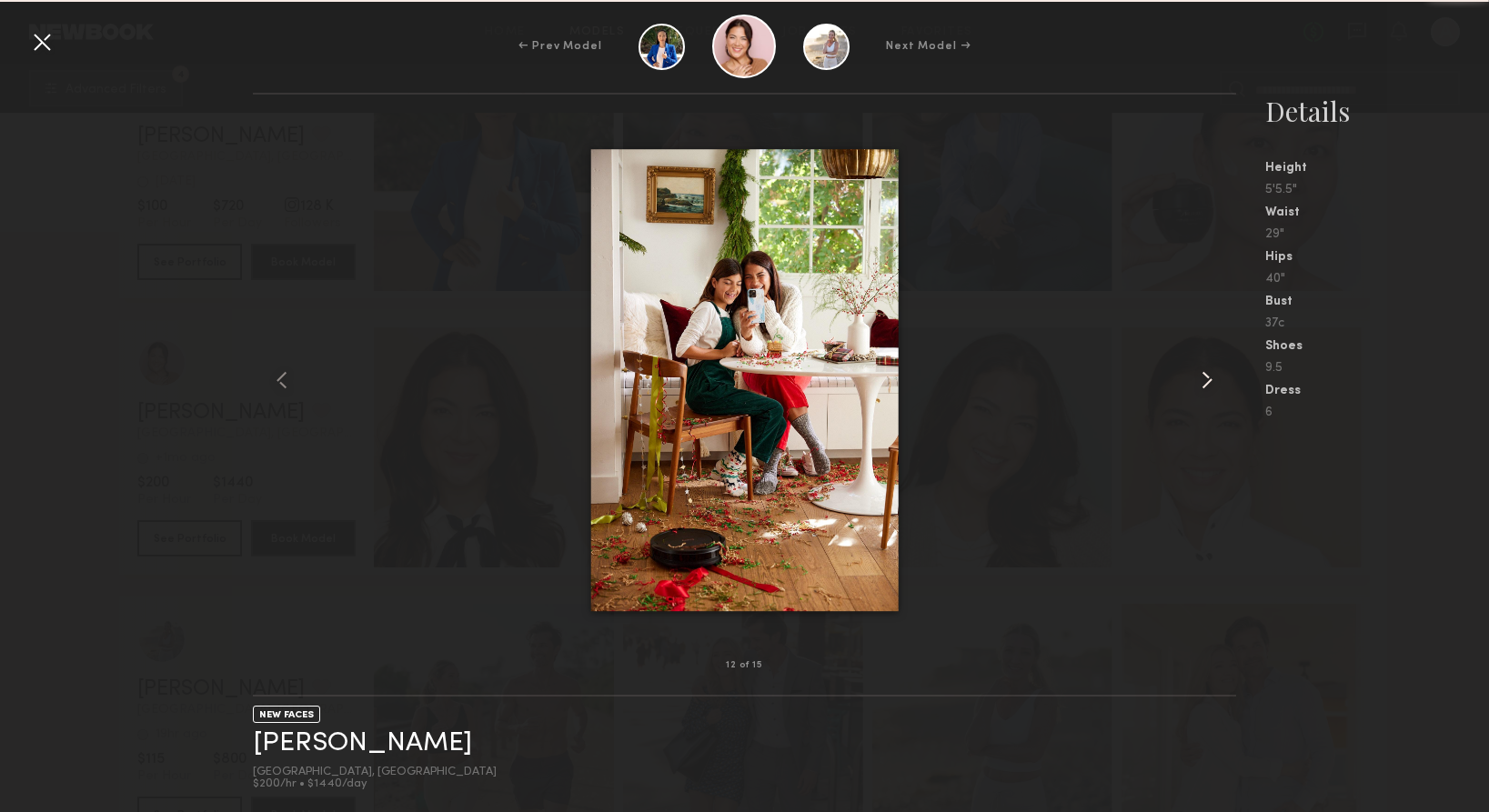
click at [1203, 384] on common-icon at bounding box center [1207, 379] width 29 height 29
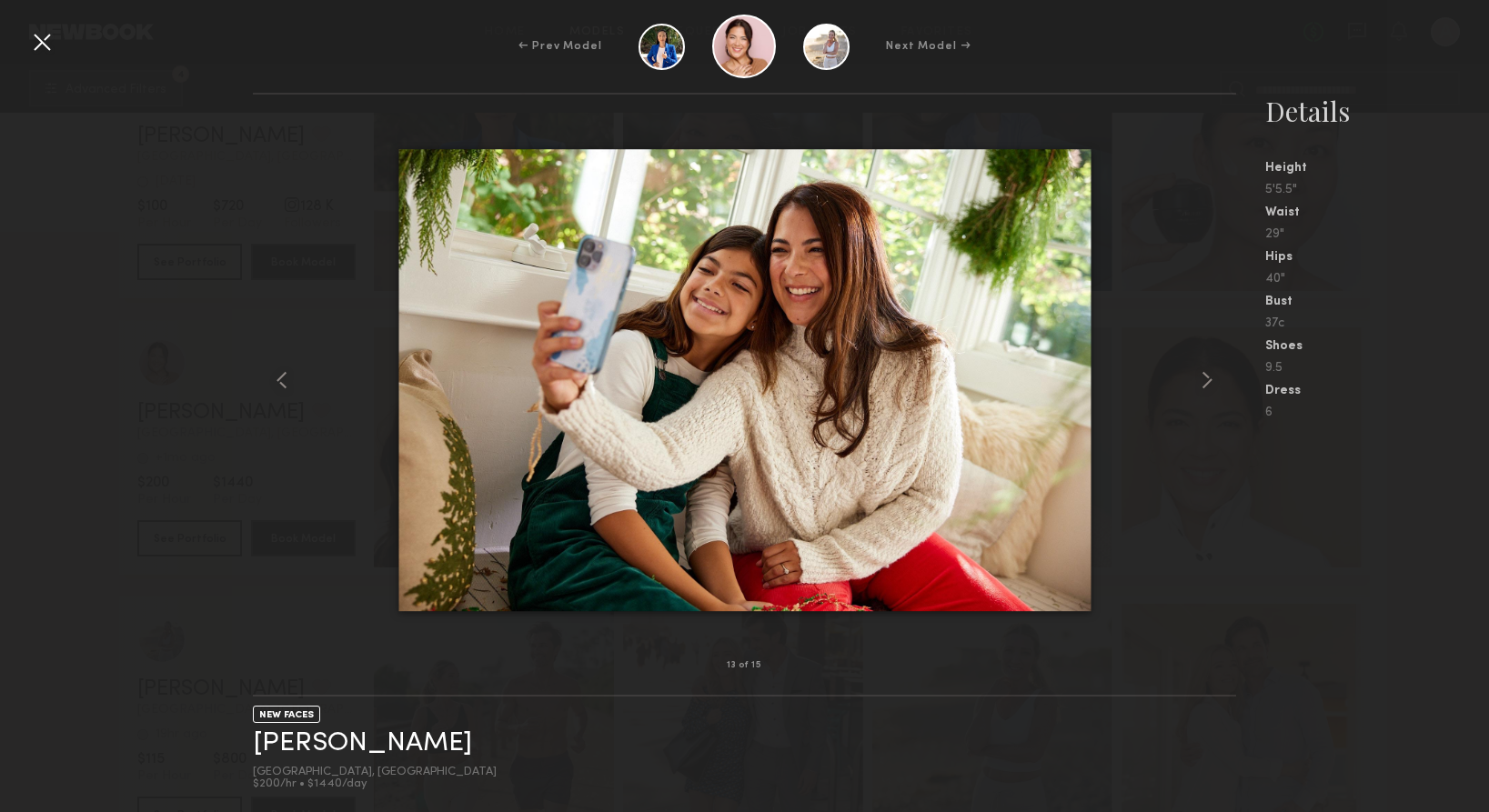
click at [37, 47] on div at bounding box center [41, 41] width 29 height 29
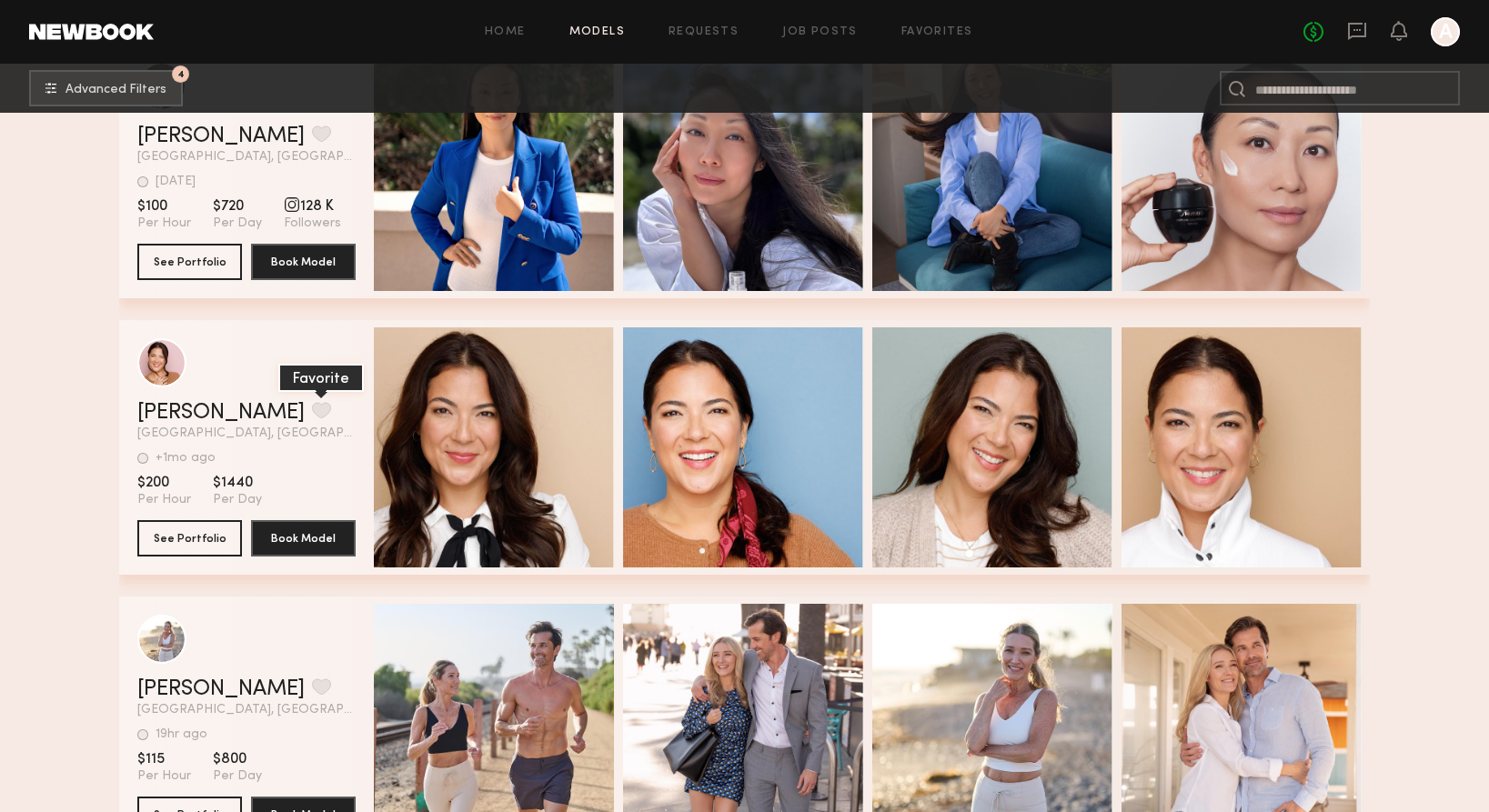
click at [312, 410] on button "grid" at bounding box center [321, 409] width 19 height 16
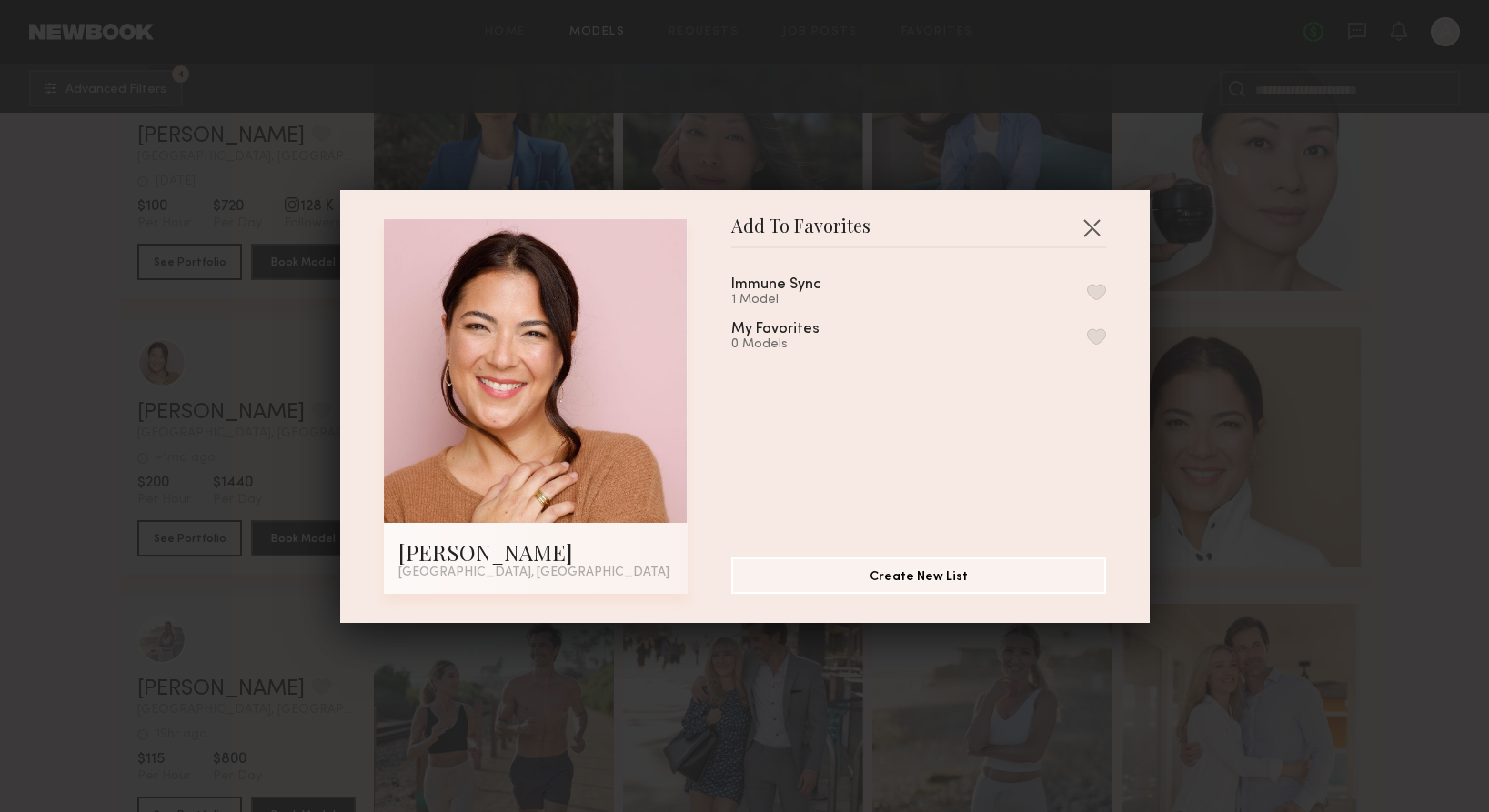
click at [1103, 294] on button "button" at bounding box center [1096, 291] width 19 height 16
click at [1087, 221] on button "button" at bounding box center [1091, 227] width 29 height 29
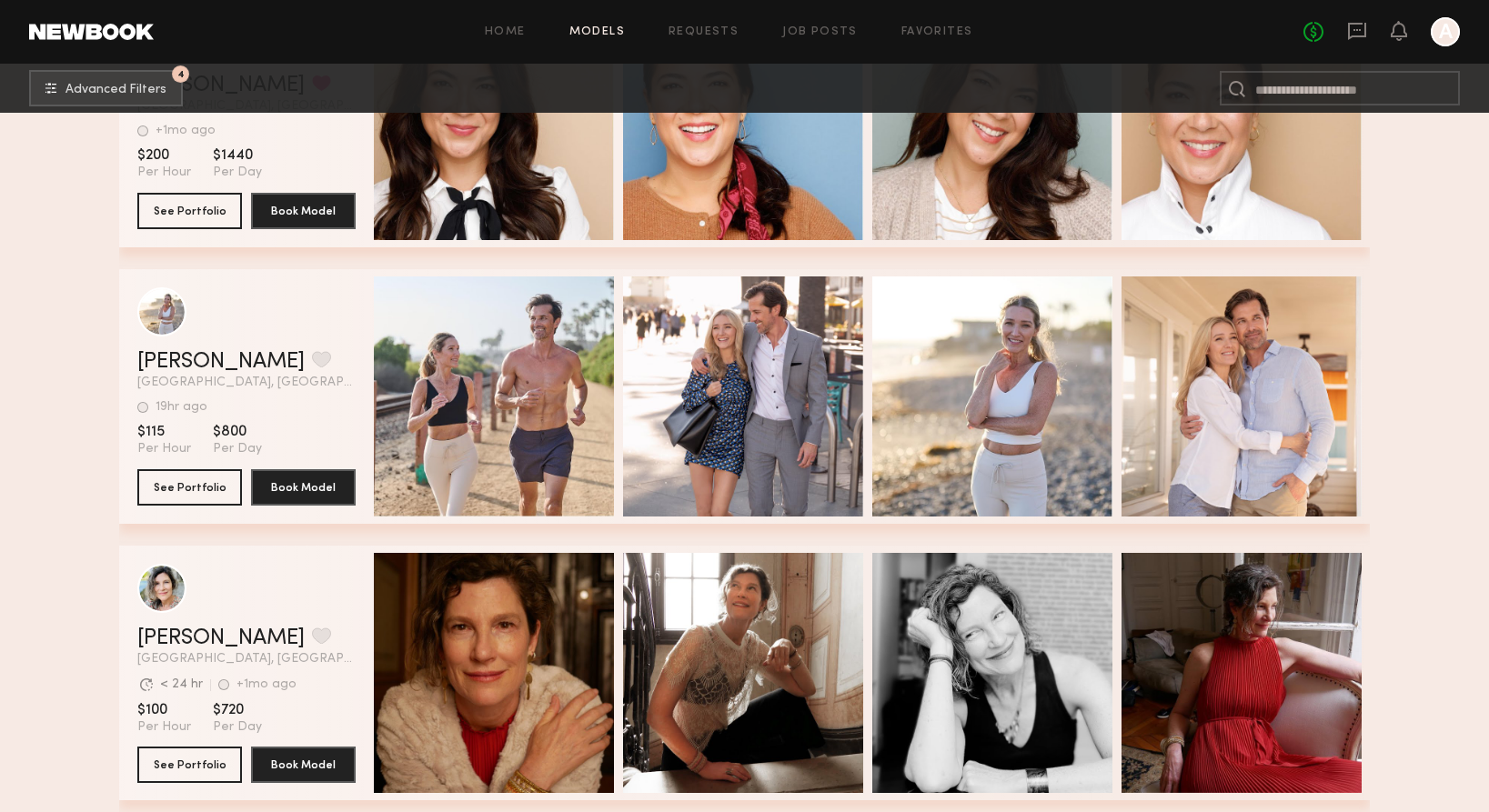
scroll to position [11490, 0]
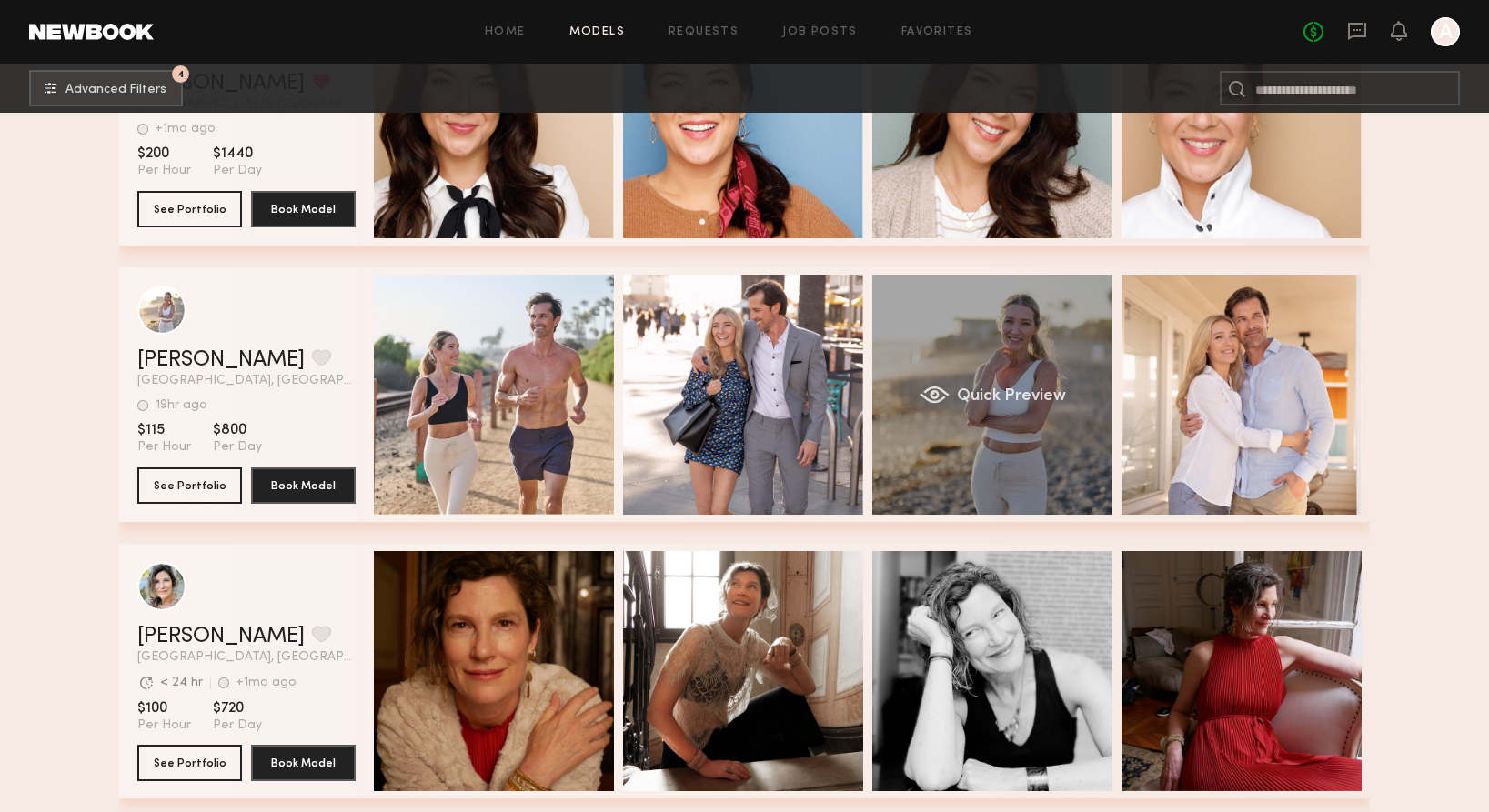
click at [1012, 395] on span "Quick Preview" at bounding box center [1011, 396] width 109 height 16
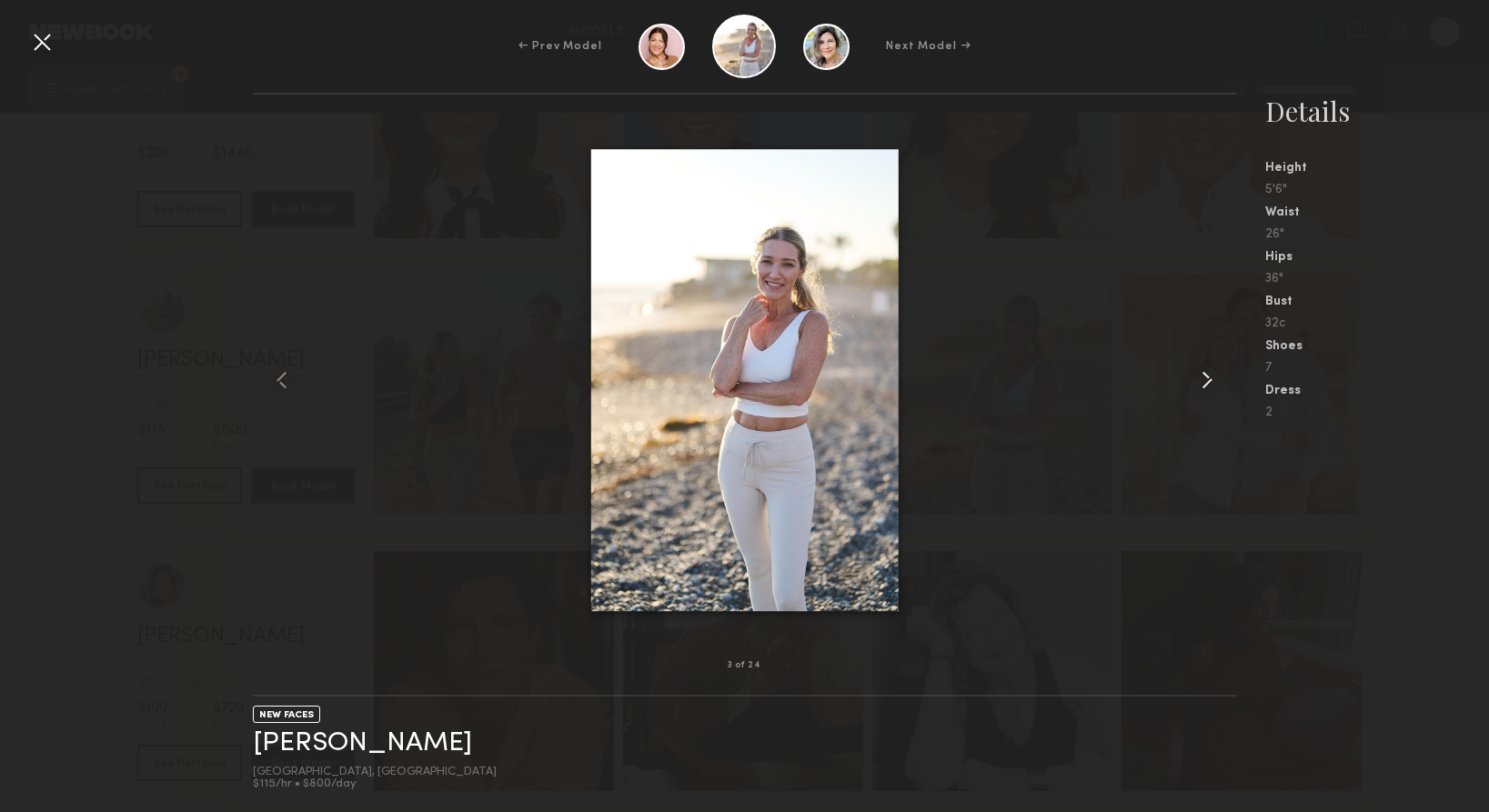
click at [1209, 378] on common-icon at bounding box center [1207, 379] width 29 height 29
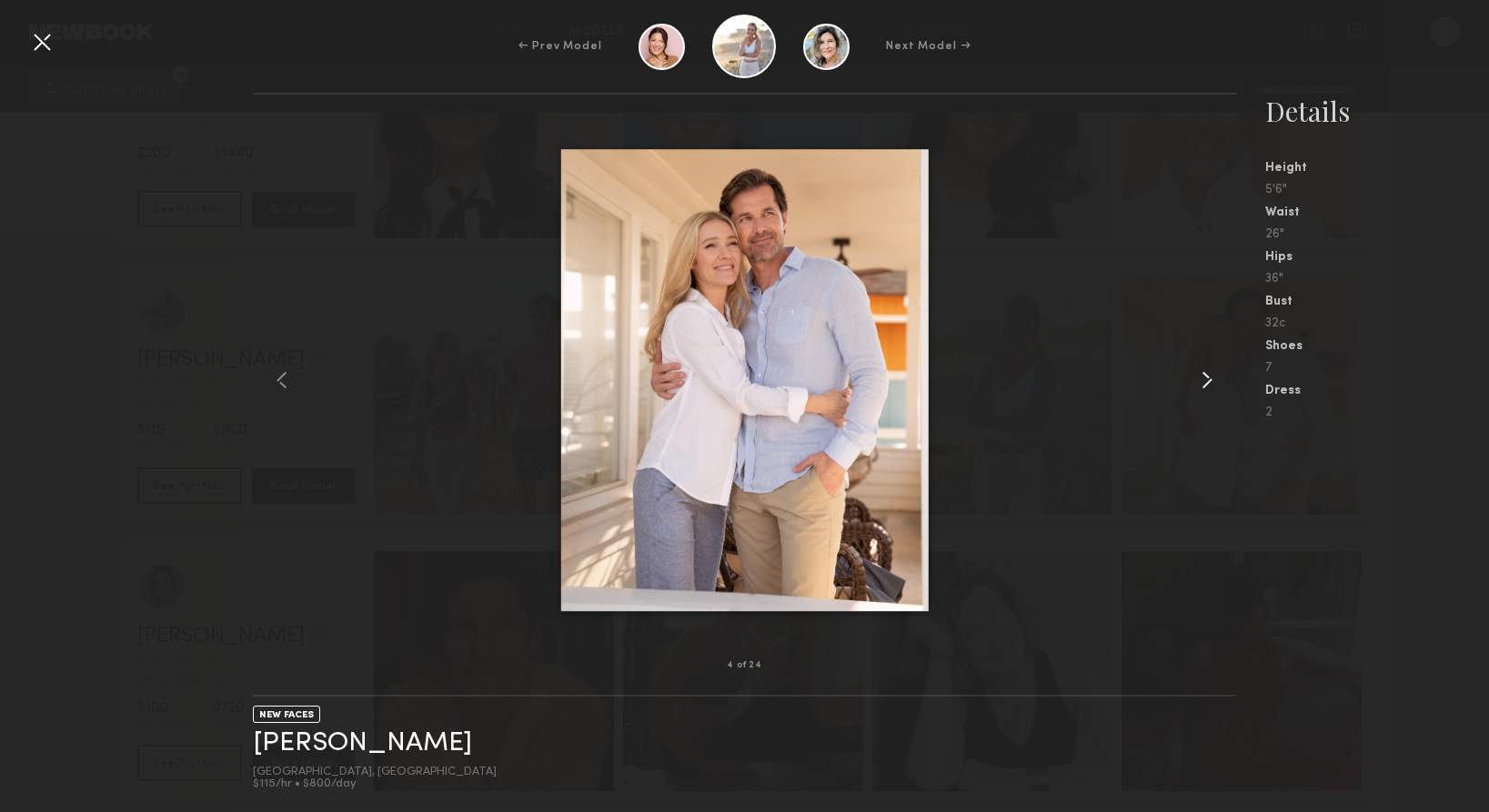
click at [1209, 378] on common-icon at bounding box center [1207, 379] width 29 height 29
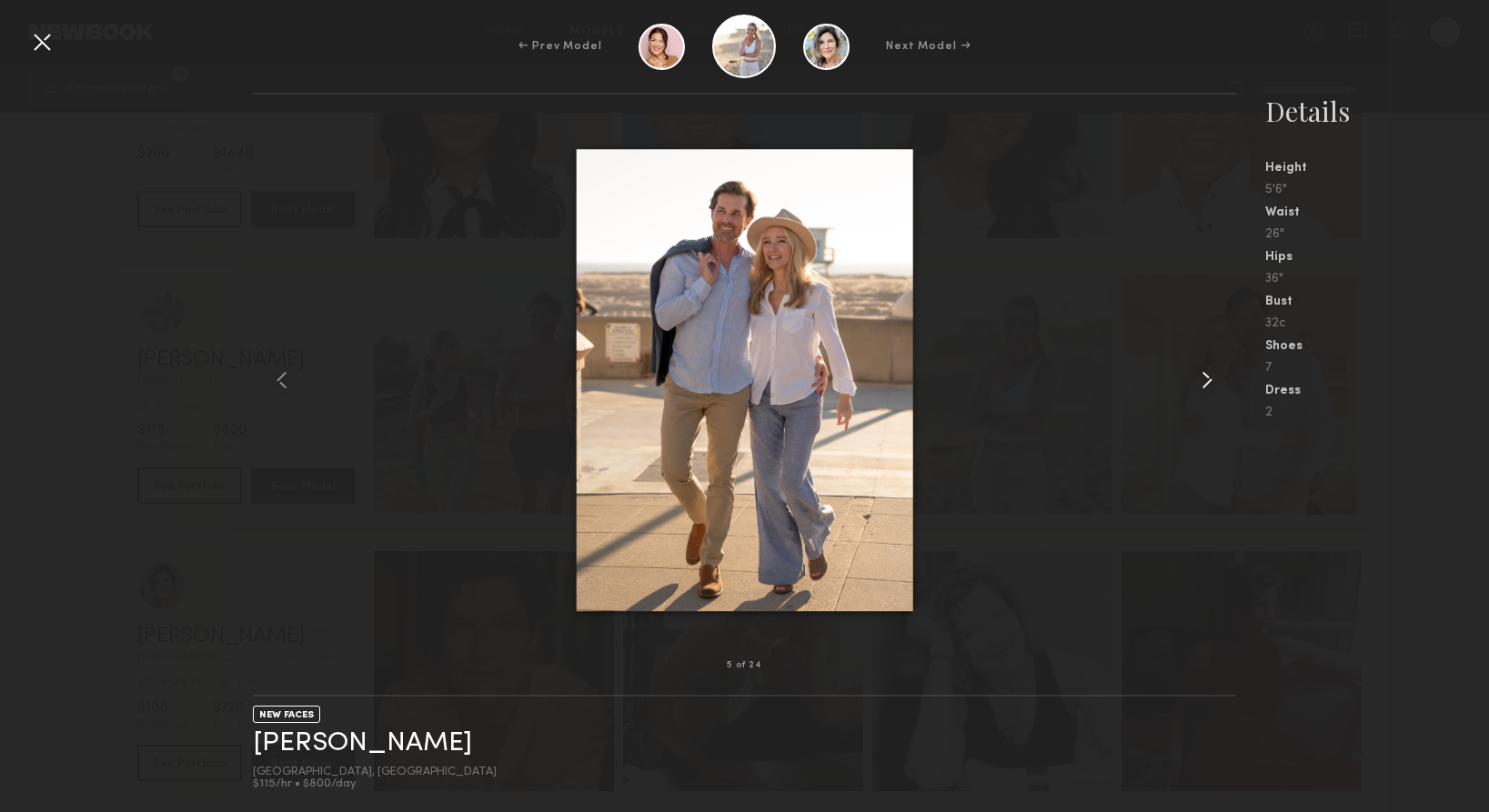
click at [1209, 378] on common-icon at bounding box center [1207, 379] width 29 height 29
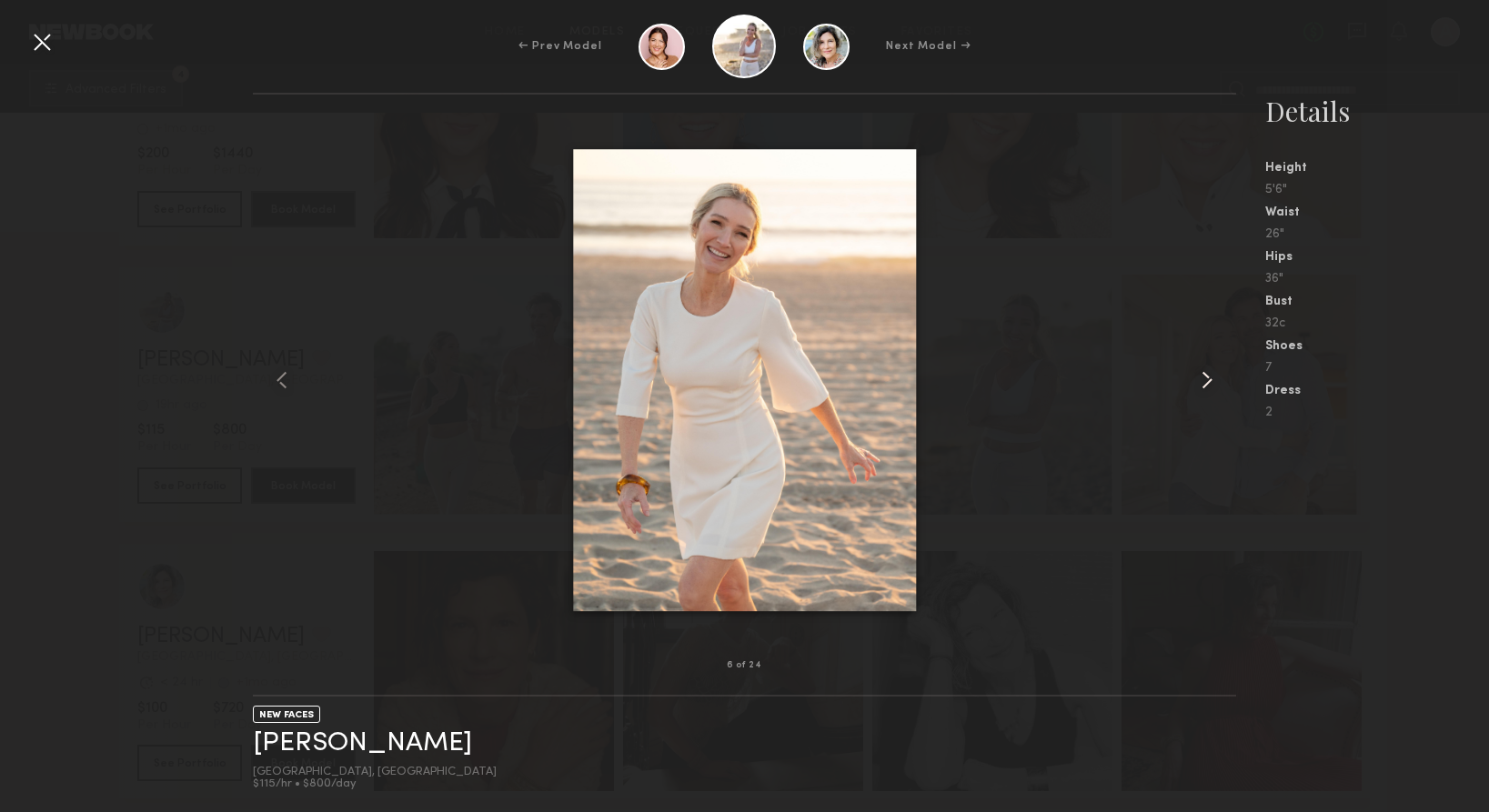
click at [1209, 378] on common-icon at bounding box center [1207, 379] width 29 height 29
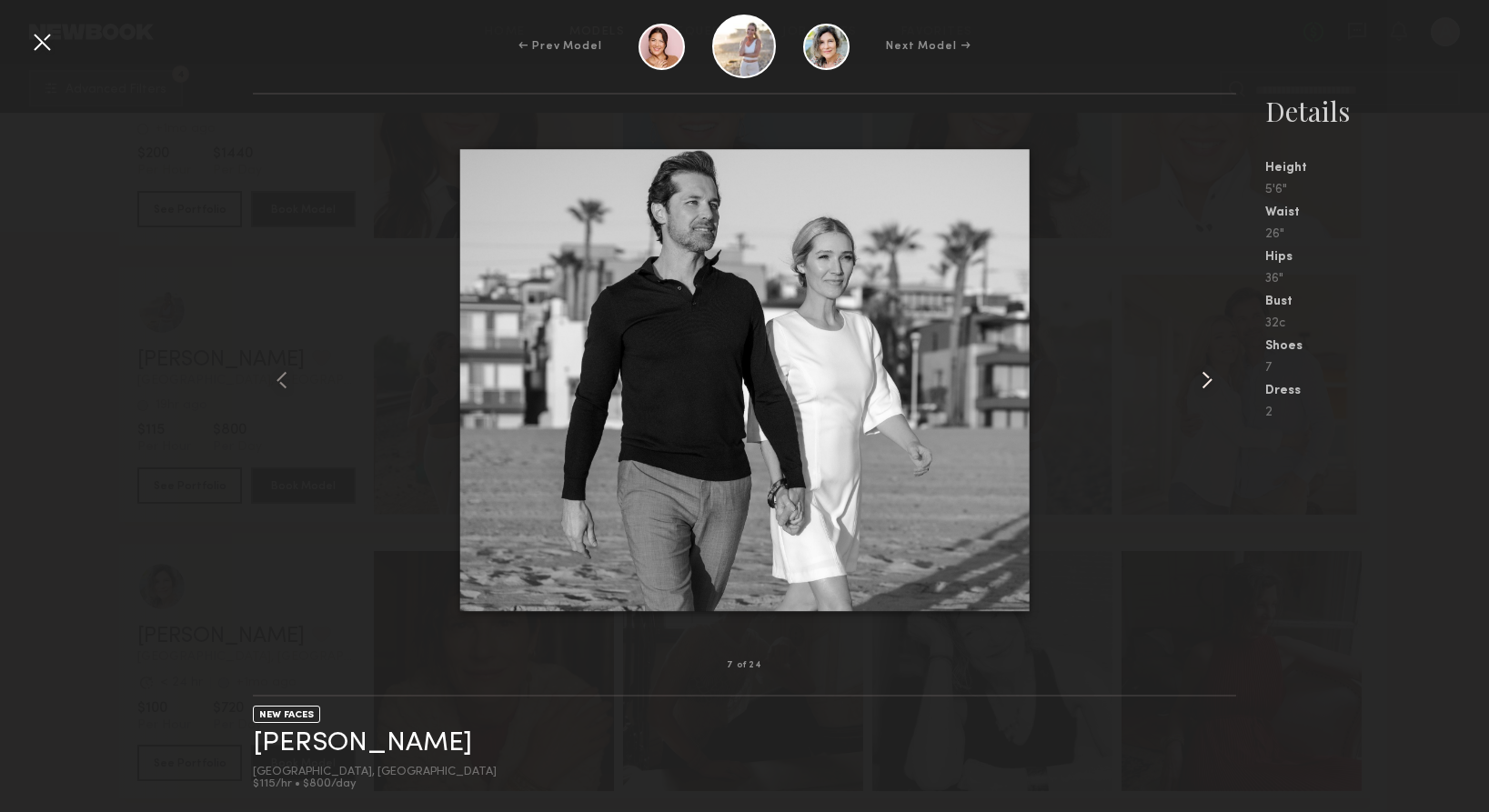
click at [1209, 378] on common-icon at bounding box center [1207, 379] width 29 height 29
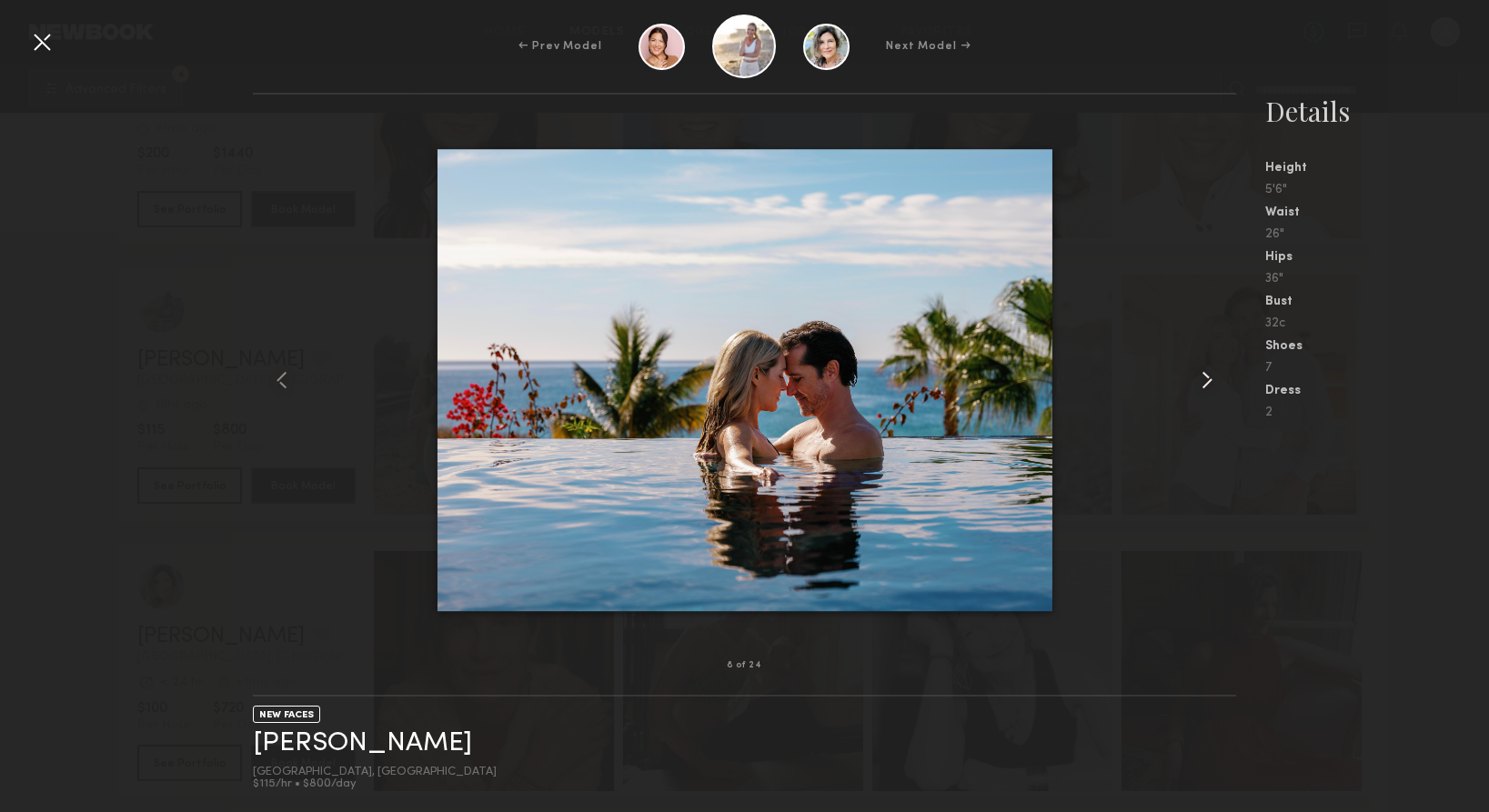
click at [1209, 378] on common-icon at bounding box center [1207, 379] width 29 height 29
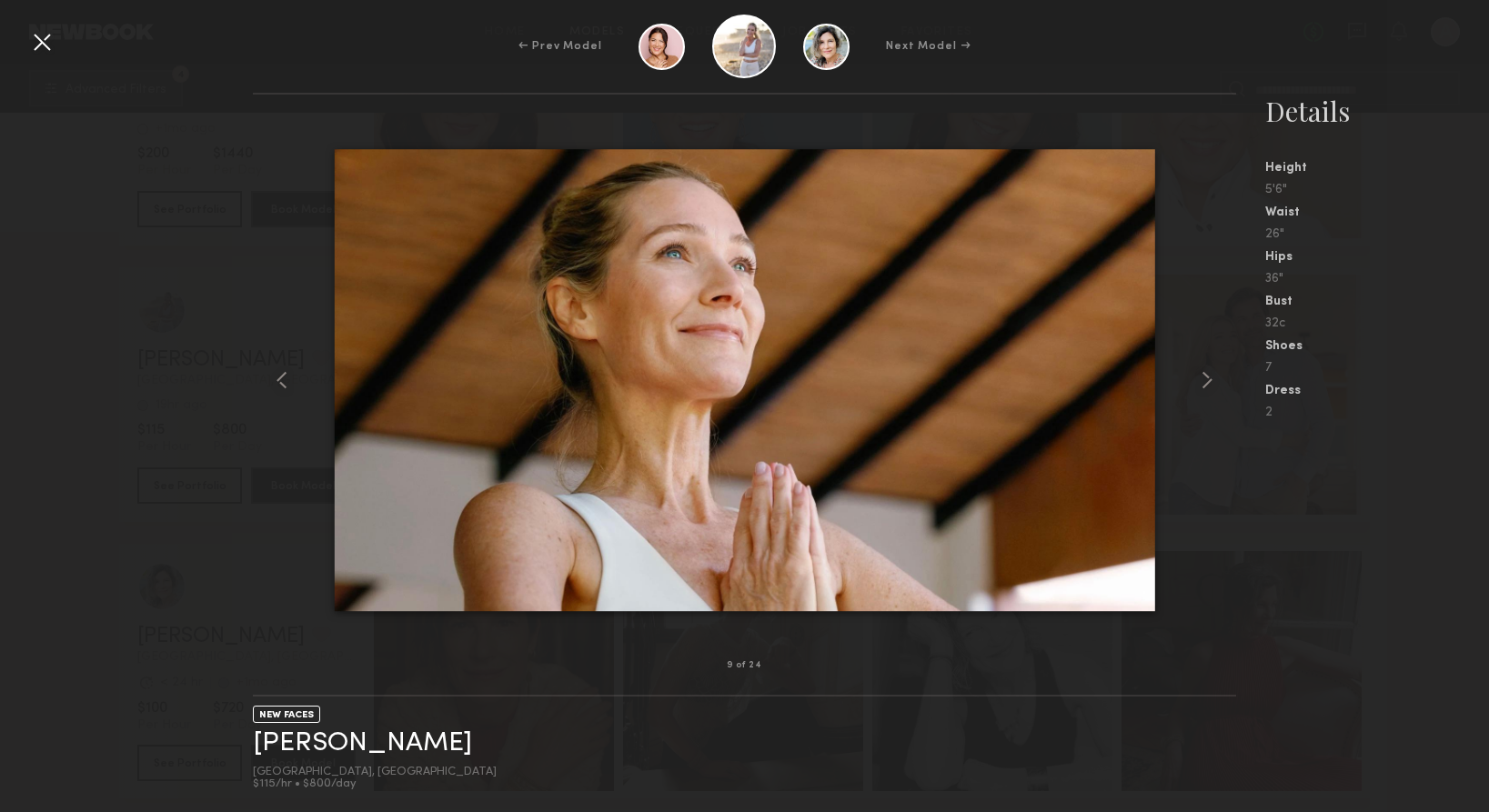
click at [41, 41] on div at bounding box center [41, 41] width 29 height 29
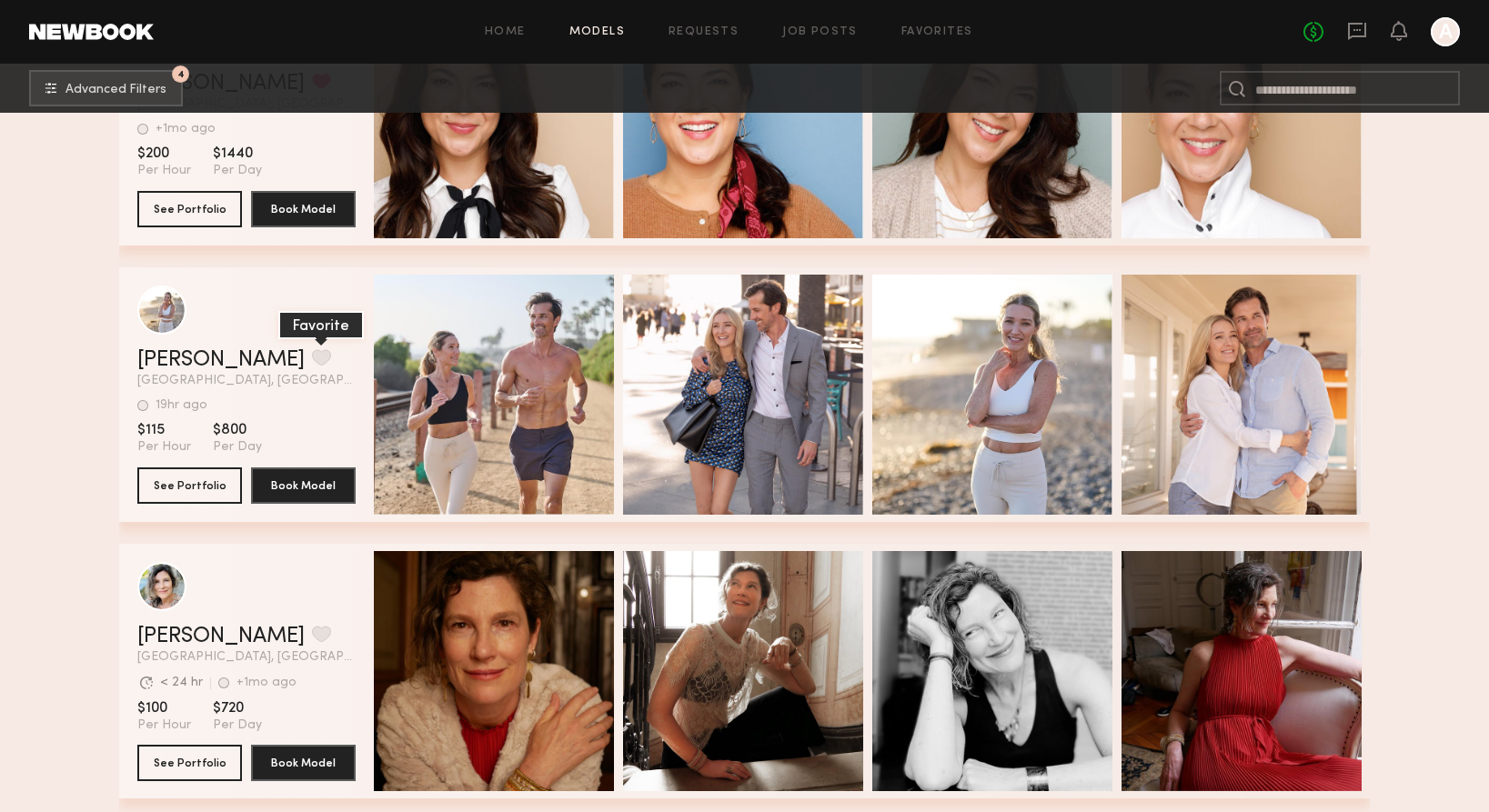
click at [312, 353] on button "grid" at bounding box center [321, 357] width 19 height 16
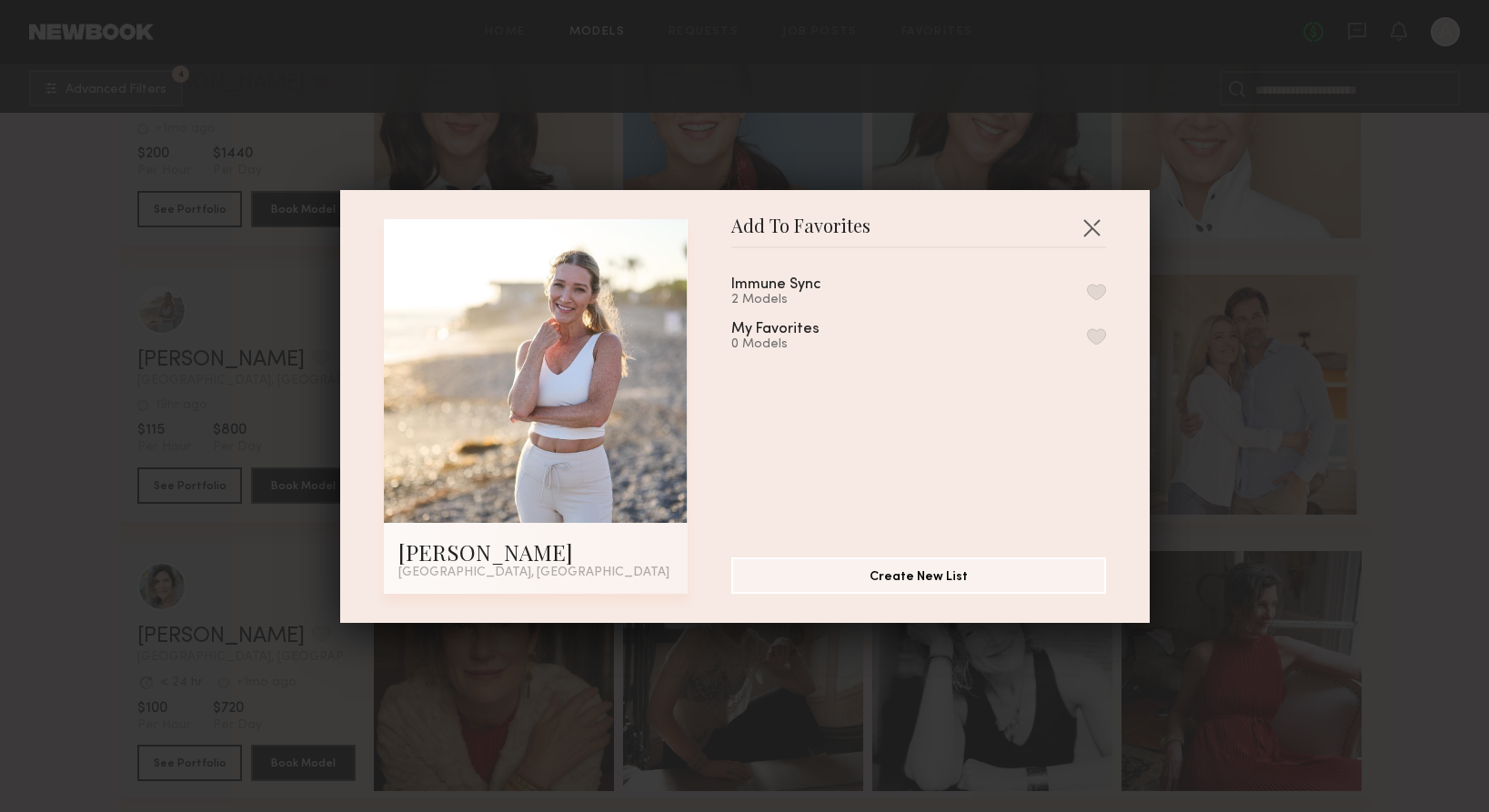
click at [1098, 290] on button "button" at bounding box center [1096, 291] width 19 height 16
click at [1098, 223] on button "button" at bounding box center [1091, 227] width 29 height 29
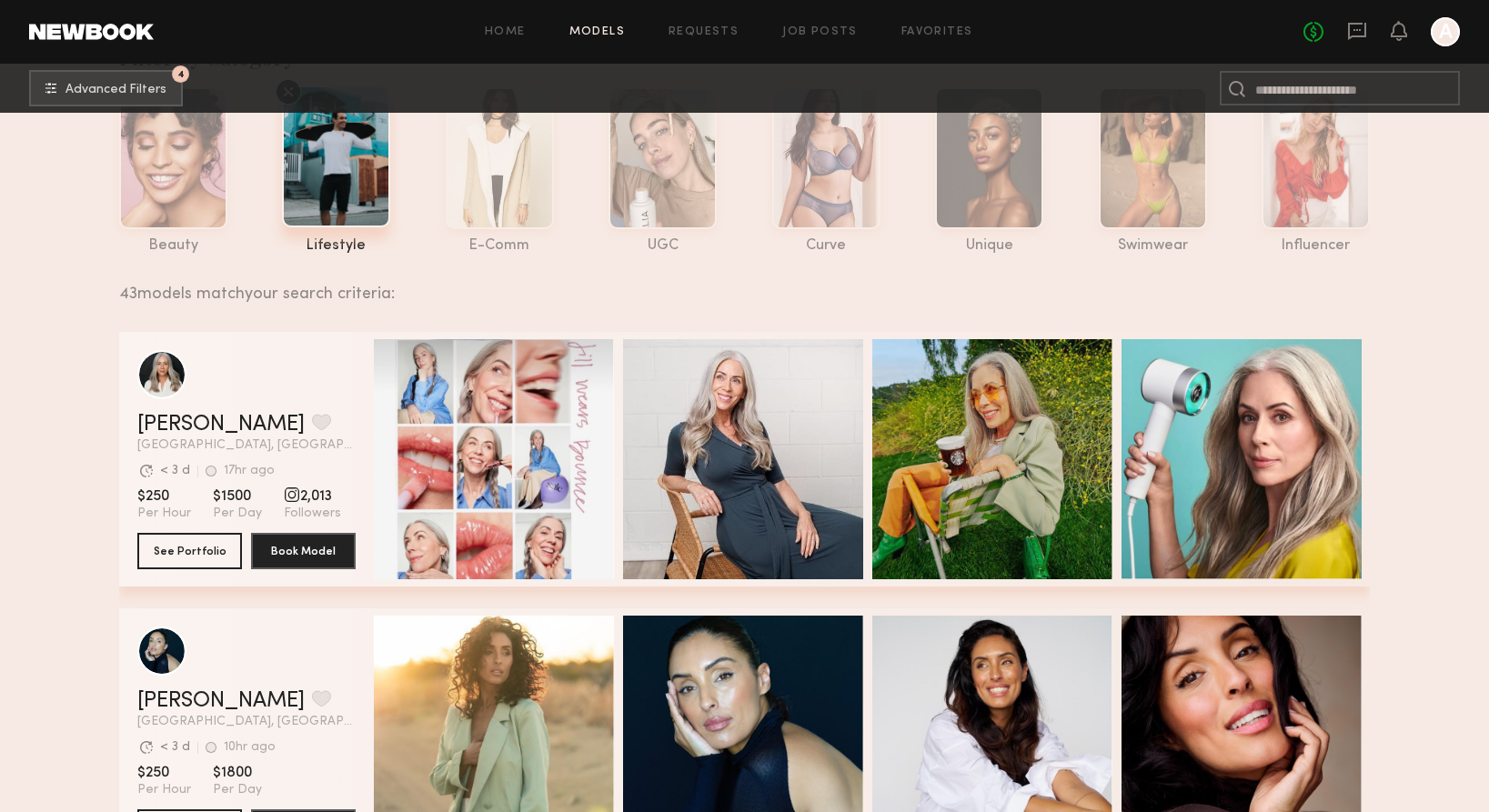
scroll to position [0, 0]
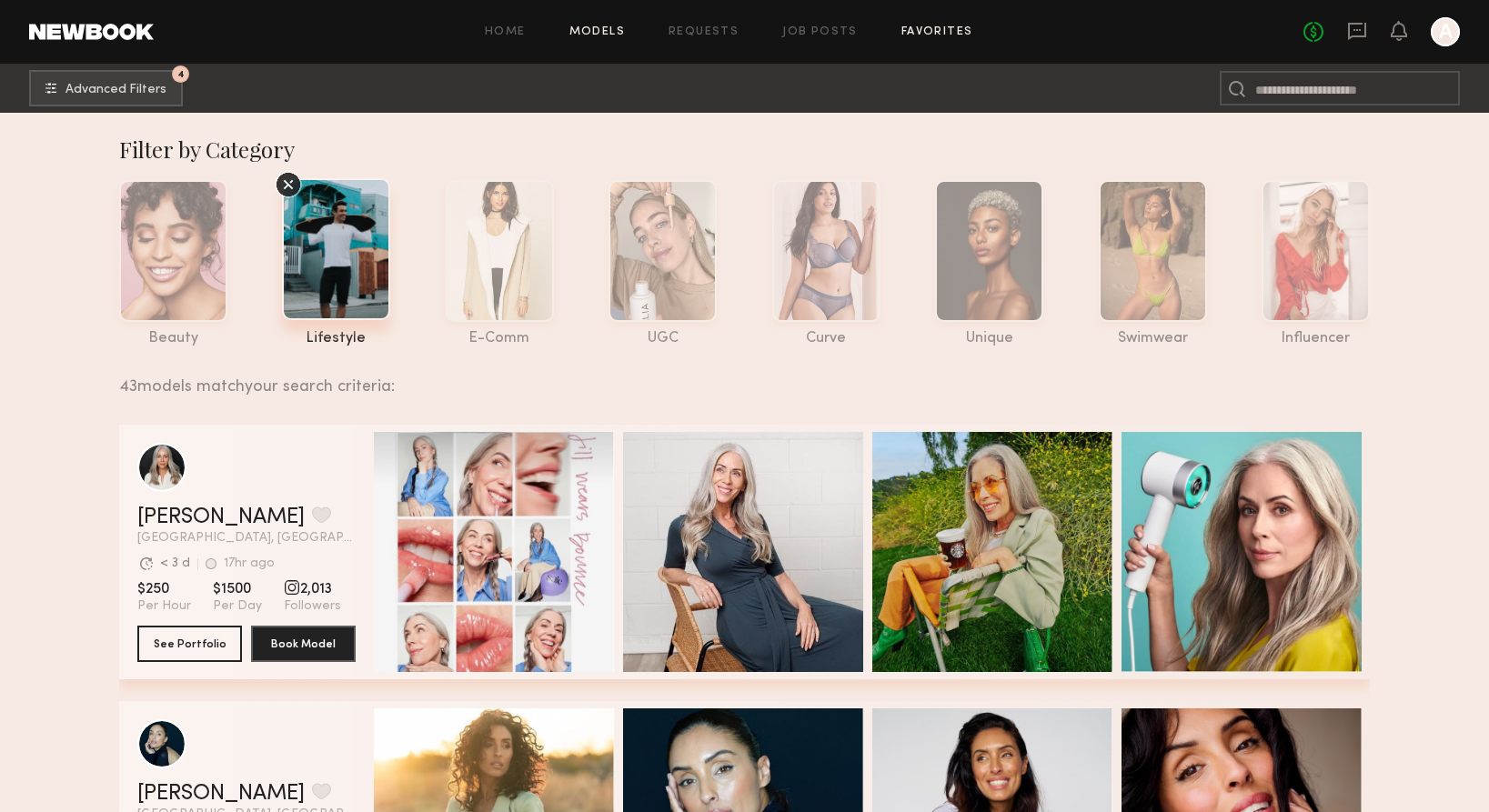
click at [919, 27] on link "Favorites" at bounding box center [937, 32] width 72 height 12
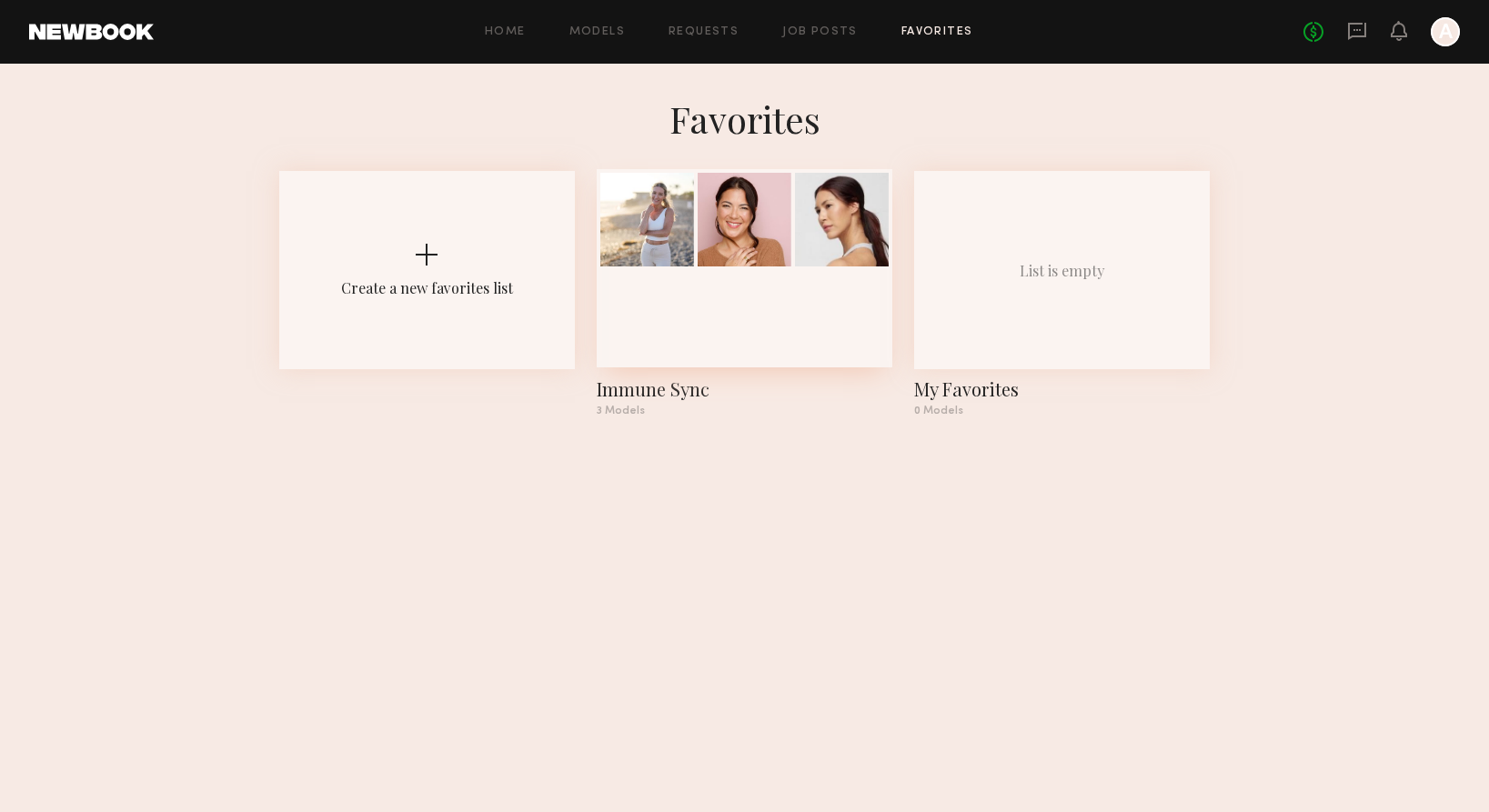
click at [730, 307] on div at bounding box center [745, 269] width 296 height 199
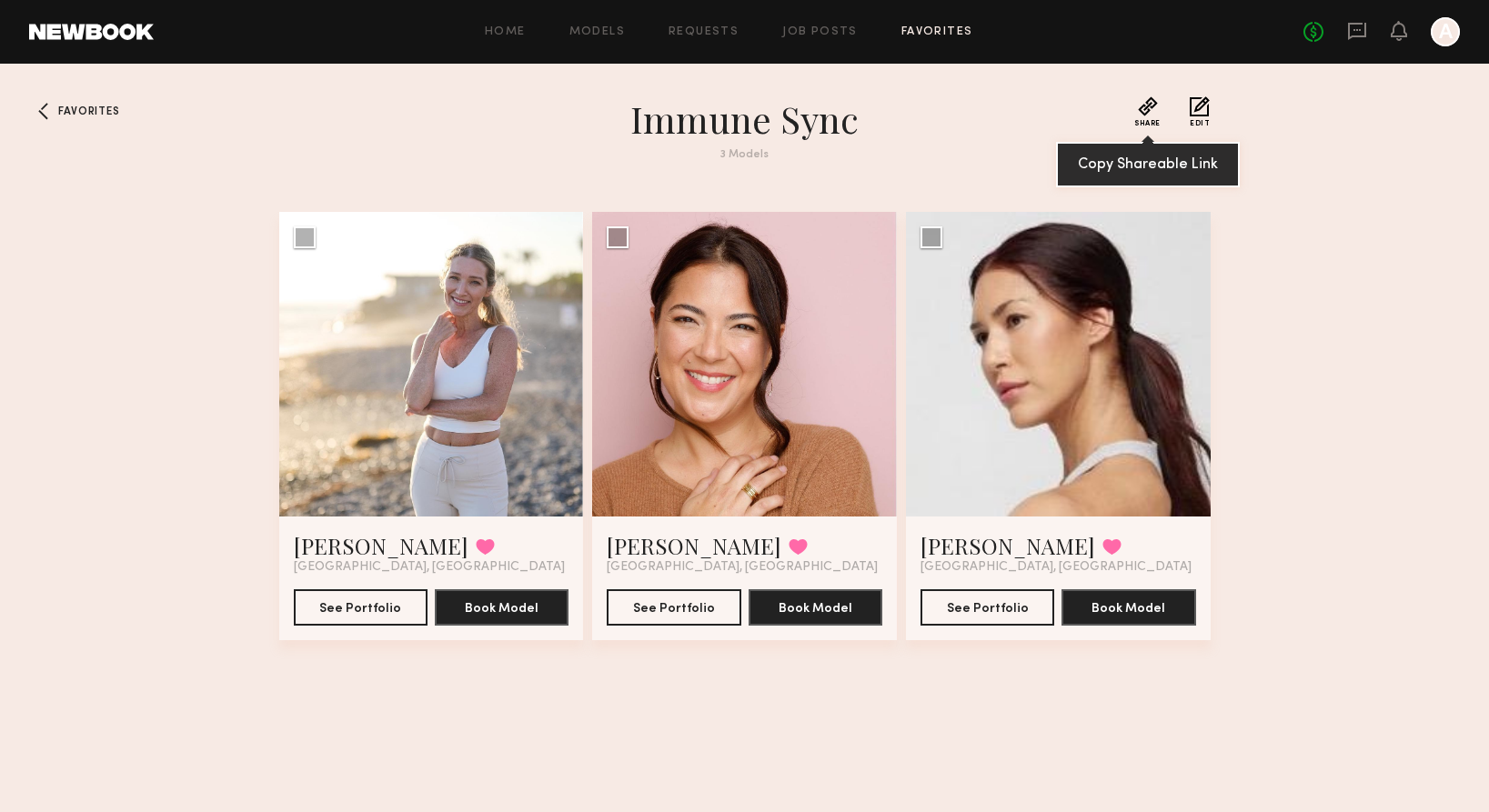
click at [1152, 104] on button "Share" at bounding box center [1148, 111] width 26 height 31
